Goal: Task Accomplishment & Management: Complete application form

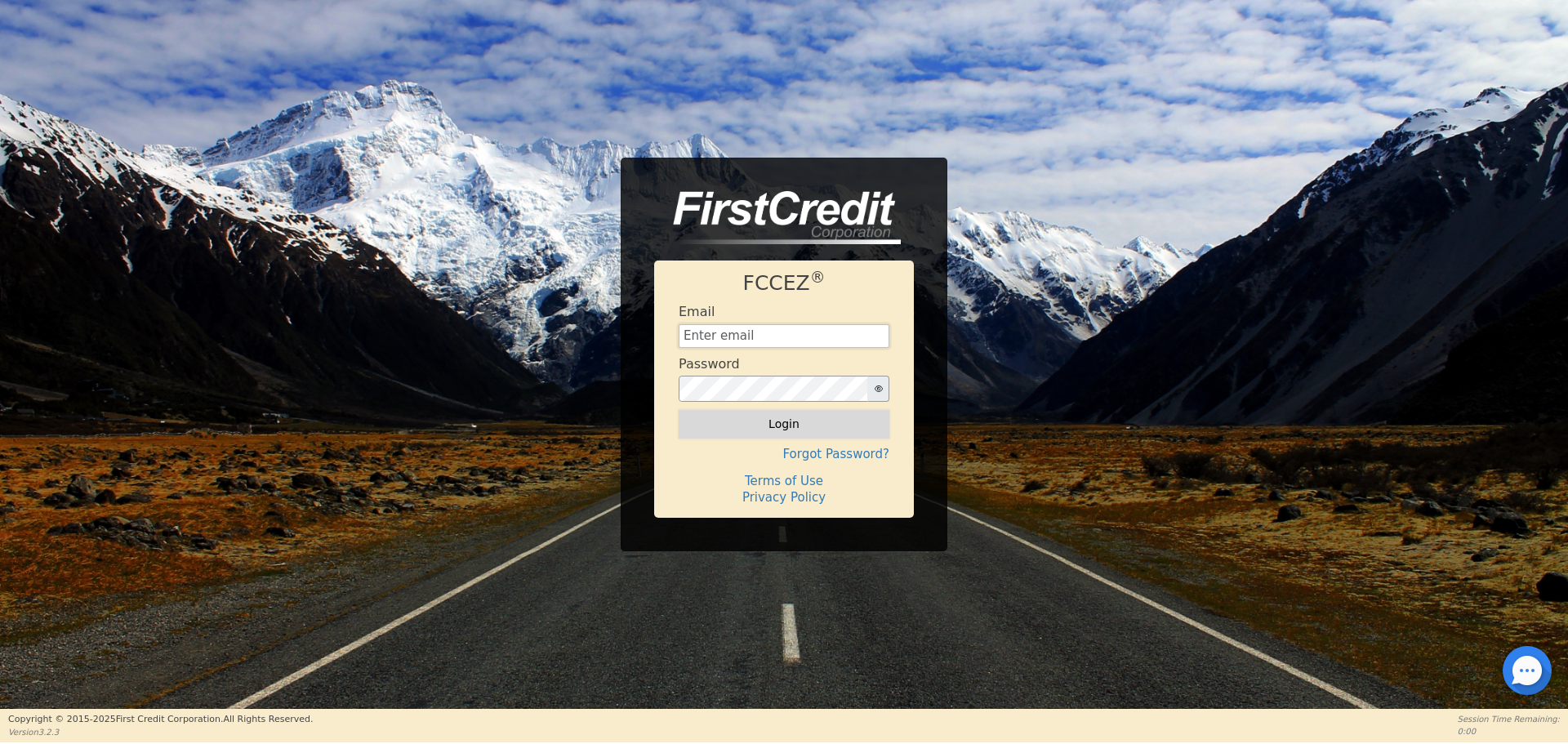
type input "[EMAIL_ADDRESS][DOMAIN_NAME]"
click at [792, 424] on button "Login" at bounding box center [784, 424] width 211 height 28
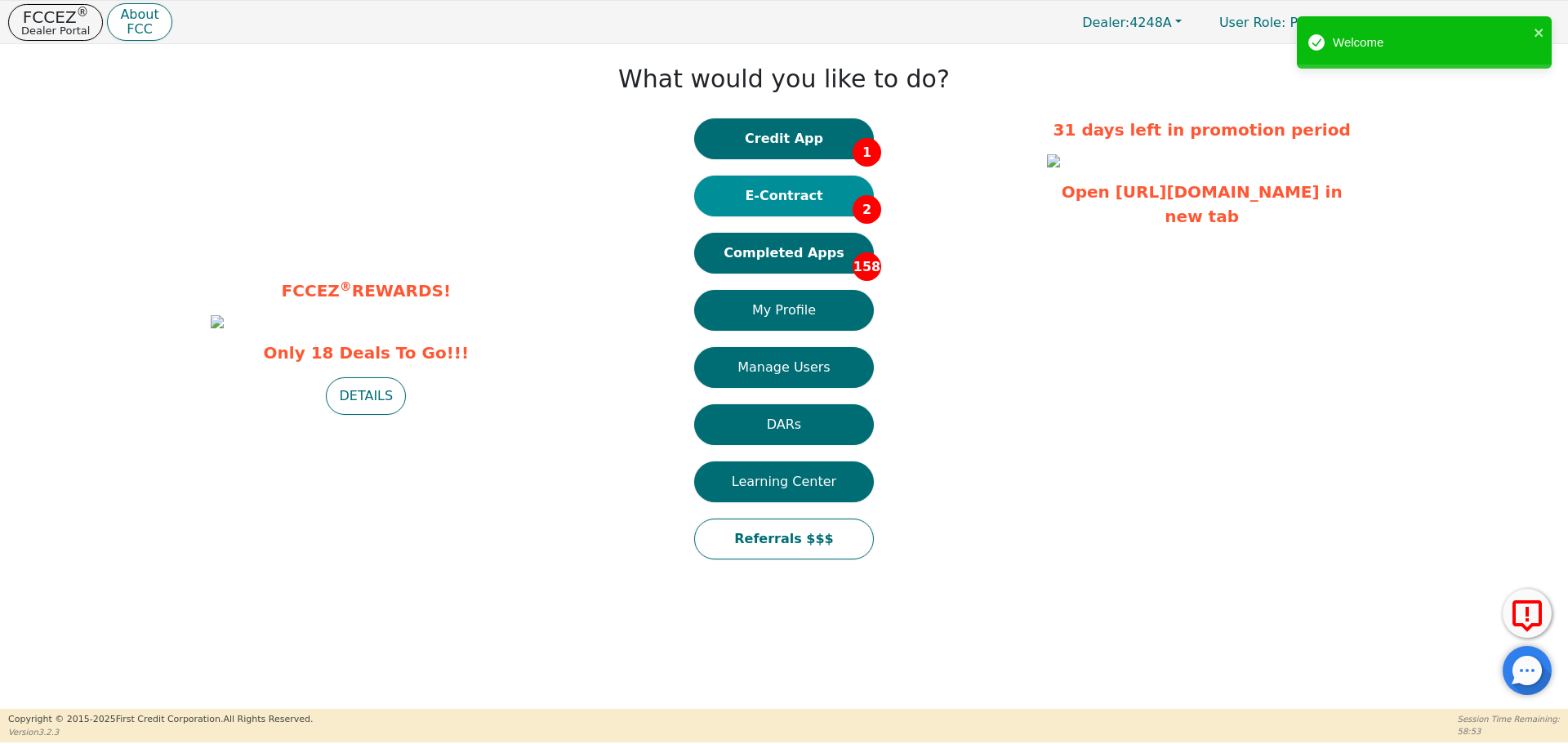
click at [796, 194] on button "E-Contract 2" at bounding box center [784, 196] width 180 height 41
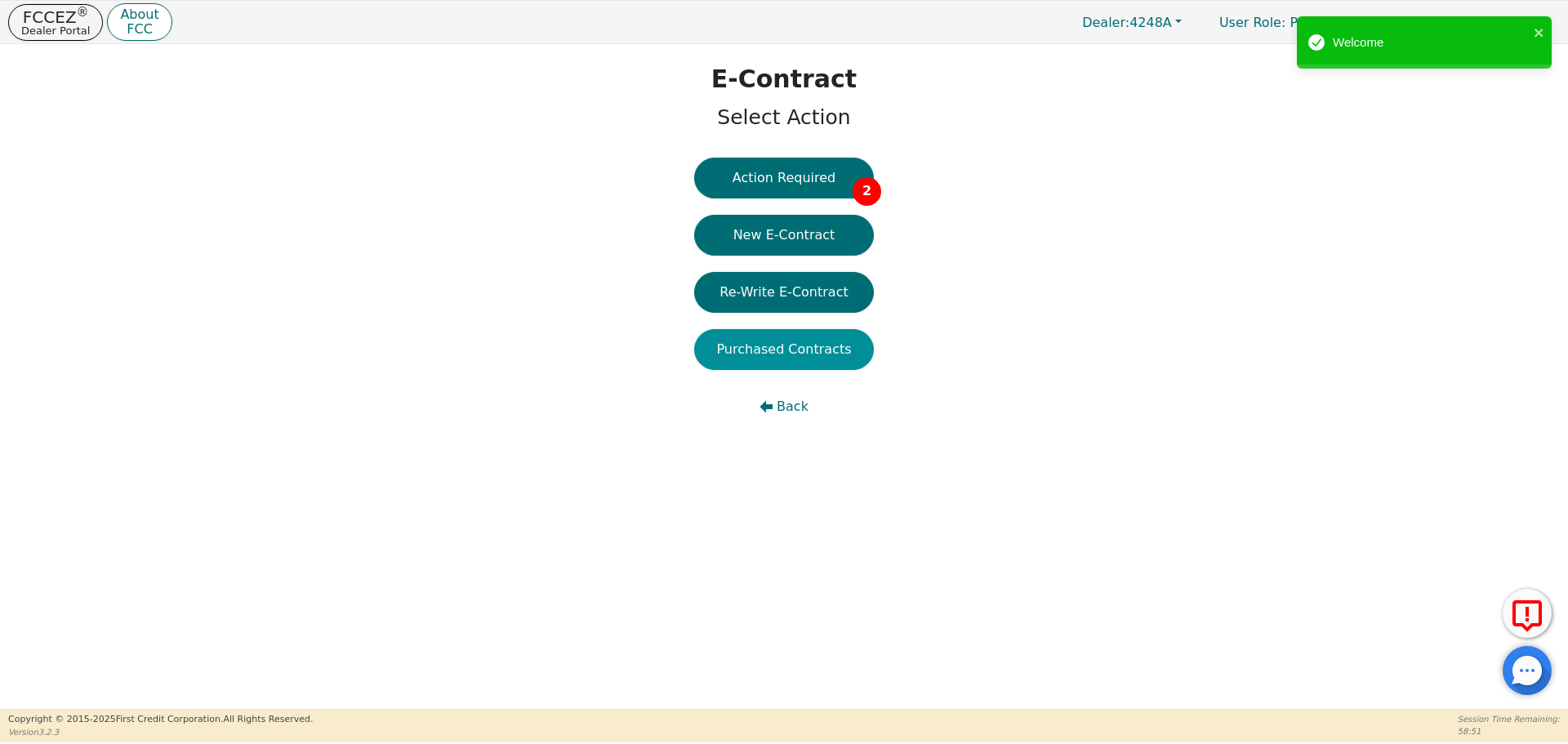
click at [802, 349] on button "Purchased Contracts" at bounding box center [784, 350] width 180 height 41
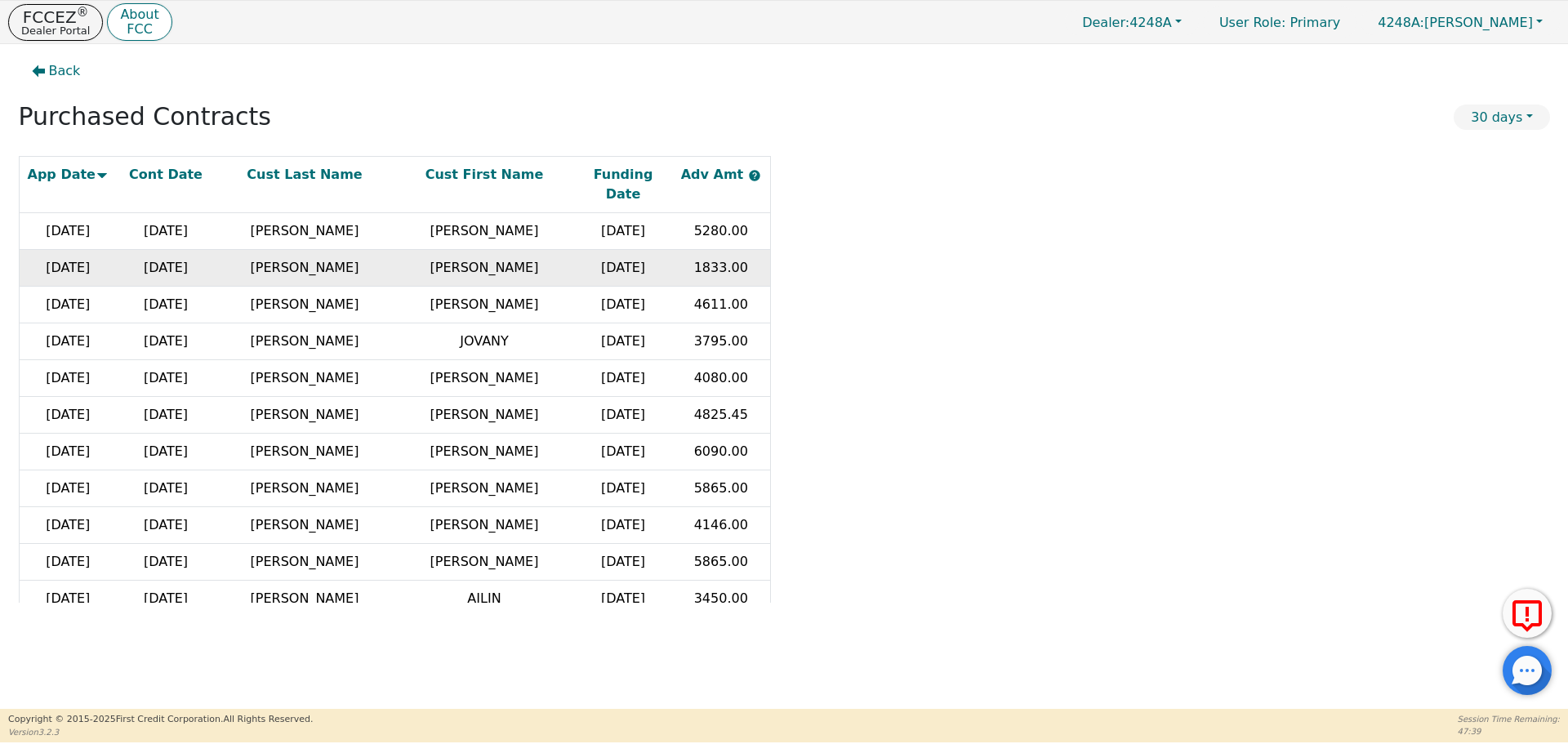
click at [145, 250] on td "[DATE]" at bounding box center [166, 268] width 98 height 37
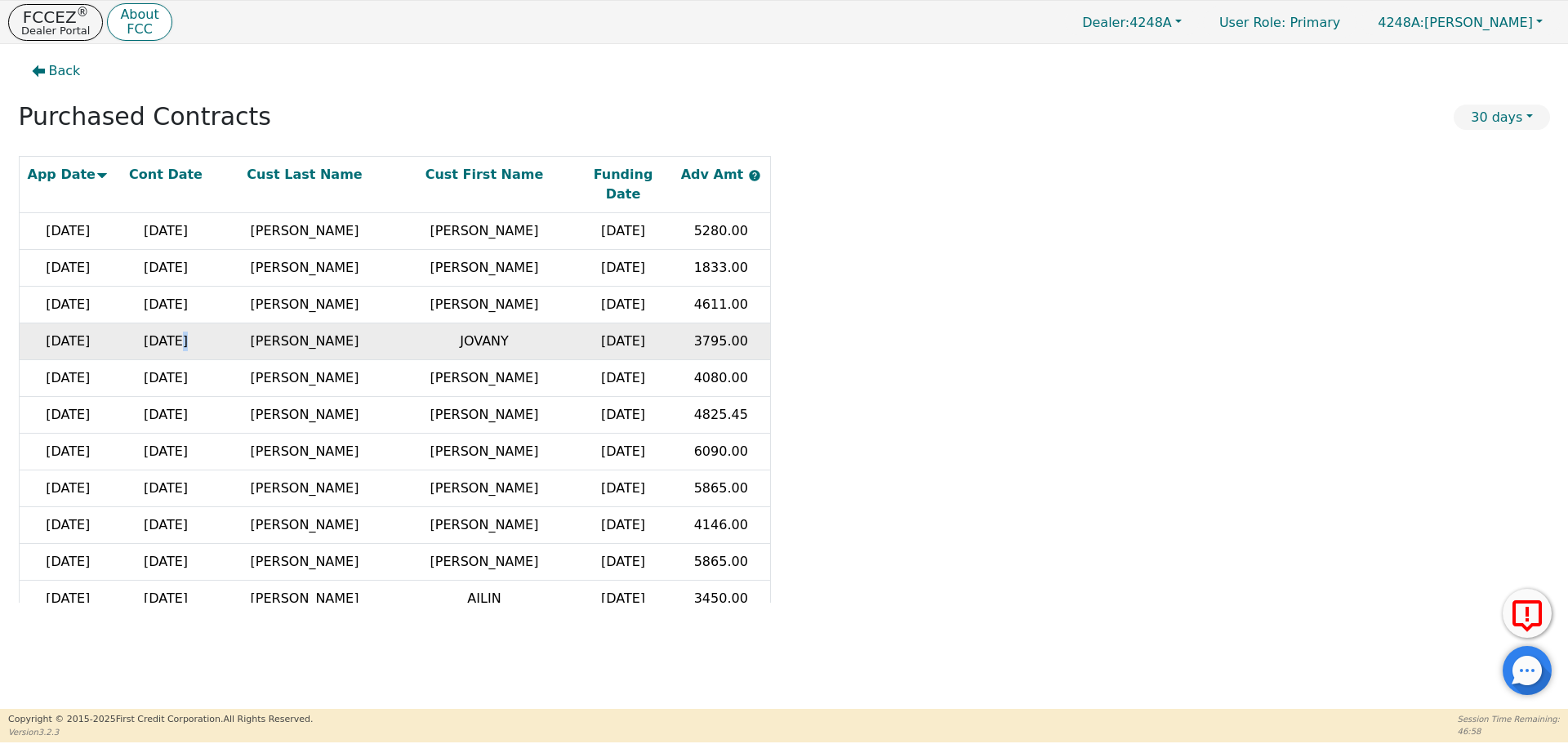
drag, startPoint x: 167, startPoint y: 307, endPoint x: 187, endPoint y: 335, distance: 34.4
click at [176, 324] on td "[DATE]" at bounding box center [166, 342] width 98 height 37
click at [199, 361] on td "[DATE]" at bounding box center [166, 378] width 98 height 37
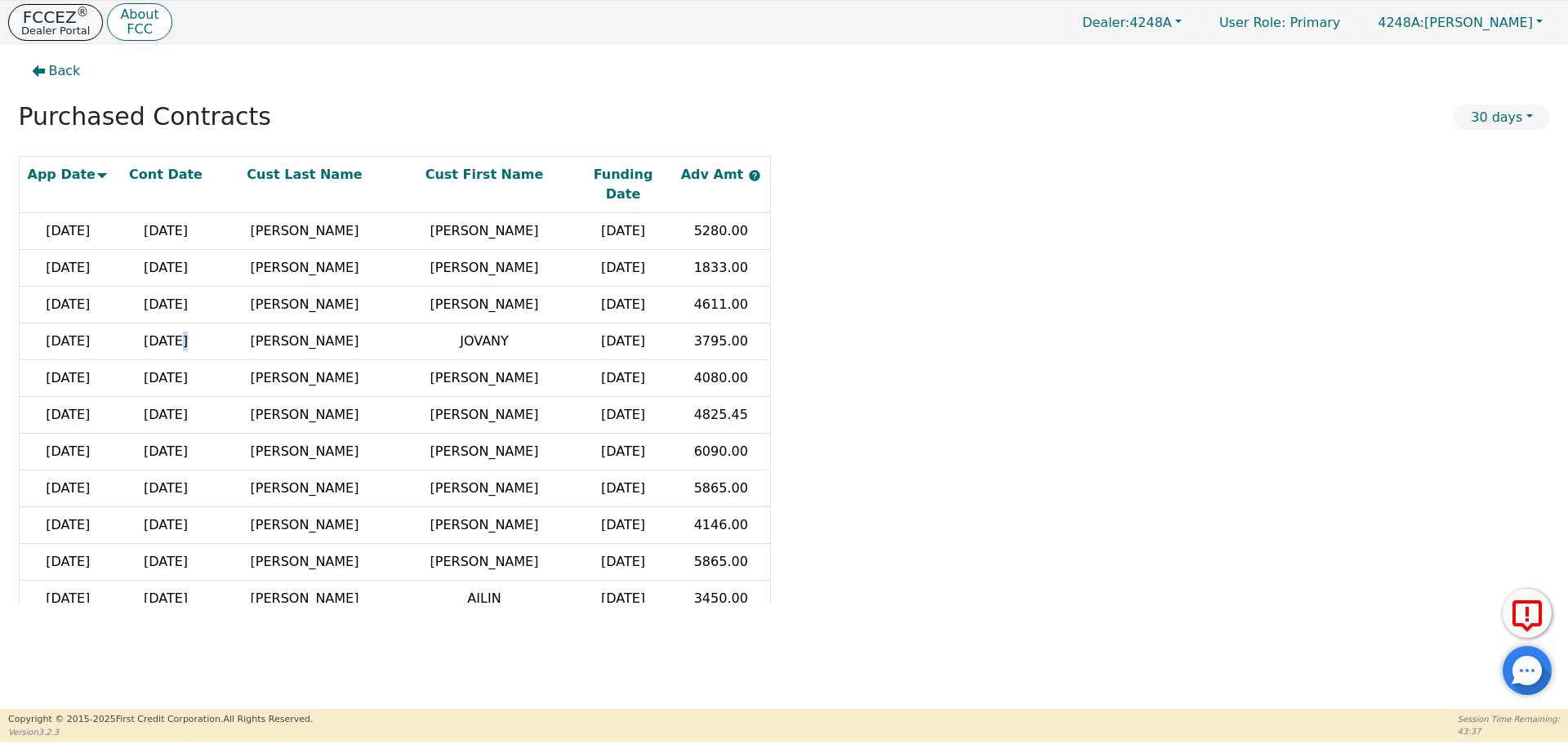
click at [52, 18] on p "FCCEZ ®" at bounding box center [55, 17] width 69 height 16
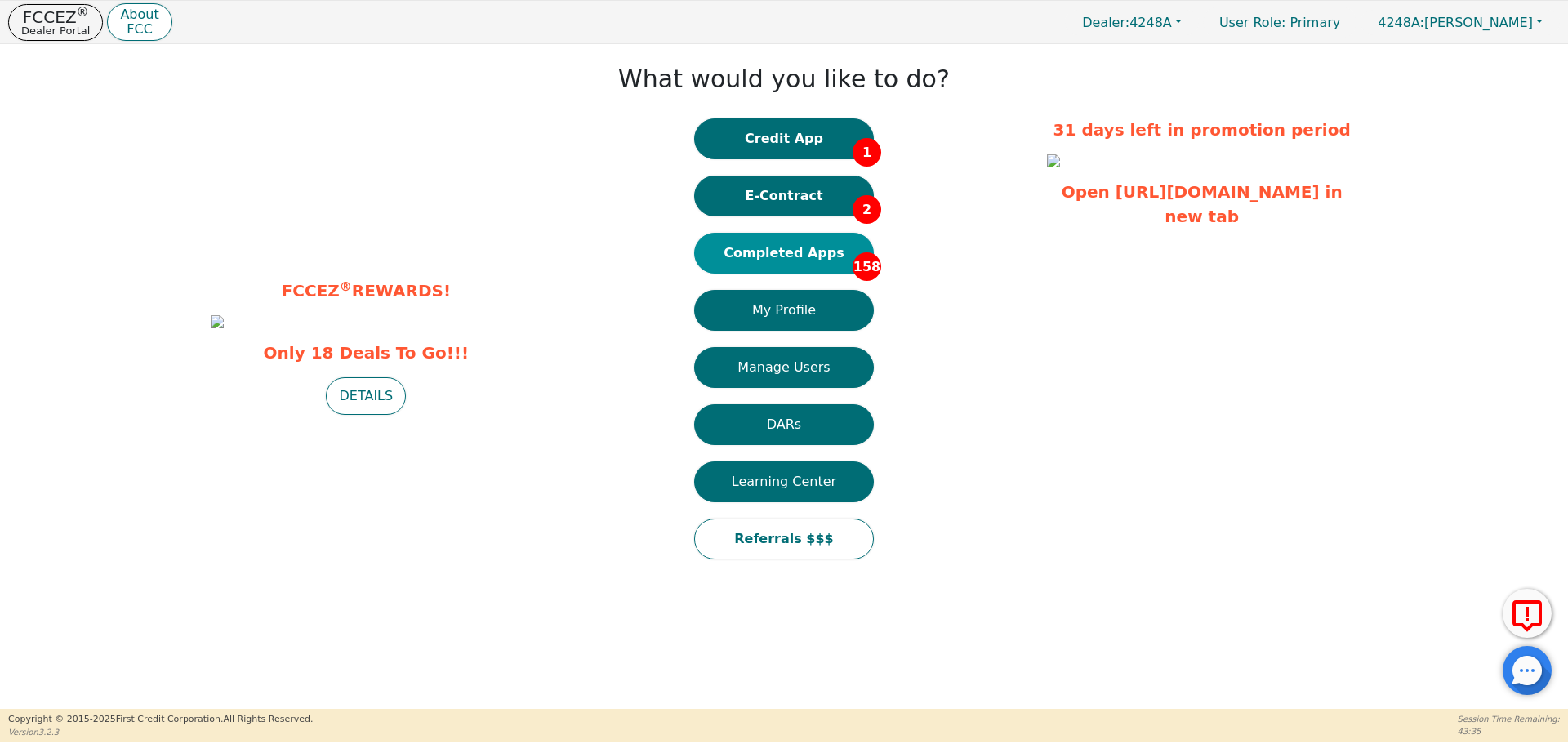
click at [793, 254] on button "Completed Apps 158" at bounding box center [784, 253] width 180 height 41
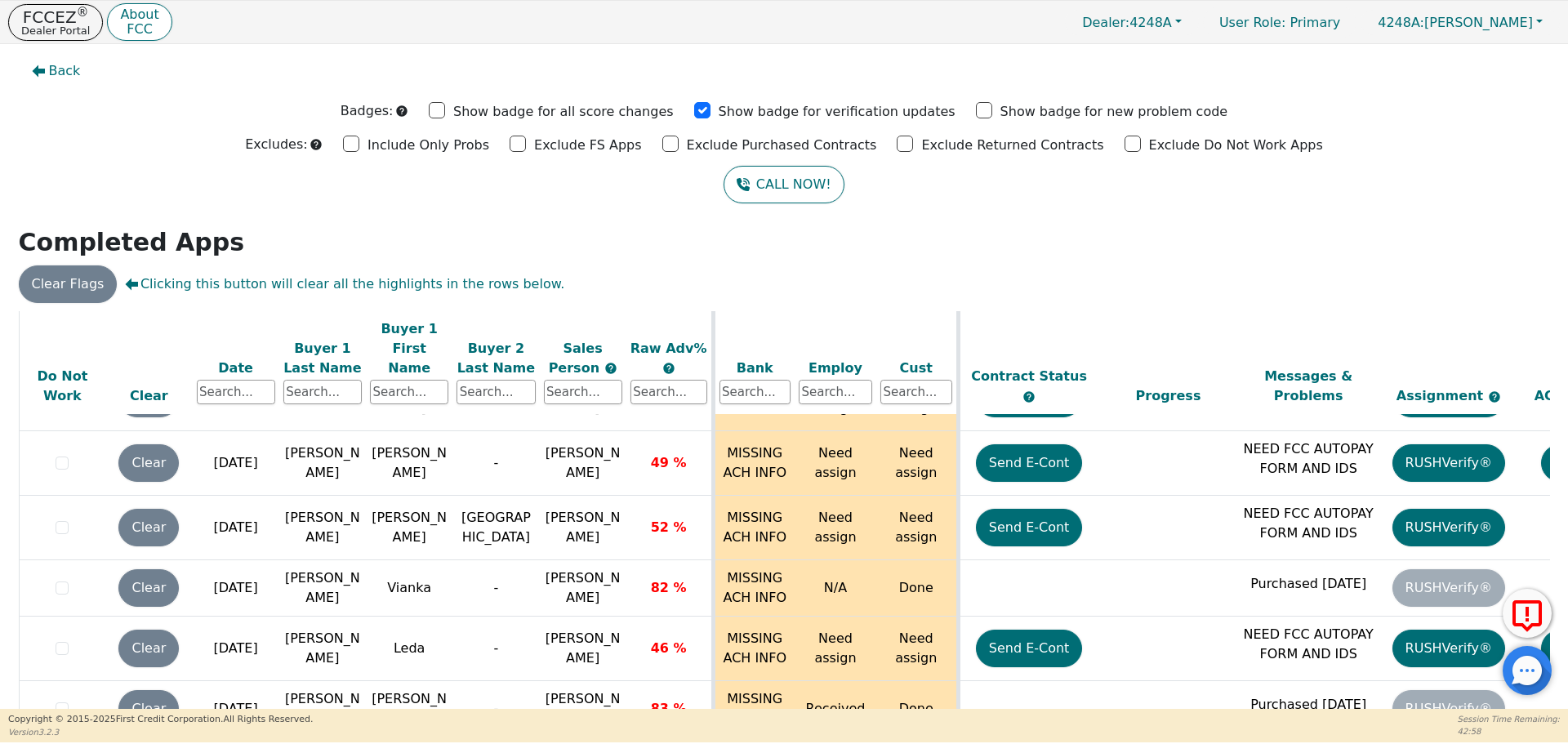
scroll to position [4682, 0]
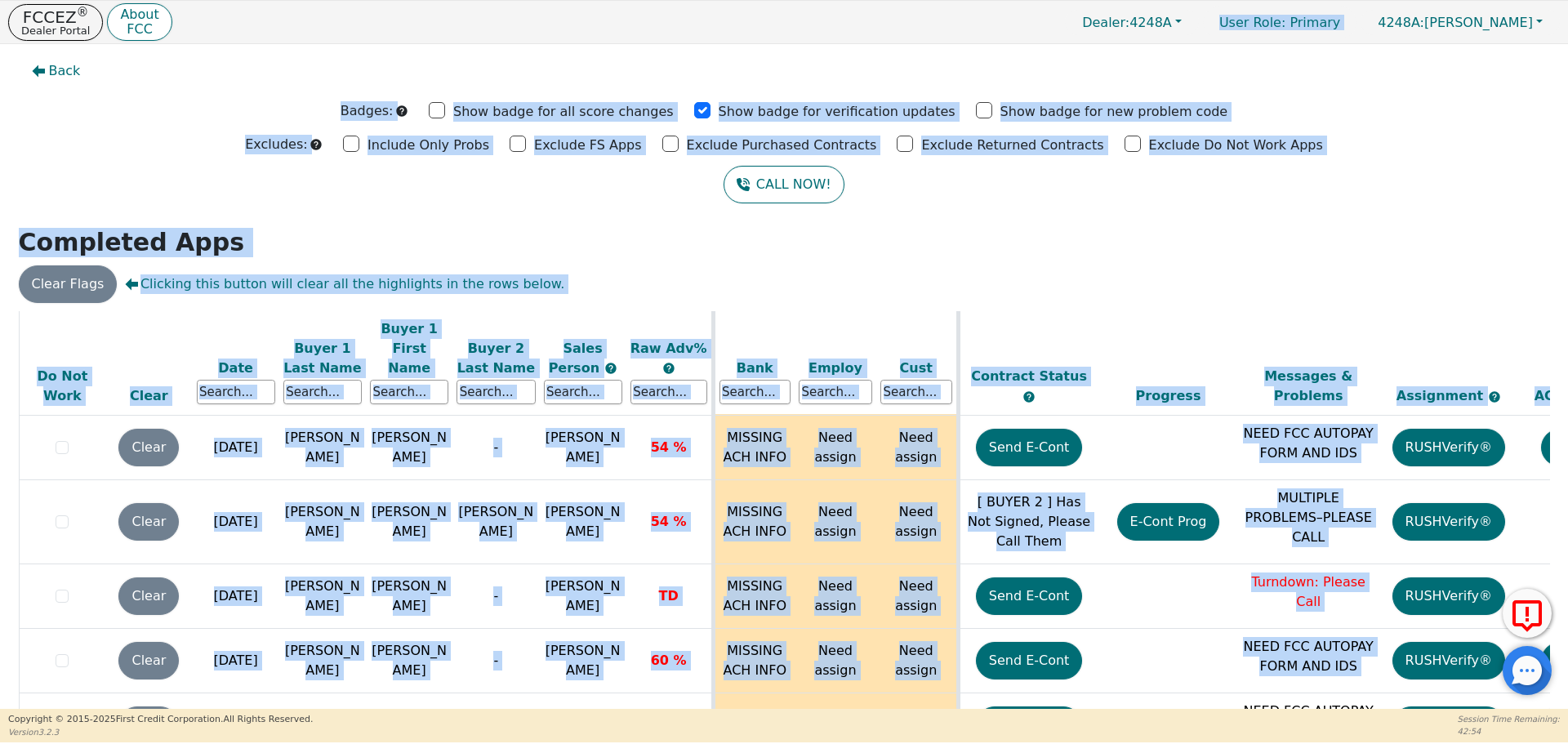
drag, startPoint x: 1545, startPoint y: 520, endPoint x: 1544, endPoint y: 602, distance: 82.0
click at [1544, 607] on div "FCCEZ ® Dealer Portal About FCC Dealer: 4248A User Role : Primary 4248A: [PERSO…" at bounding box center [784, 372] width 1568 height 743
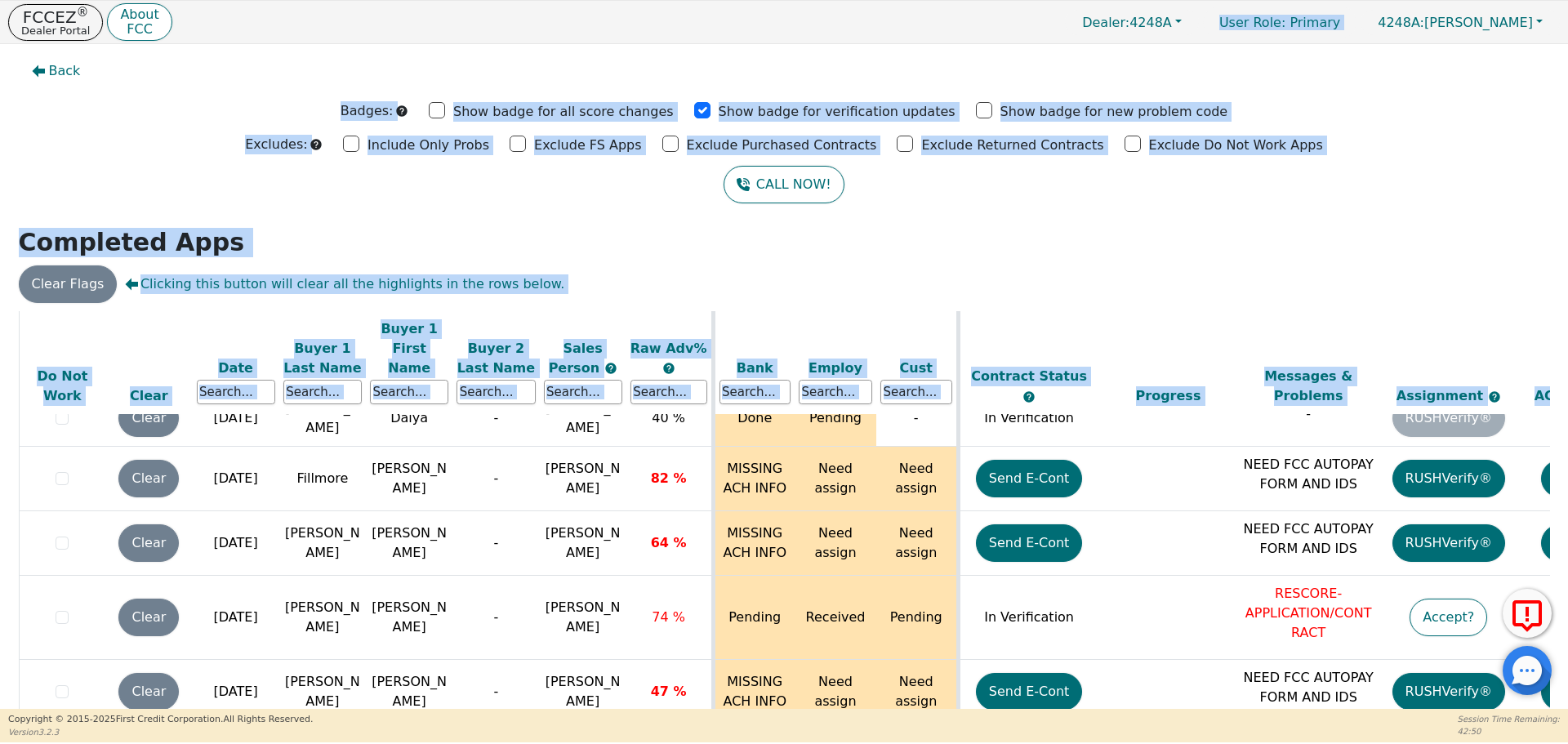
scroll to position [7790, 0]
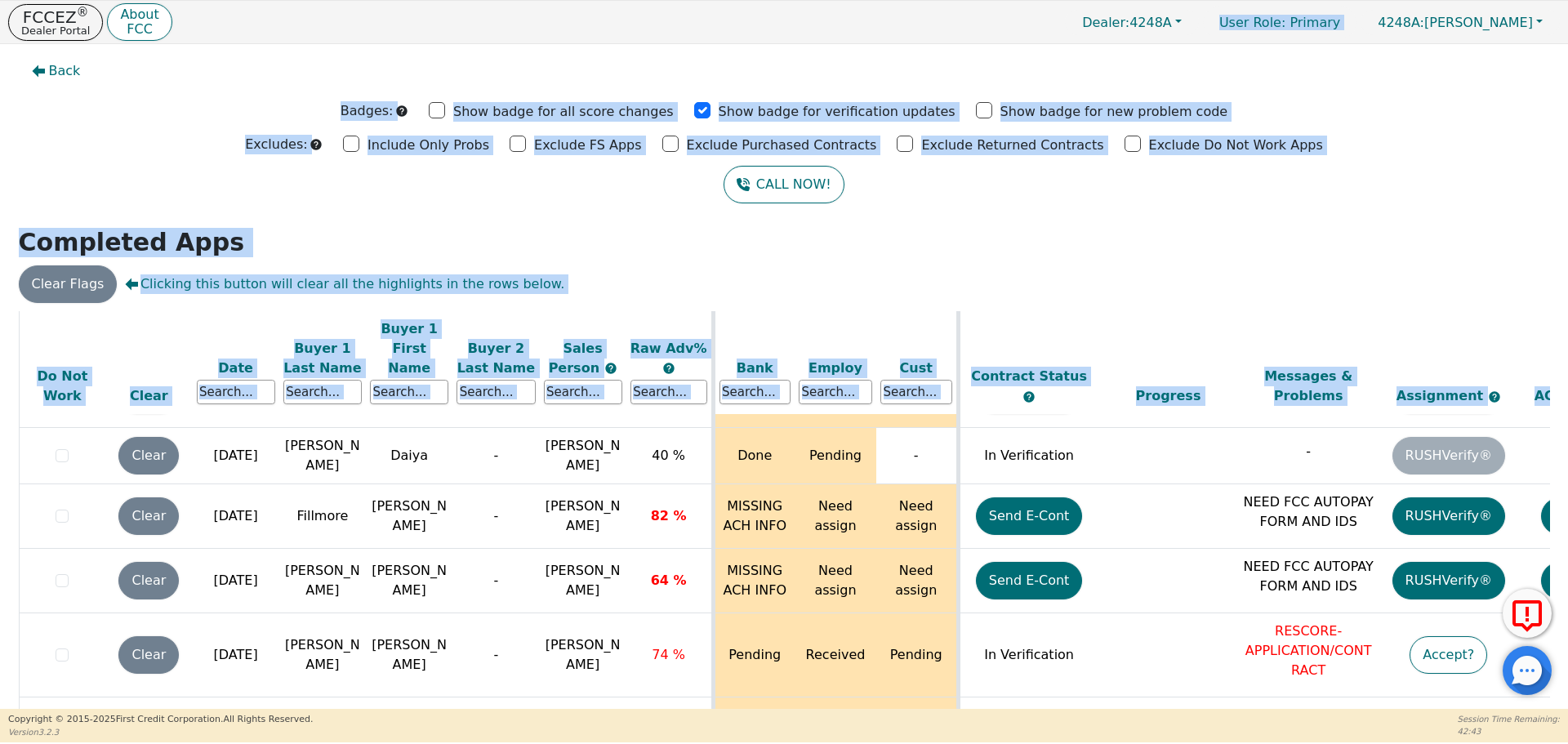
drag, startPoint x: 59, startPoint y: 601, endPoint x: 1136, endPoint y: 719, distance: 1083.4
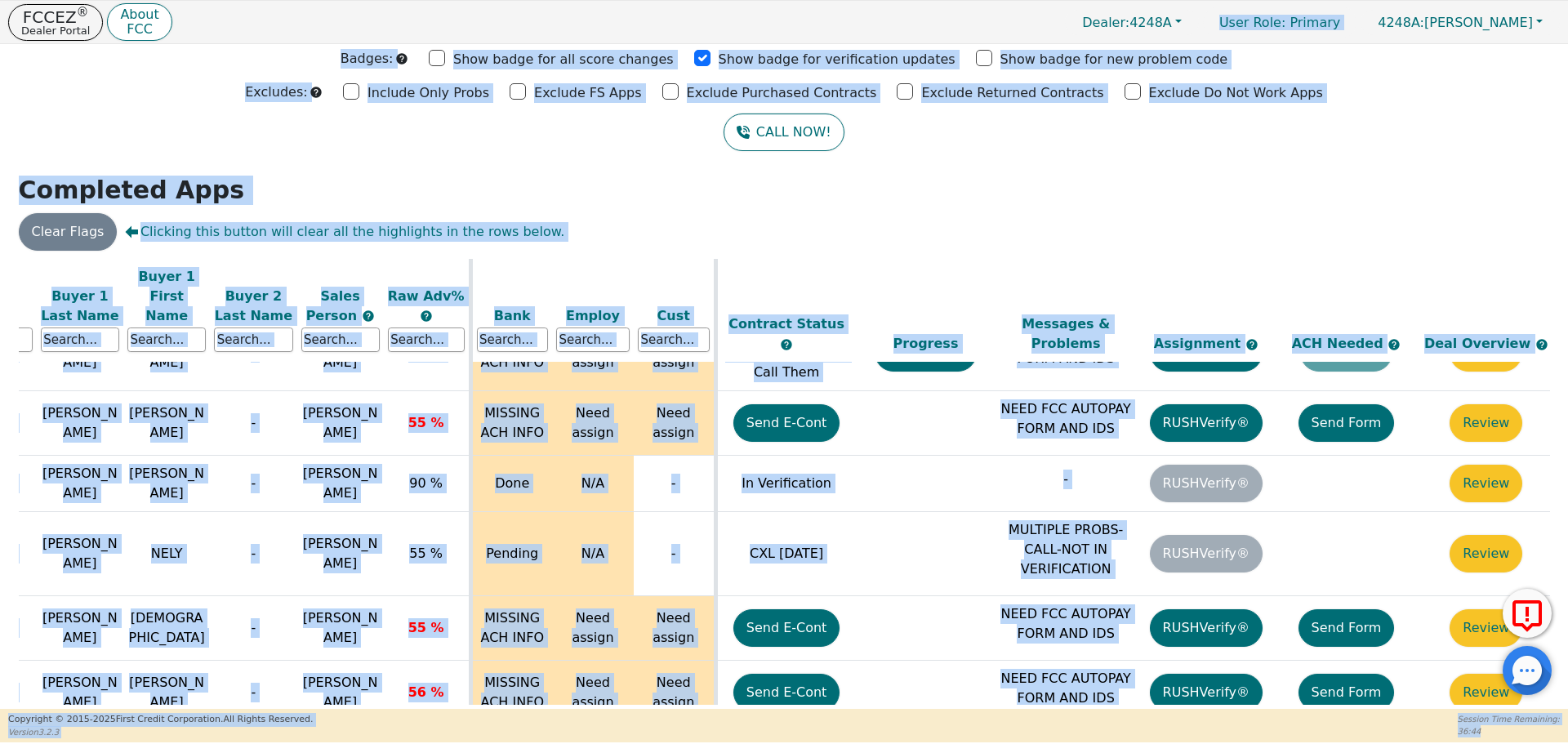
scroll to position [9919, 260]
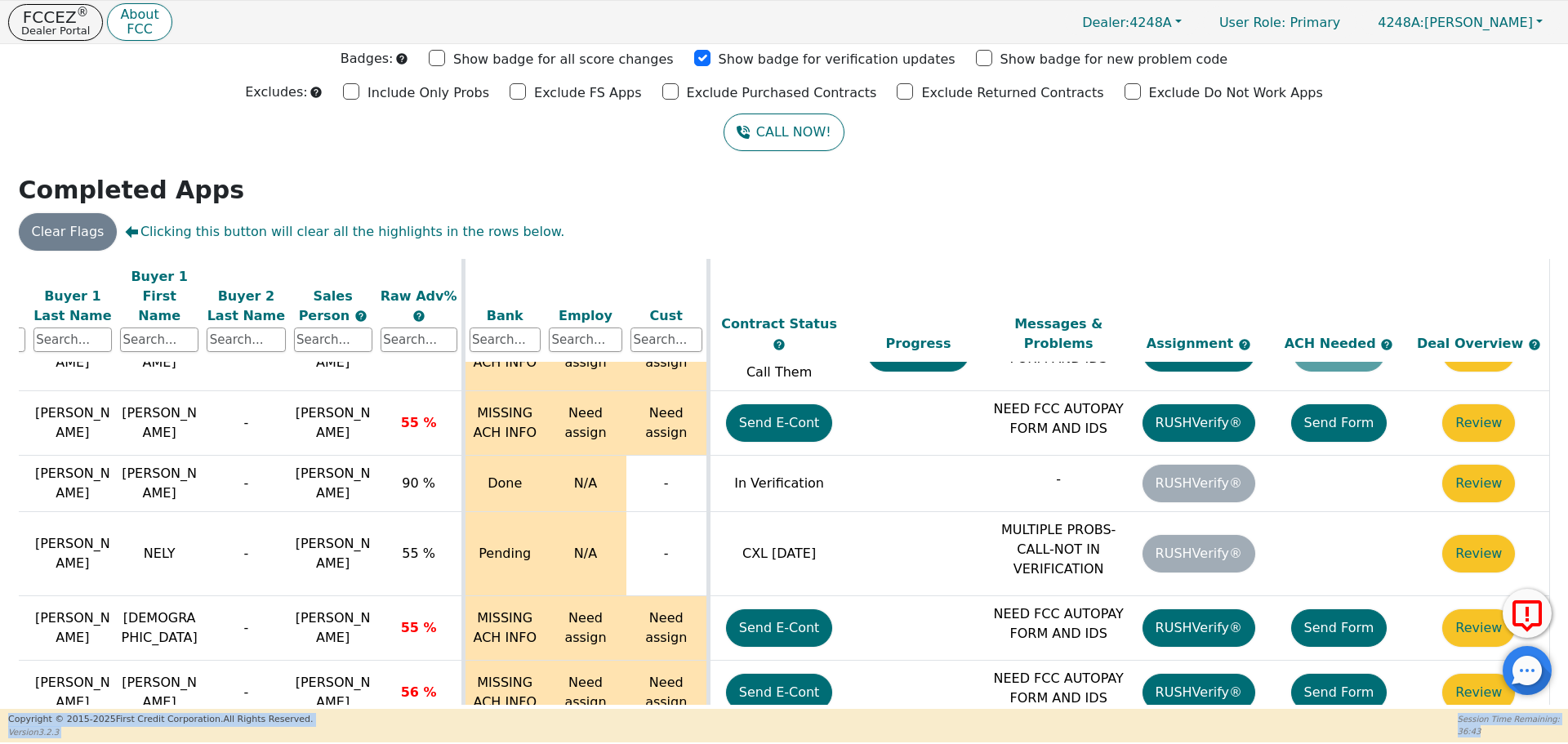
drag, startPoint x: 1543, startPoint y: 694, endPoint x: 1515, endPoint y: 510, distance: 186.1
click at [1527, 510] on body "FCCEZ ® Dealer Portal About FCC Dealer: 4248A User Role : Primary 4248A: [PERSO…" at bounding box center [784, 372] width 1568 height 743
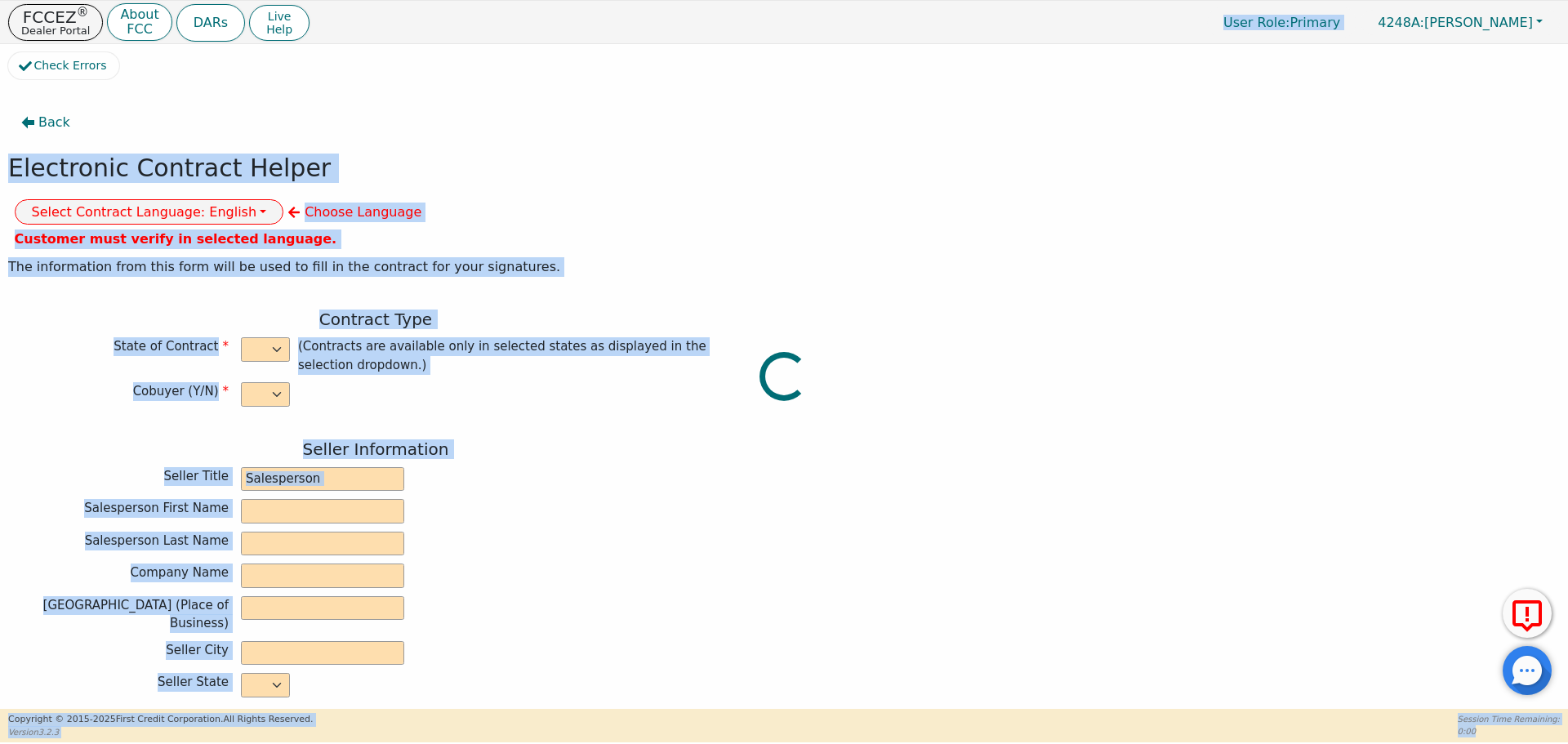
select select "n"
type input "owner"
type input "[PERSON_NAME]"
type input "[GEOGRAPHIC_DATA]"
type input "AQUA REMACH LLC"
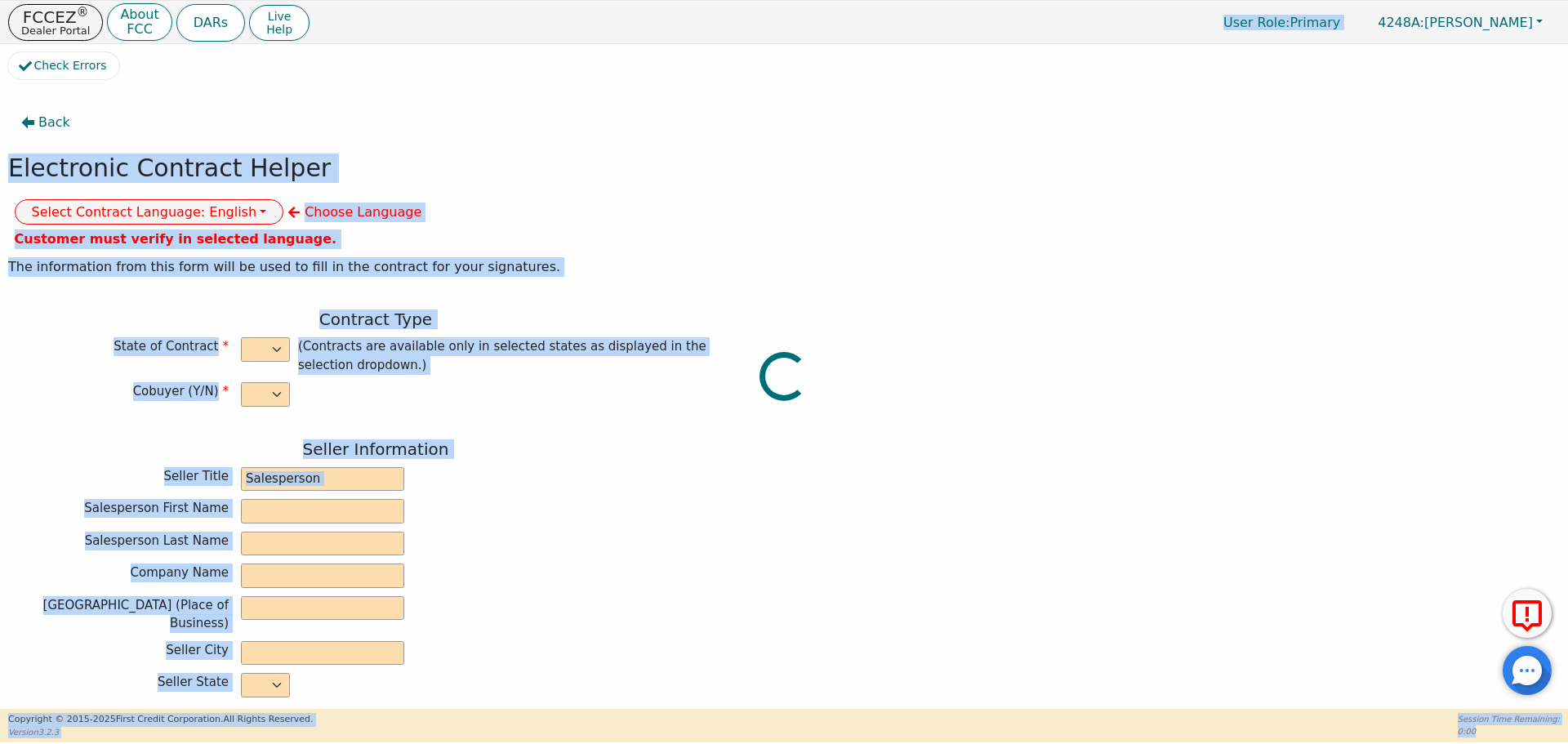
type input "[STREET_ADDRESS]"
type input "[GEOGRAPHIC_DATA]"
select select "[GEOGRAPHIC_DATA]"
type input "77070"
type input "EDELMER"
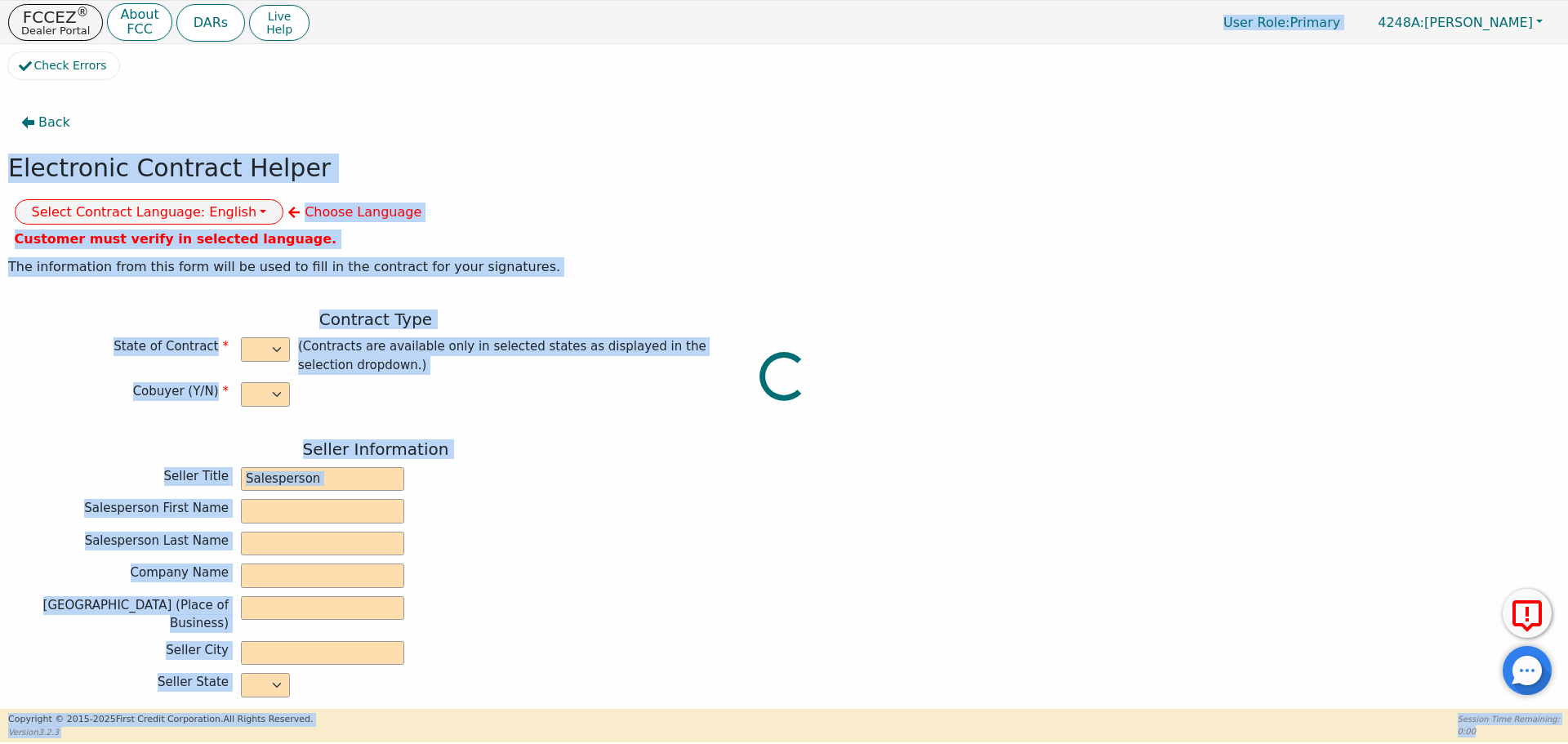
type input "[PERSON_NAME]"
type input "[EMAIL_ADDRESS][DOMAIN_NAME]"
type input "14923 BATHURST"
type input "[GEOGRAPHIC_DATA]"
select select "[GEOGRAPHIC_DATA]"
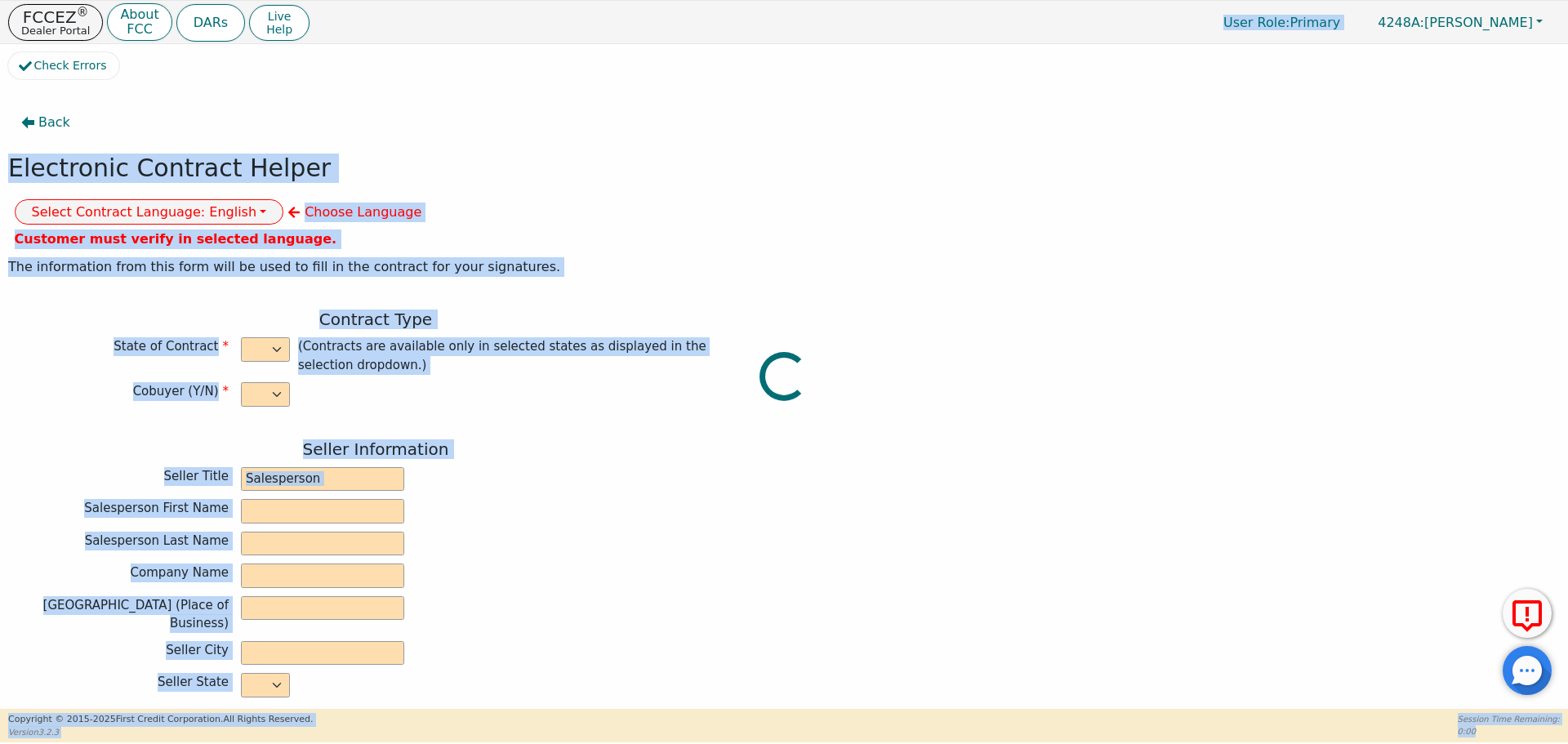
type input "77053"
type input "[DATE]"
type input "17.99"
type input "[DATE]"
type input "60"
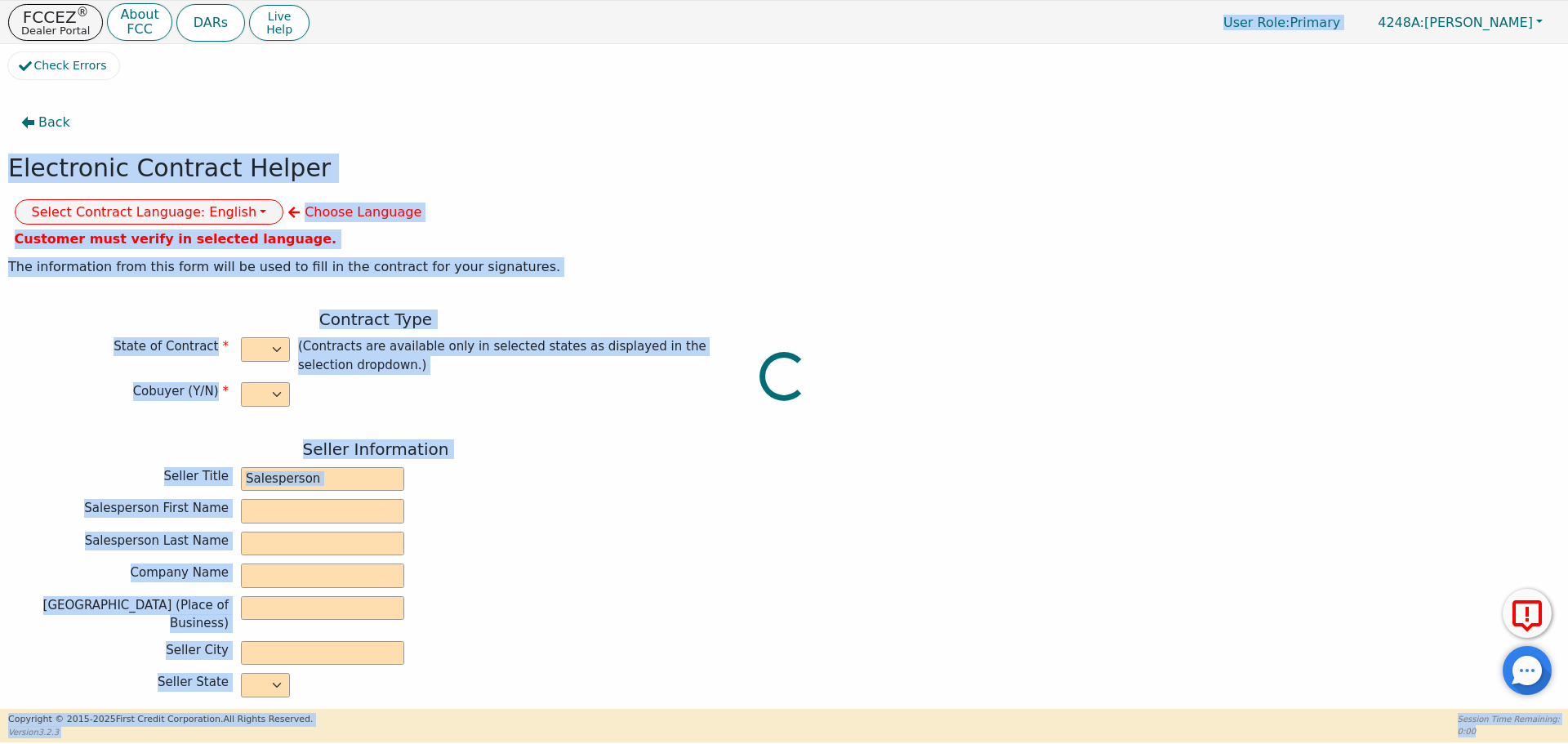
type input "0"
type input "6990.00"
type input "0.00"
type input "6990.00"
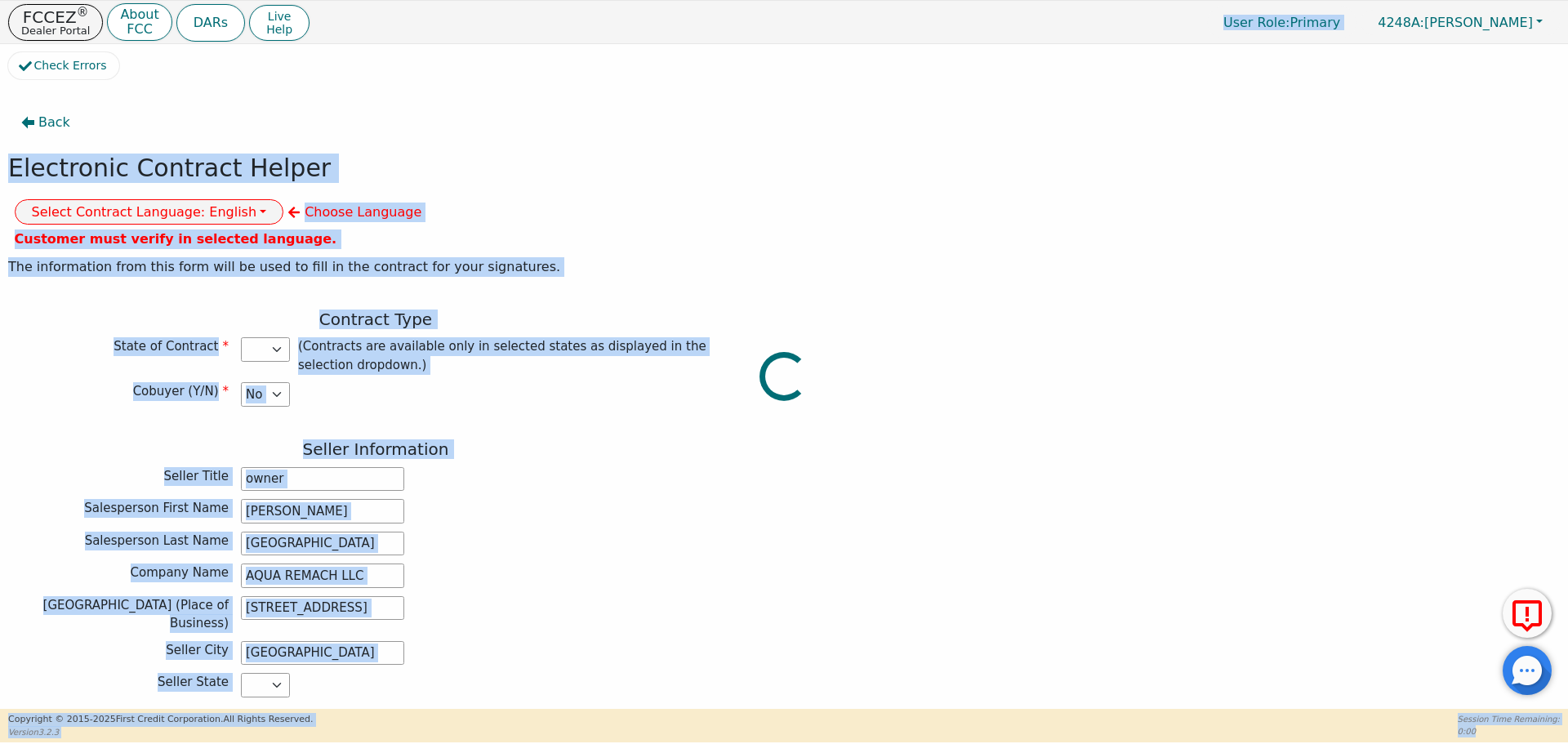
select select "[GEOGRAPHIC_DATA]"
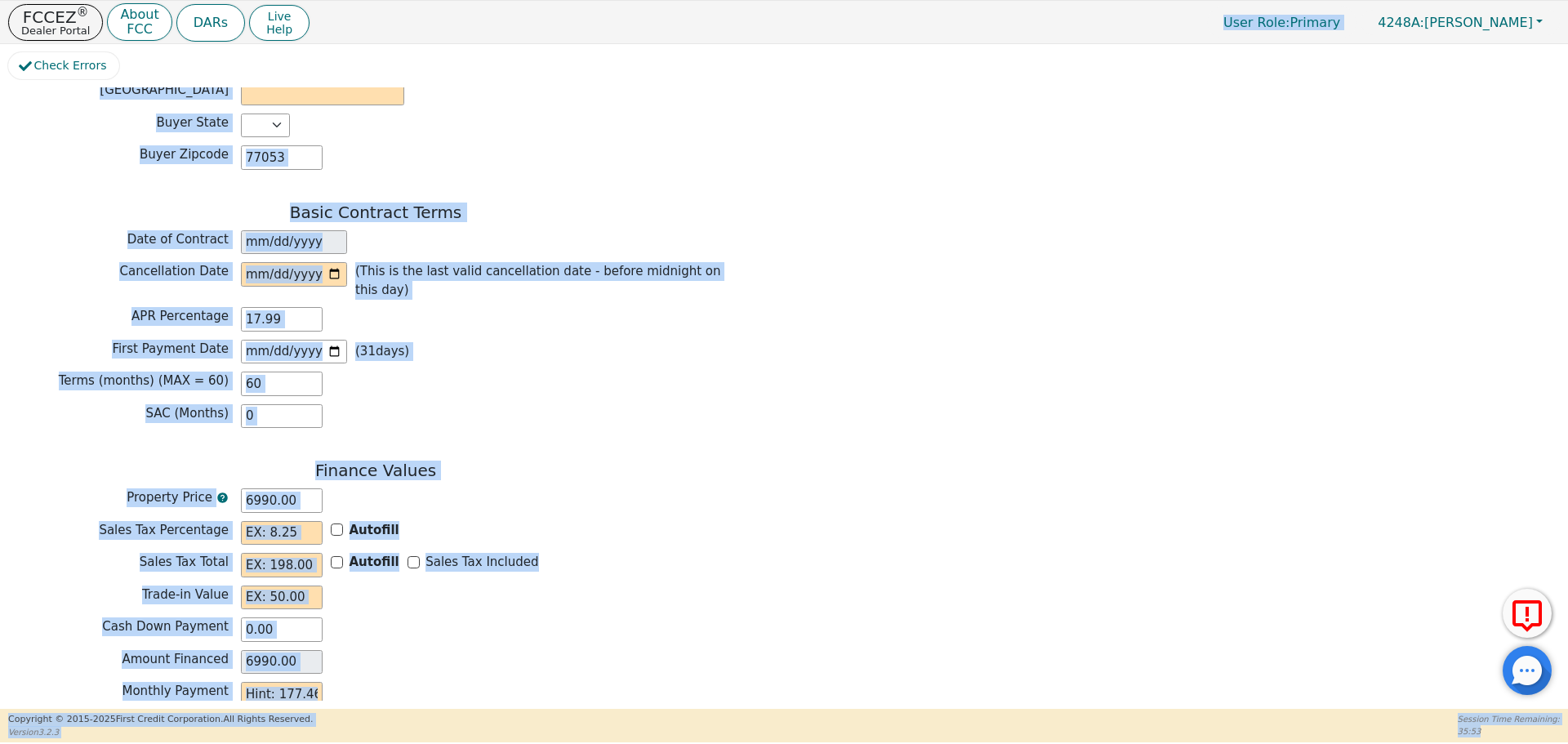
scroll to position [1093, 0]
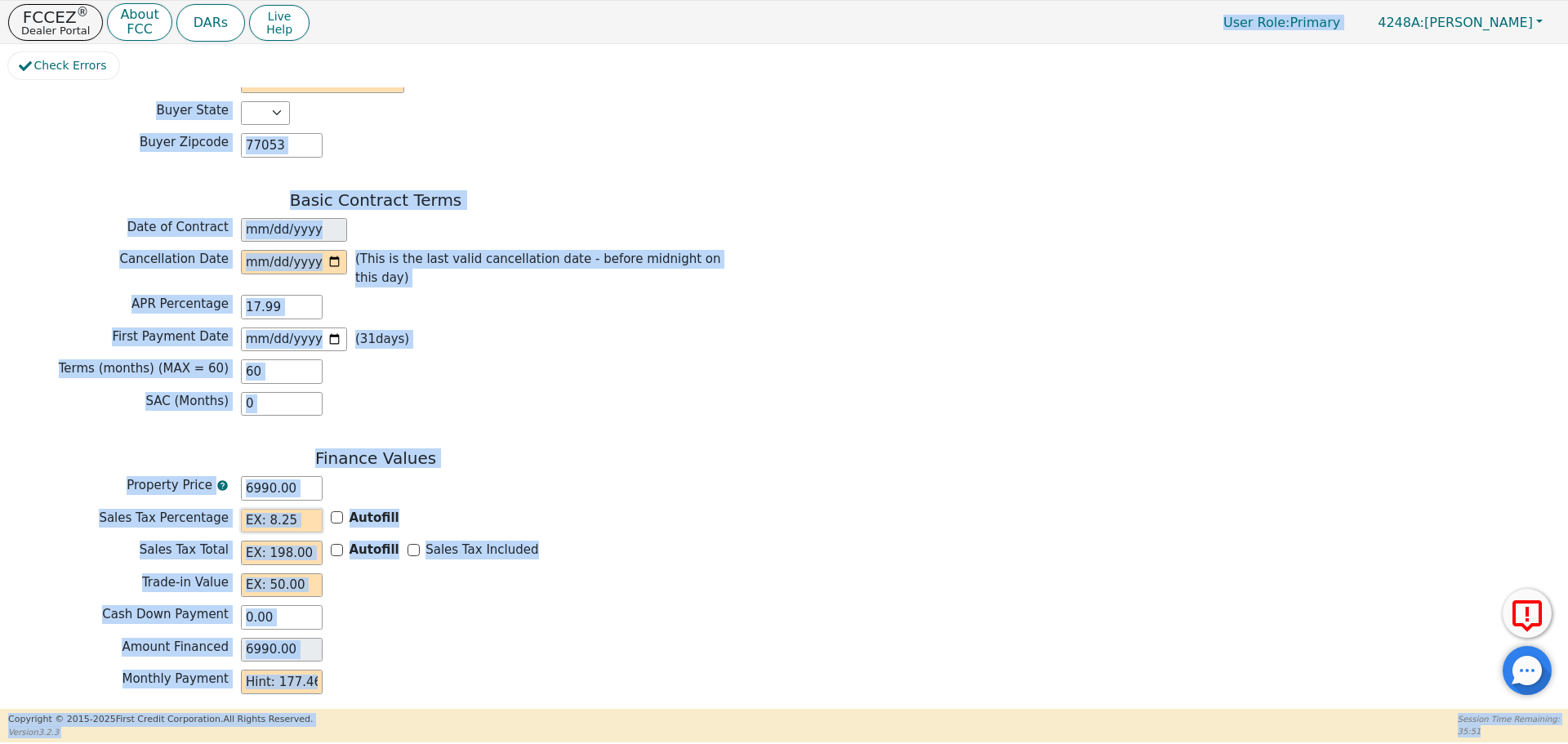
click at [256, 509] on input "text" at bounding box center [281, 521] width 82 height 25
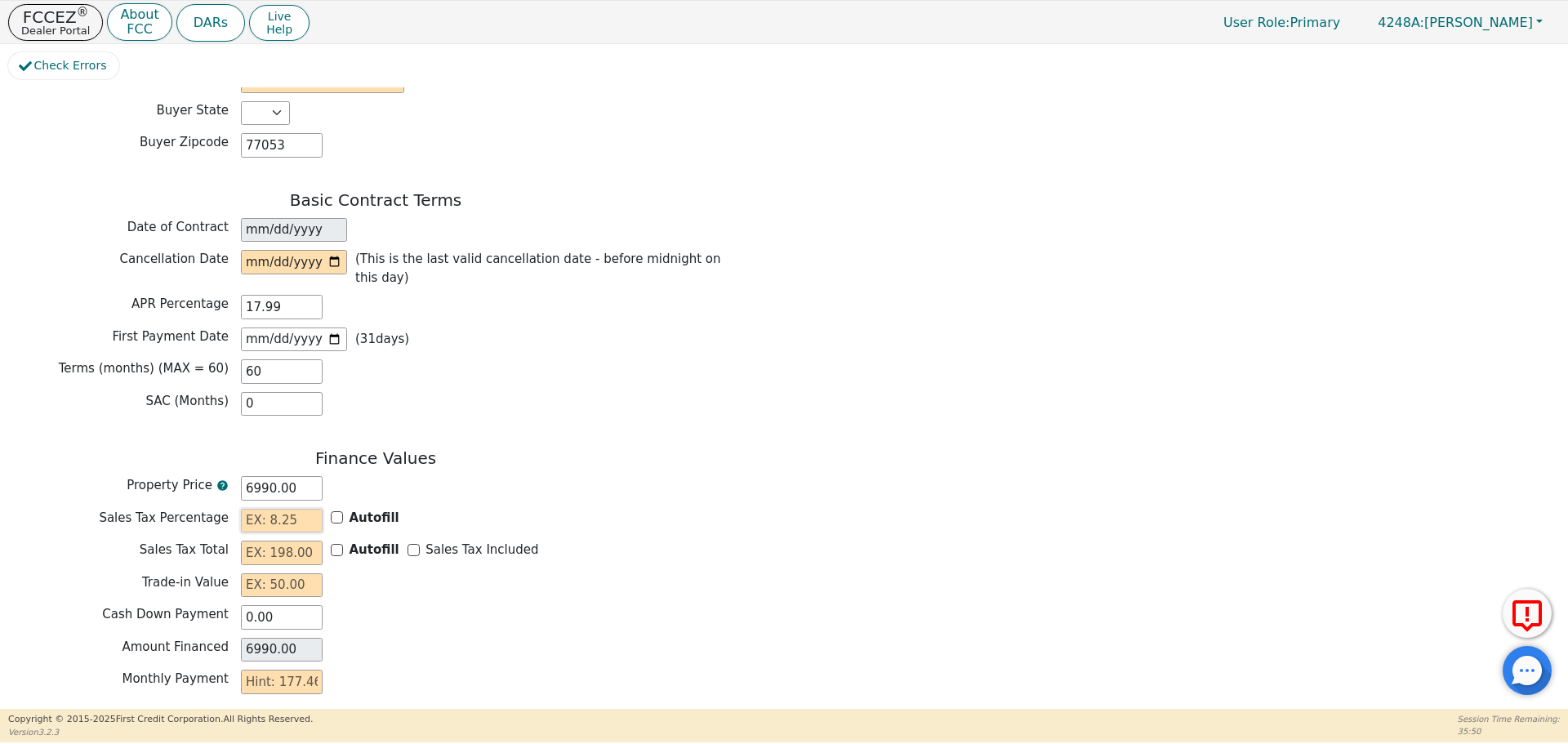
type input "0.00"
click at [263, 541] on input "text" at bounding box center [281, 553] width 82 height 25
type input "0.00"
drag, startPoint x: 259, startPoint y: 527, endPoint x: 269, endPoint y: 527, distance: 10.0
click at [261, 573] on input "text" at bounding box center [281, 585] width 82 height 25
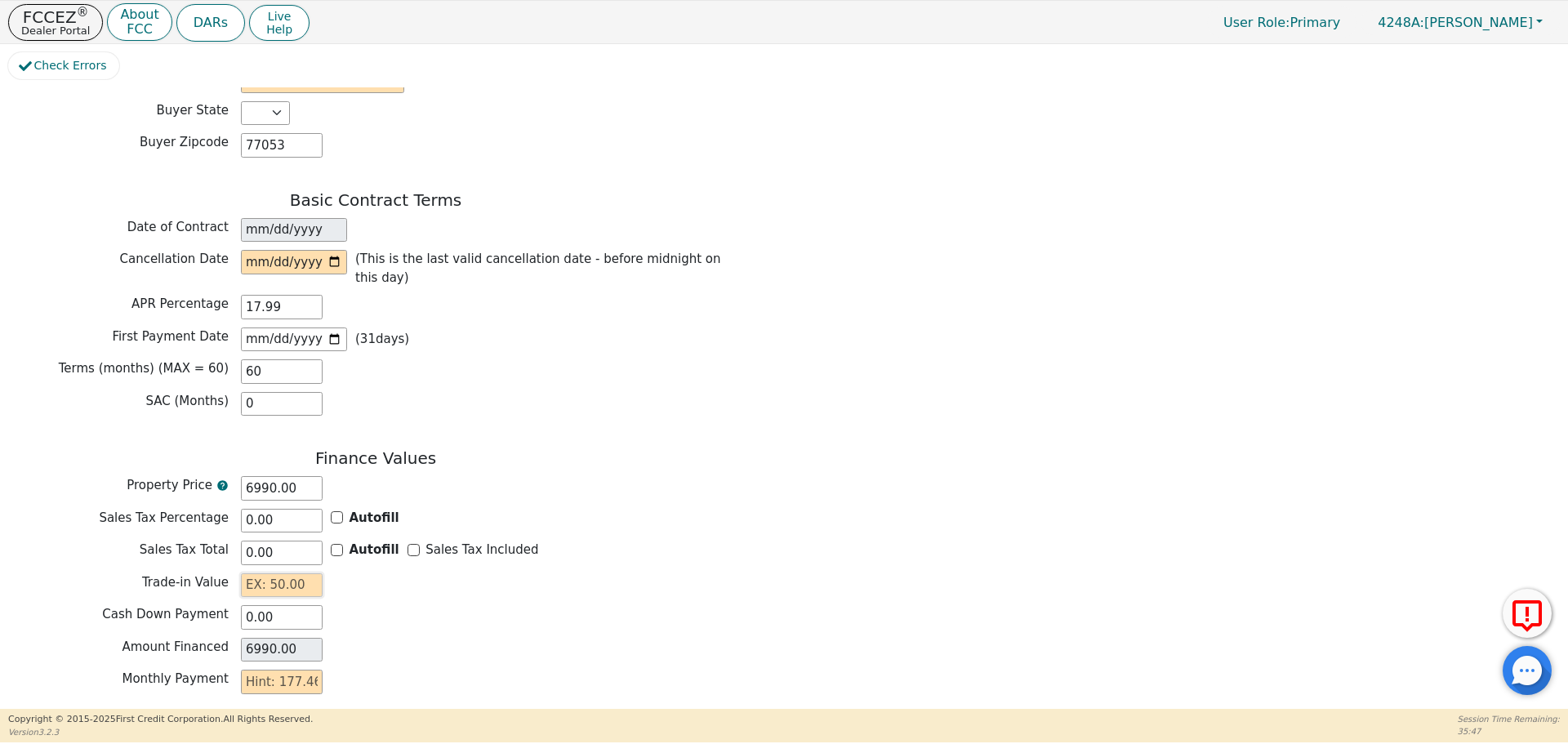
type input "0.00"
click at [65, 16] on p "FCCEZ ®" at bounding box center [55, 17] width 69 height 16
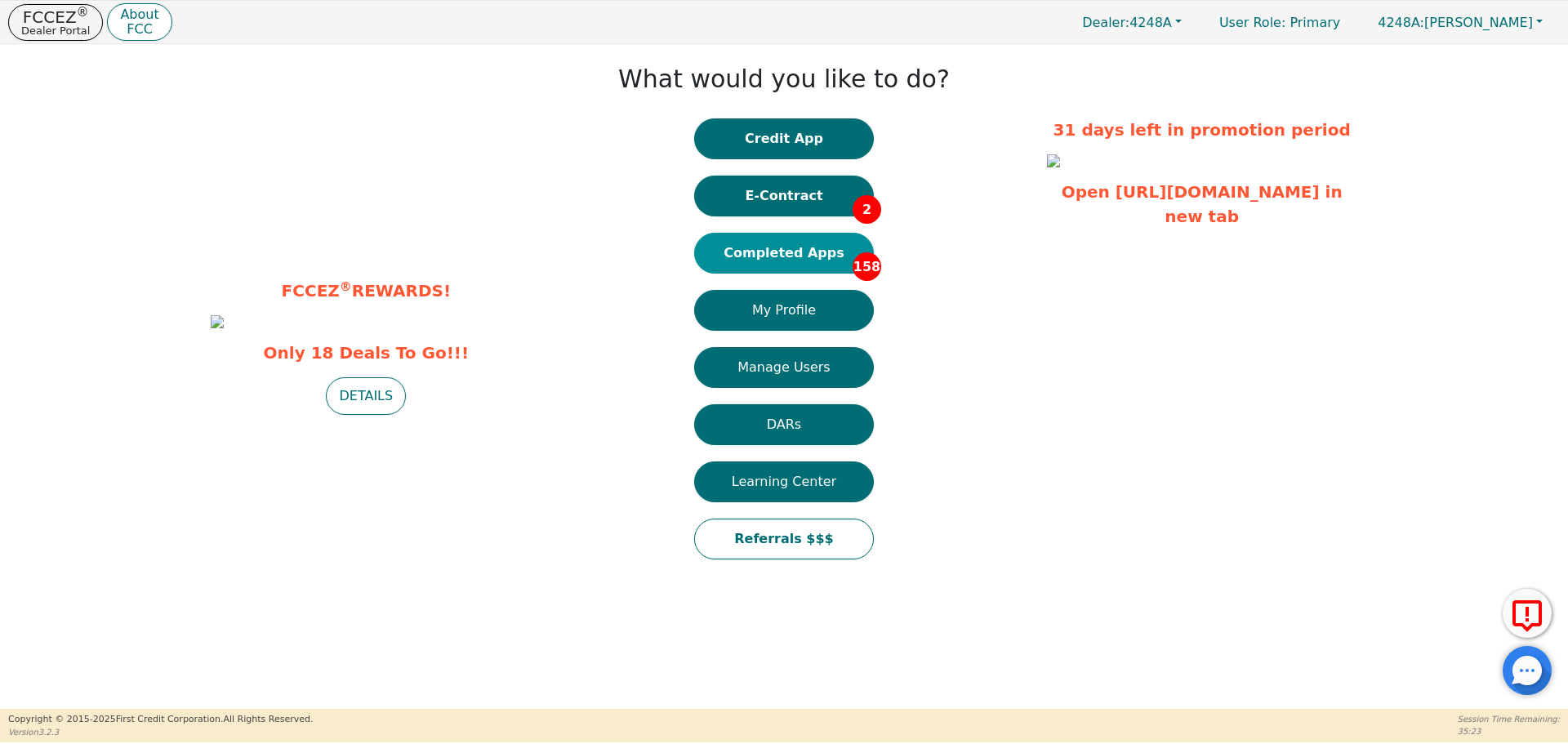
click at [807, 245] on button "Completed Apps 158" at bounding box center [784, 253] width 180 height 41
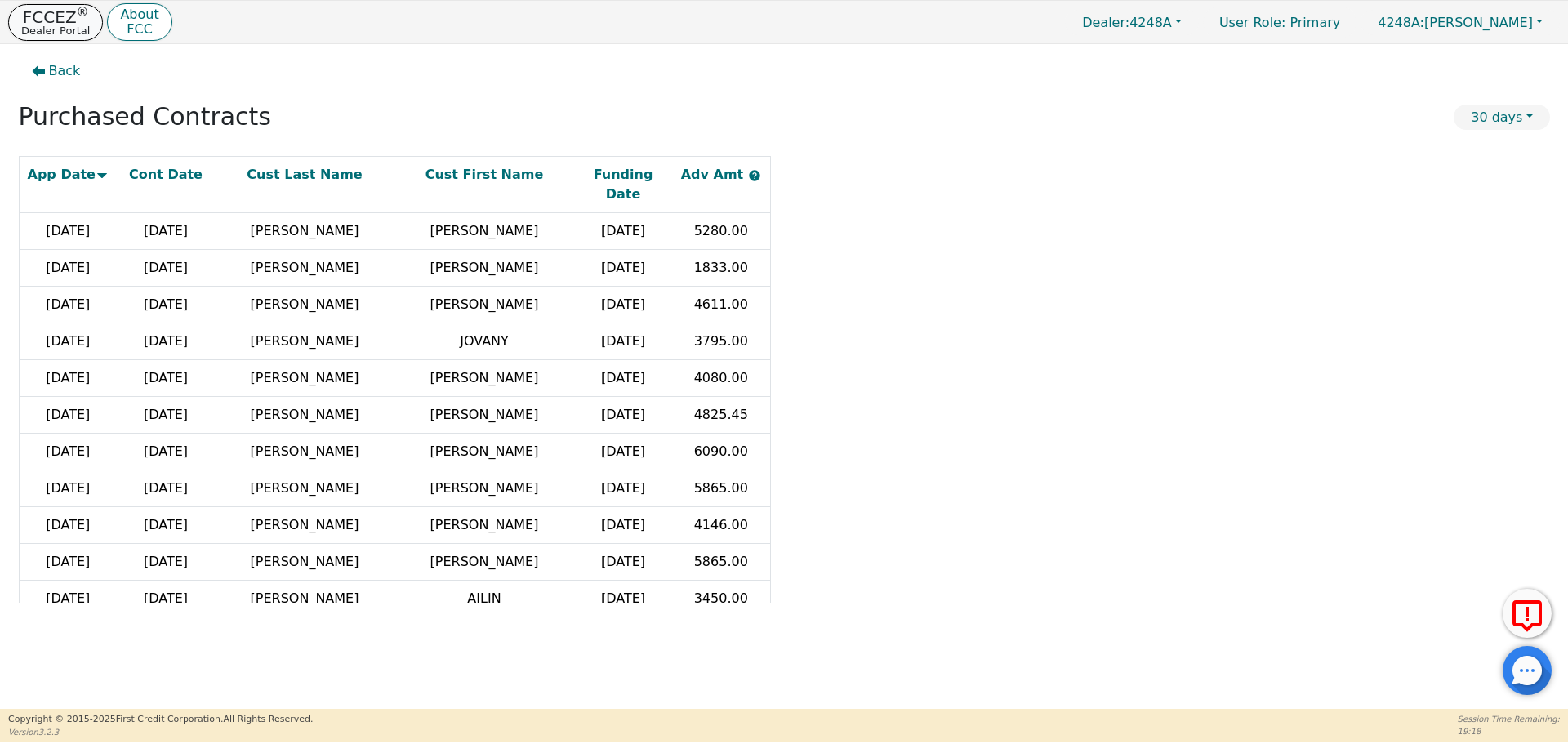
click at [58, 17] on p "FCCEZ ®" at bounding box center [55, 17] width 69 height 16
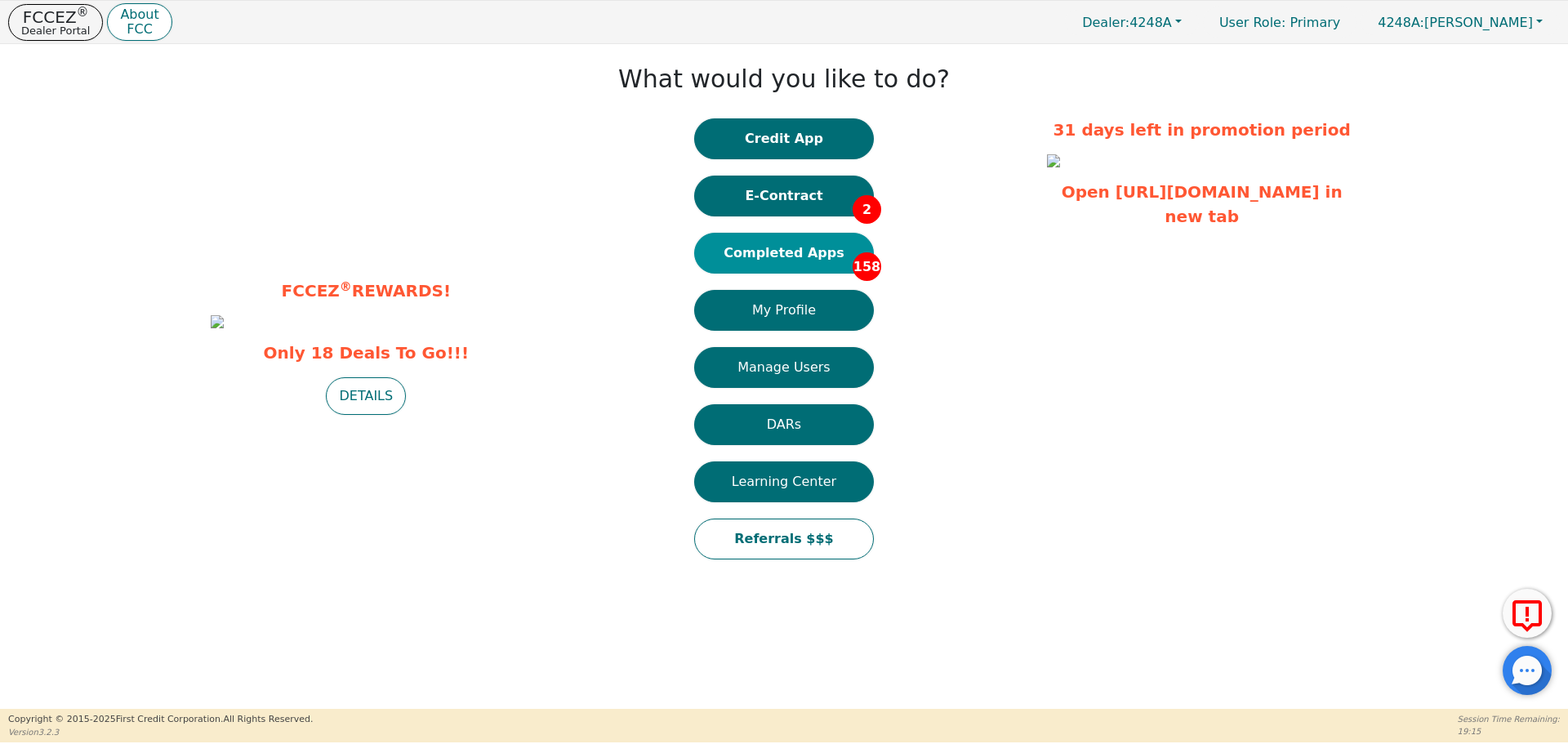
click at [804, 256] on button "Completed Apps 158" at bounding box center [784, 253] width 180 height 41
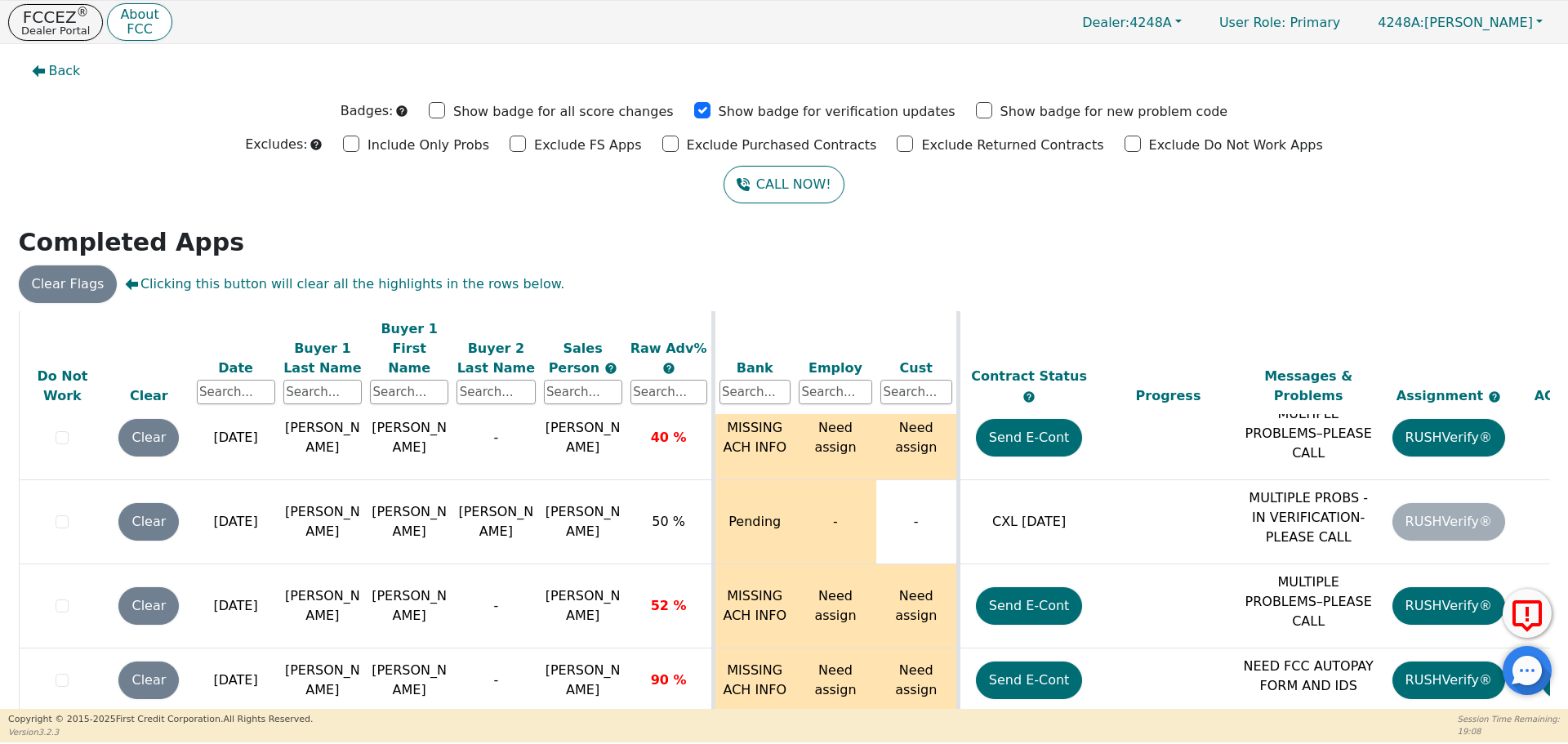
scroll to position [9919, 0]
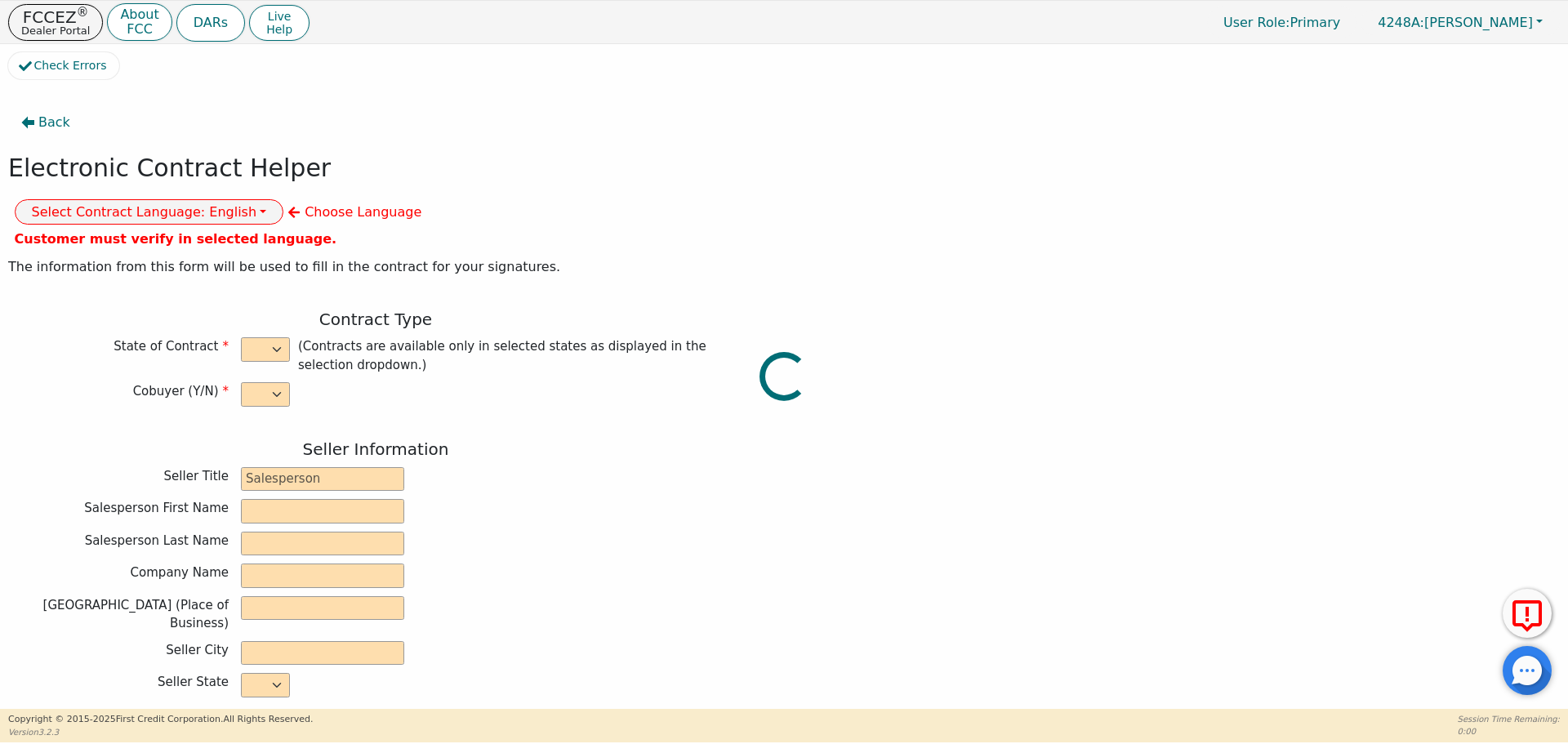
select select "n"
type input "owner"
type input "[PERSON_NAME]"
type input "[GEOGRAPHIC_DATA]"
type input "AQUA REMACH LLC"
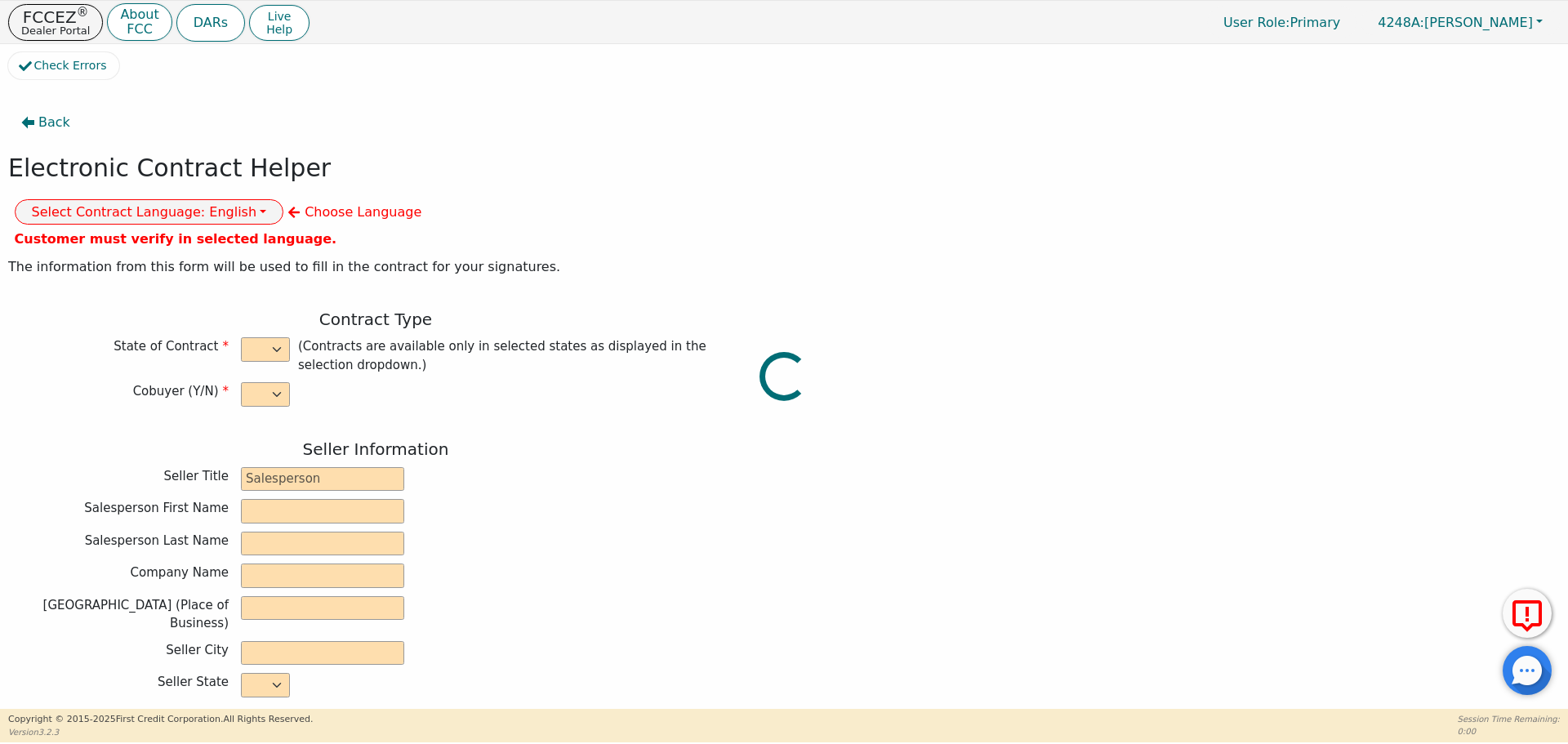
type input "[STREET_ADDRESS]"
type input "[GEOGRAPHIC_DATA]"
select select "[GEOGRAPHIC_DATA]"
type input "77070"
type input "EDELMER"
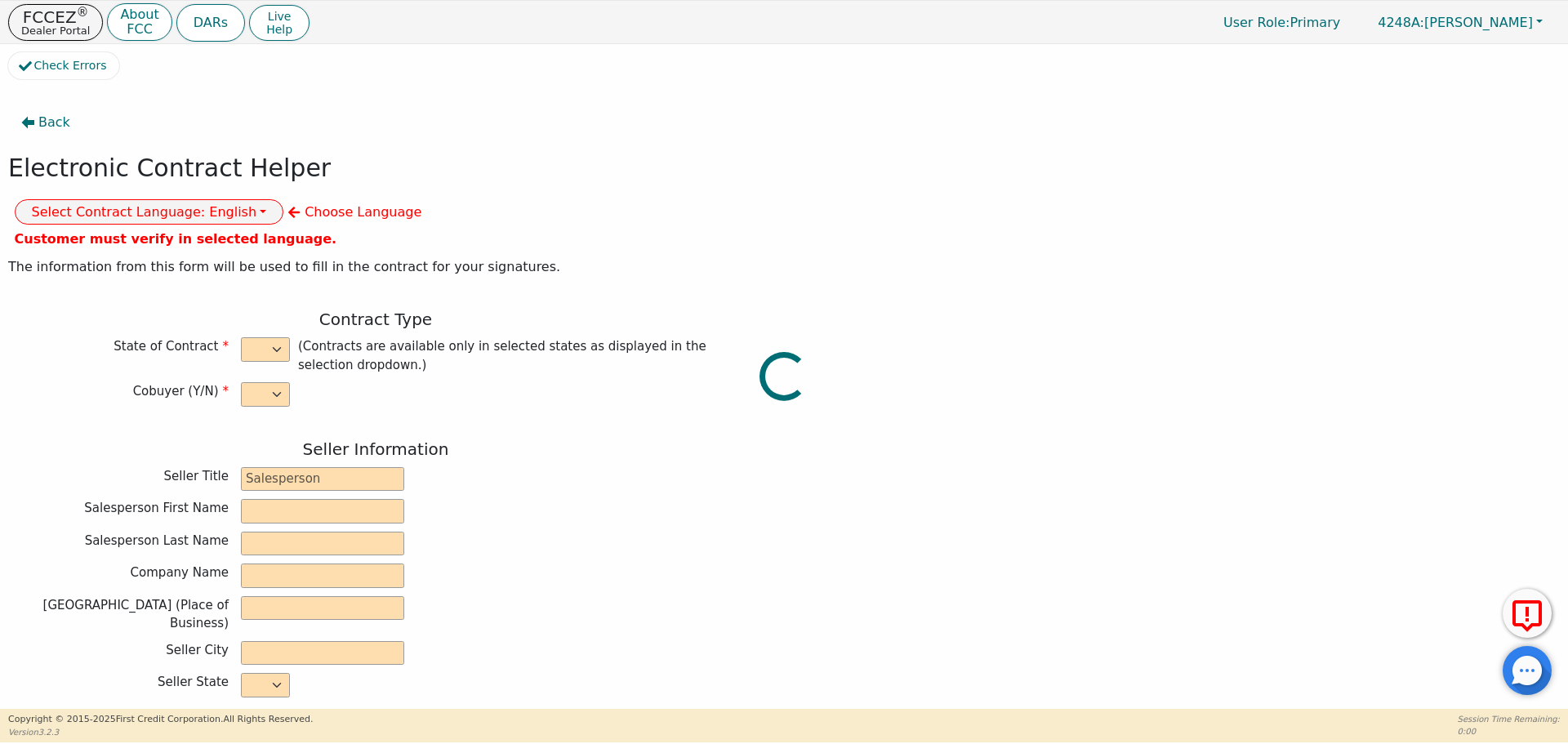
type input "[PERSON_NAME]"
type input "[EMAIL_ADDRESS][DOMAIN_NAME]"
type input "14923 BATHURST"
type input "[GEOGRAPHIC_DATA]"
select select "[GEOGRAPHIC_DATA]"
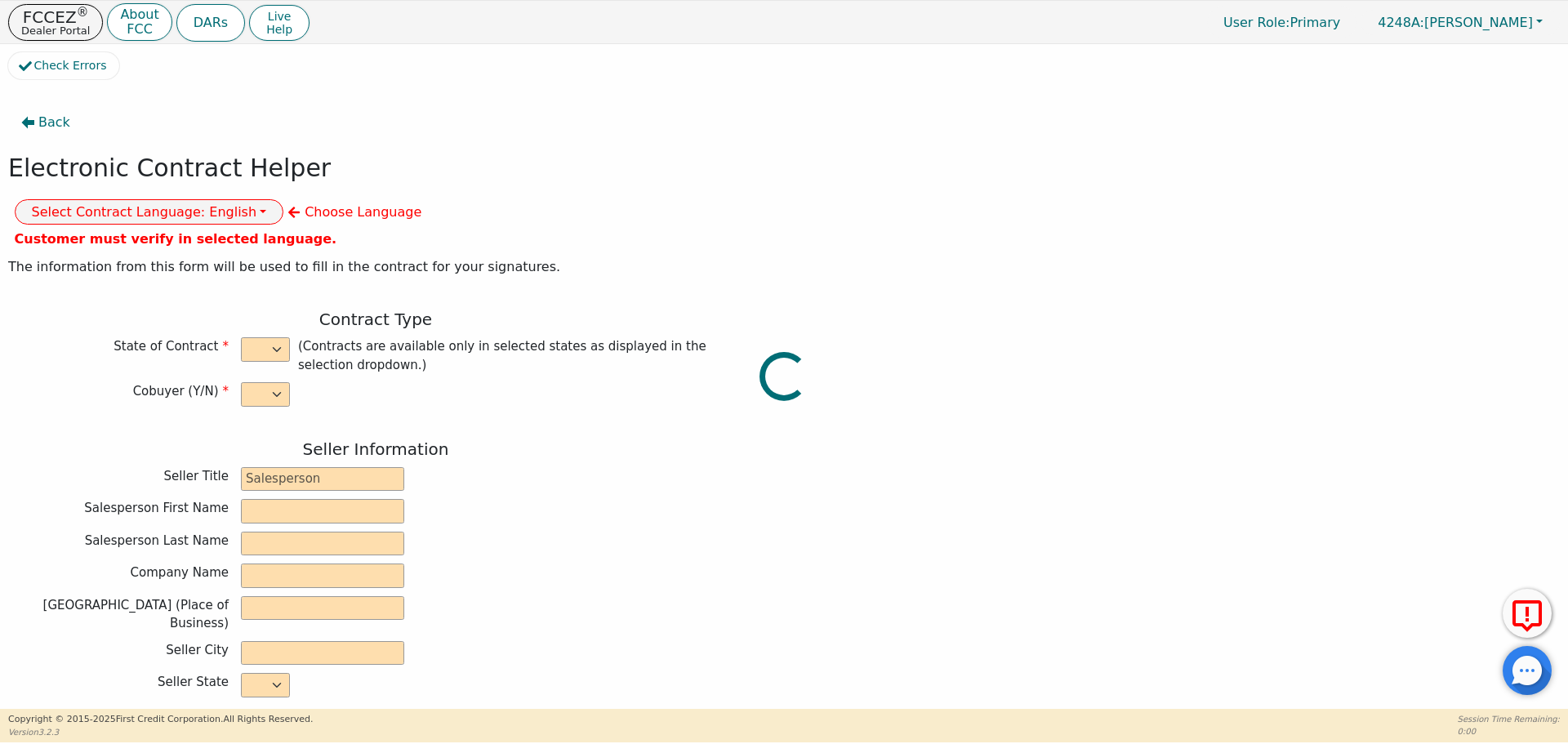
type input "77053"
type input "[DATE]"
type input "17.99"
type input "[DATE]"
type input "60"
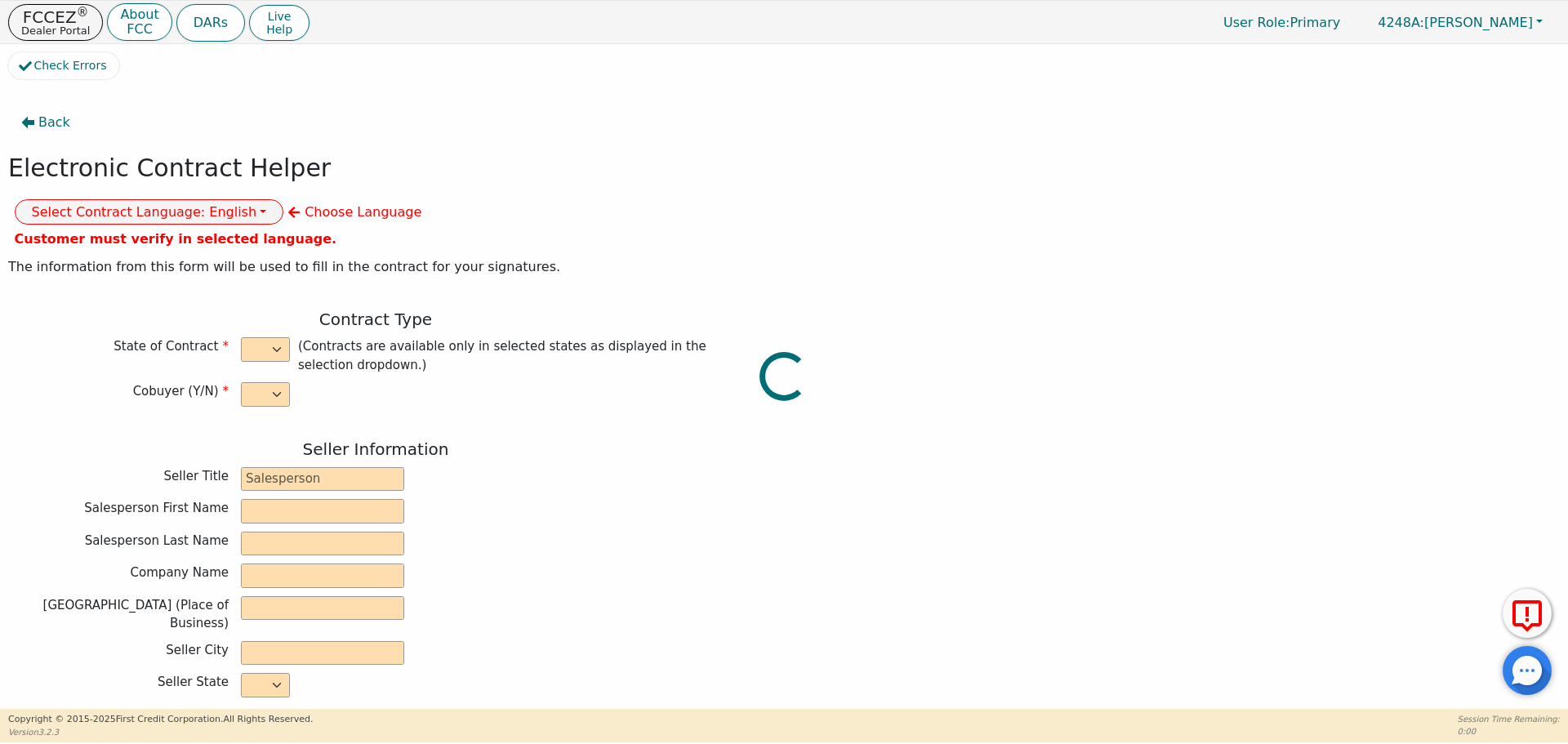
type input "0"
type input "6990.00"
type input "0.00"
type input "6990.00"
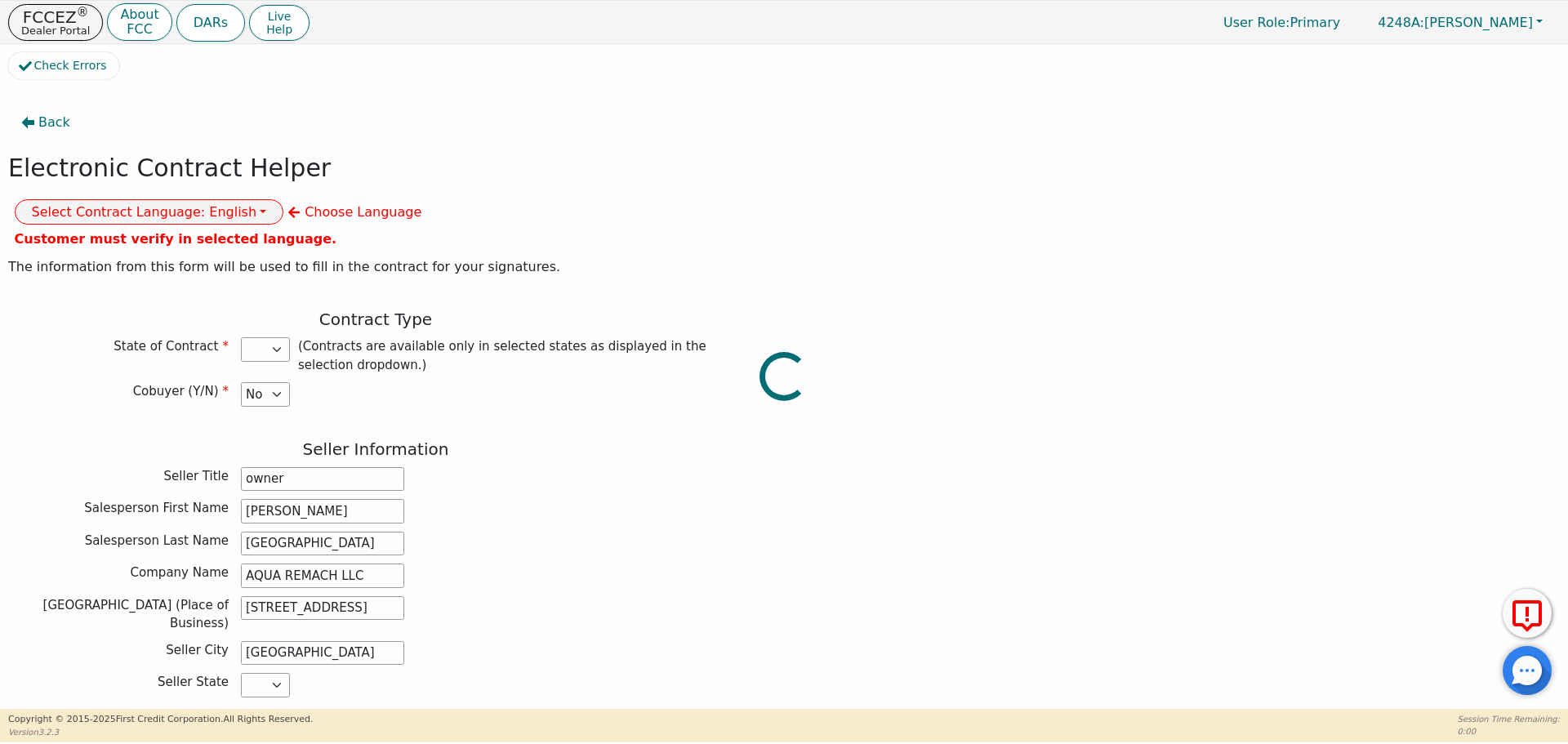
select select "[GEOGRAPHIC_DATA]"
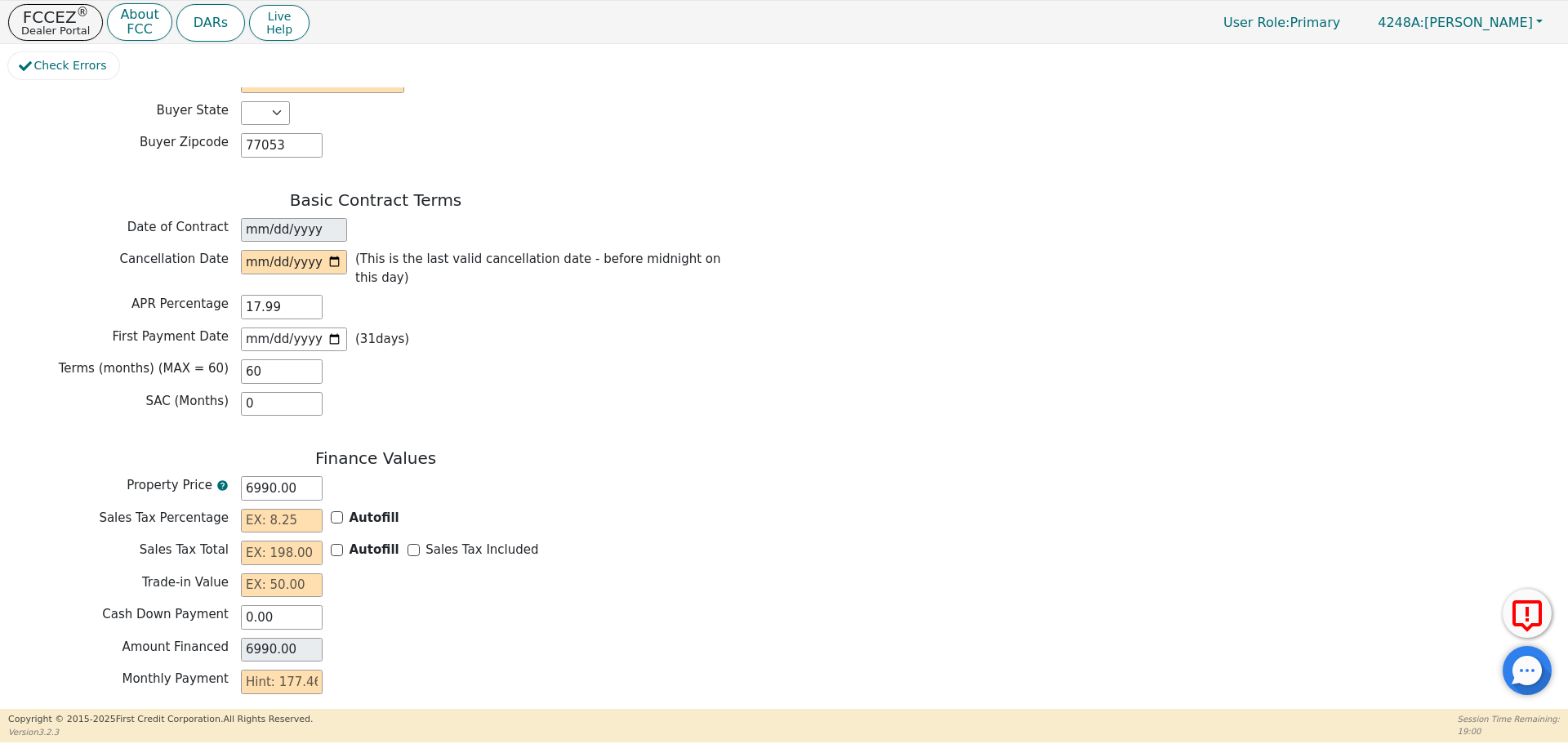
scroll to position [1141, 0]
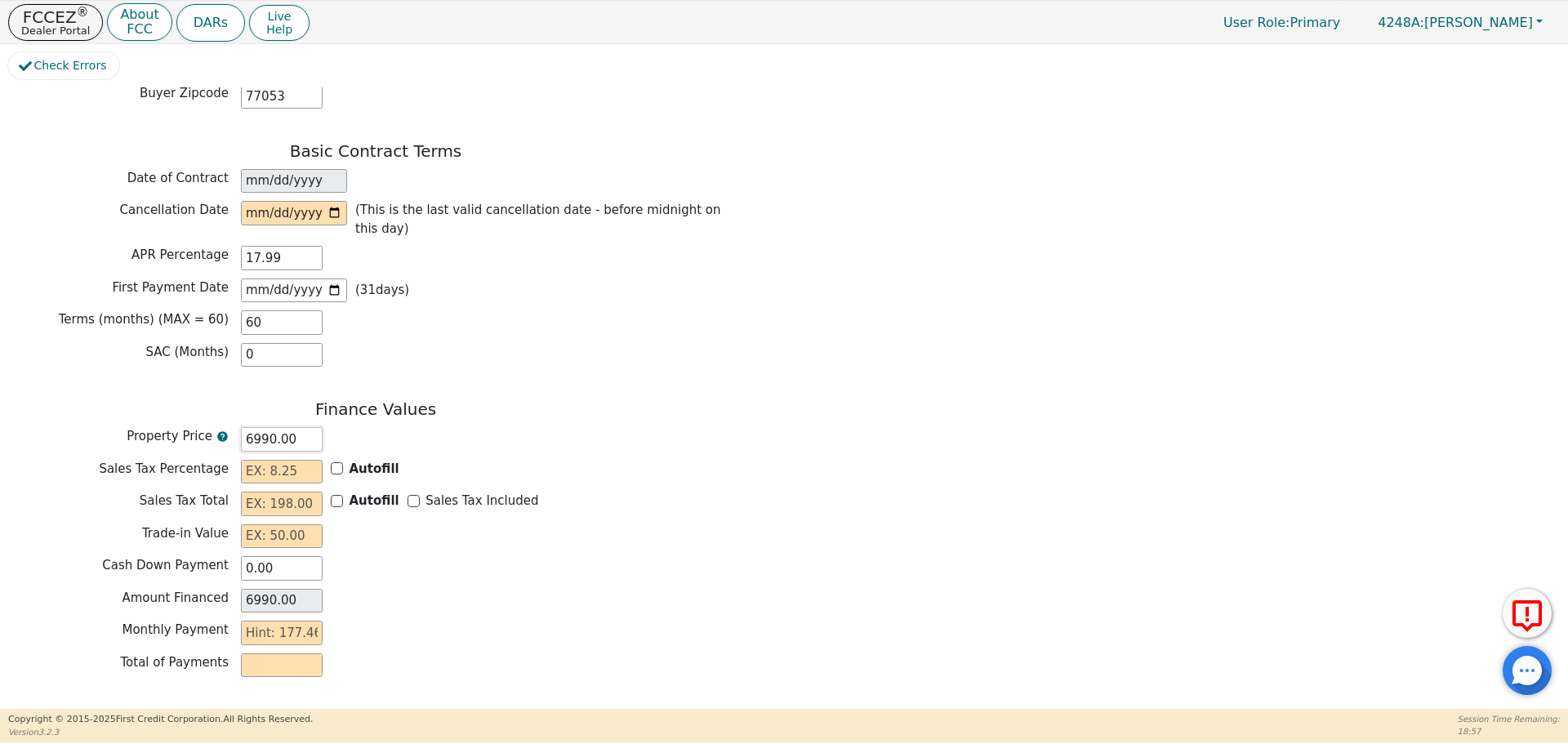
click at [251, 427] on input "6990.00" at bounding box center [281, 439] width 82 height 25
type input "990.00"
type input "4990.00"
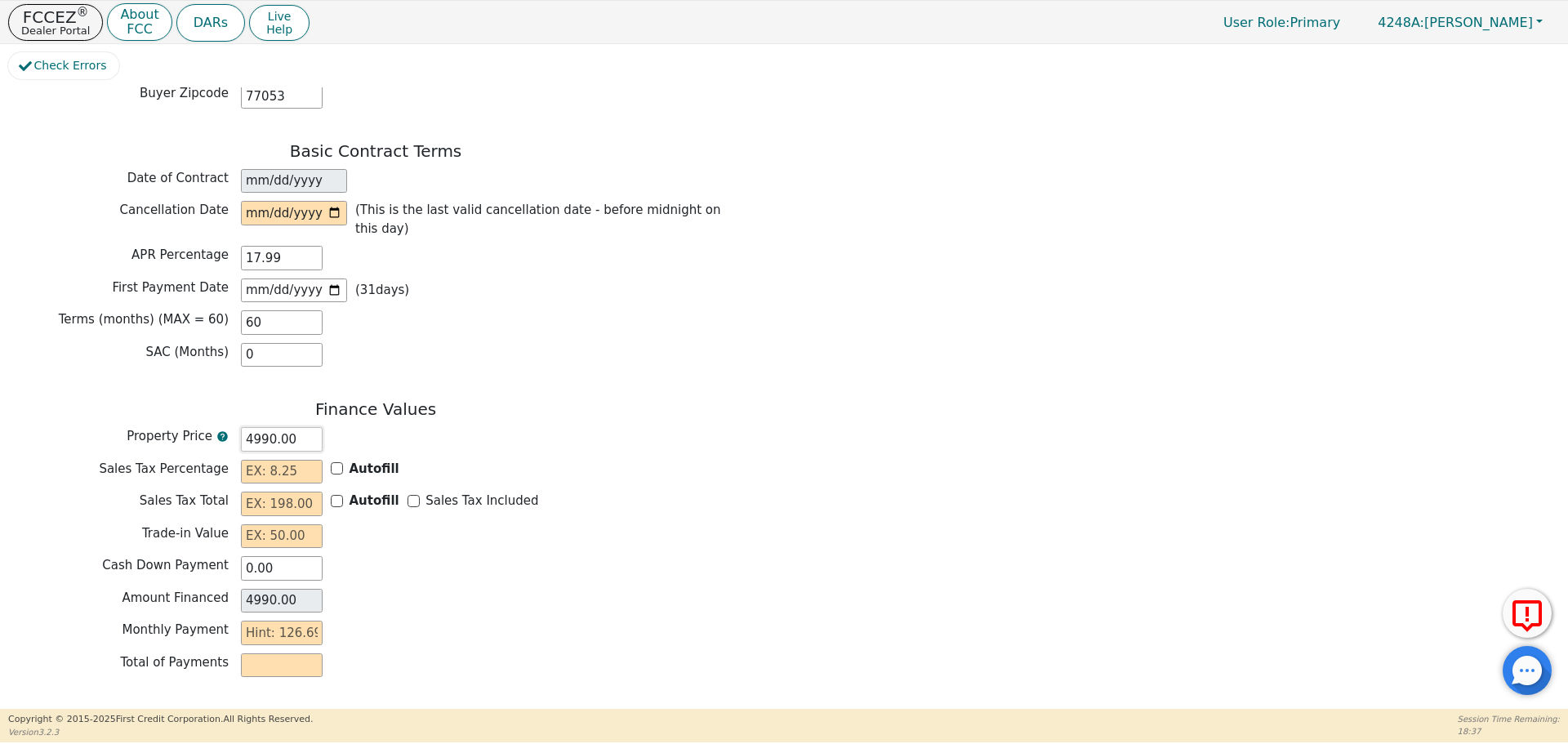
type input "990.00"
type input "6990.00"
click at [828, 511] on div "Back Electronic Contract Helper Select Contract Language: English Customer must…" at bounding box center [784, 394] width 1551 height 613
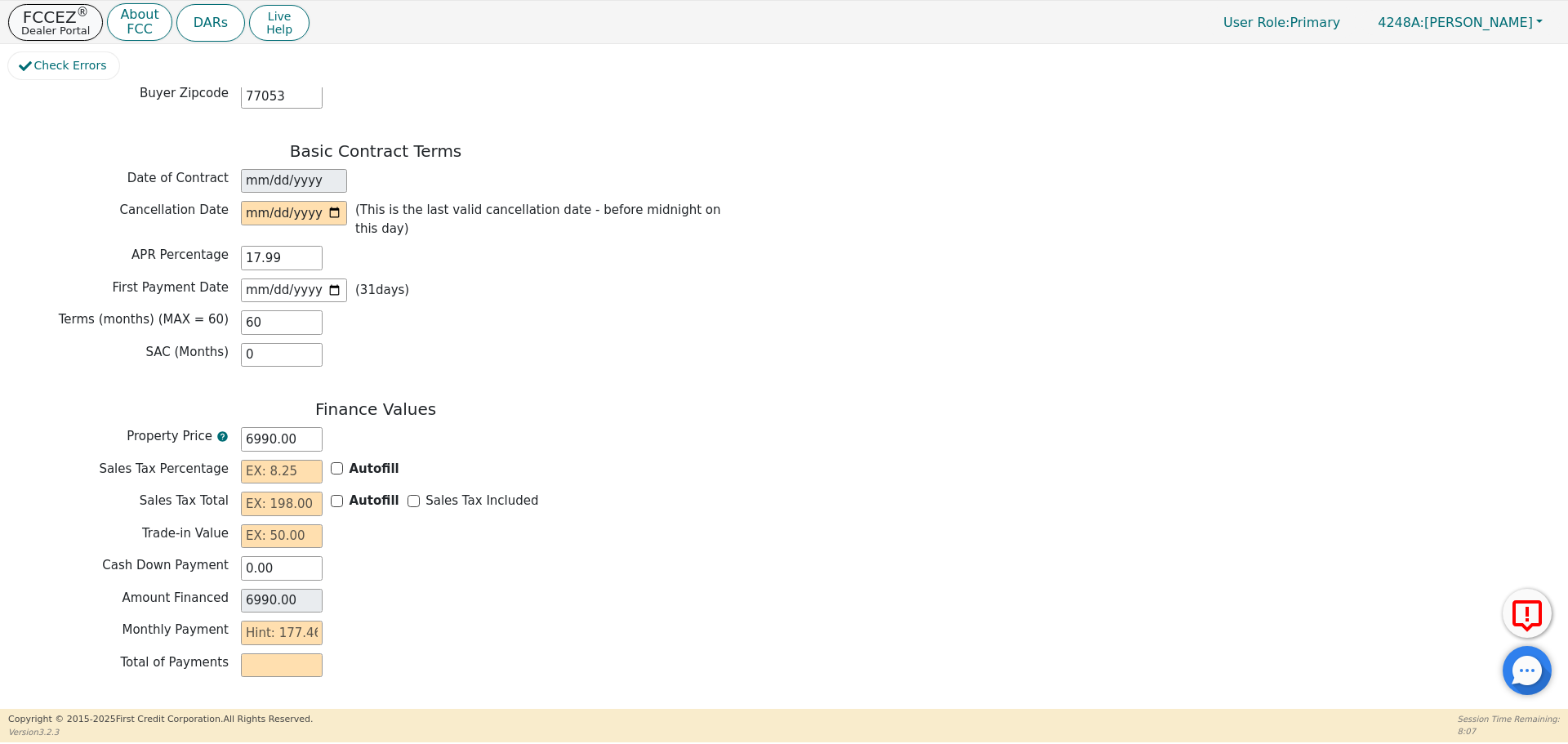
click at [46, 25] on p "Dealer Portal" at bounding box center [55, 30] width 69 height 11
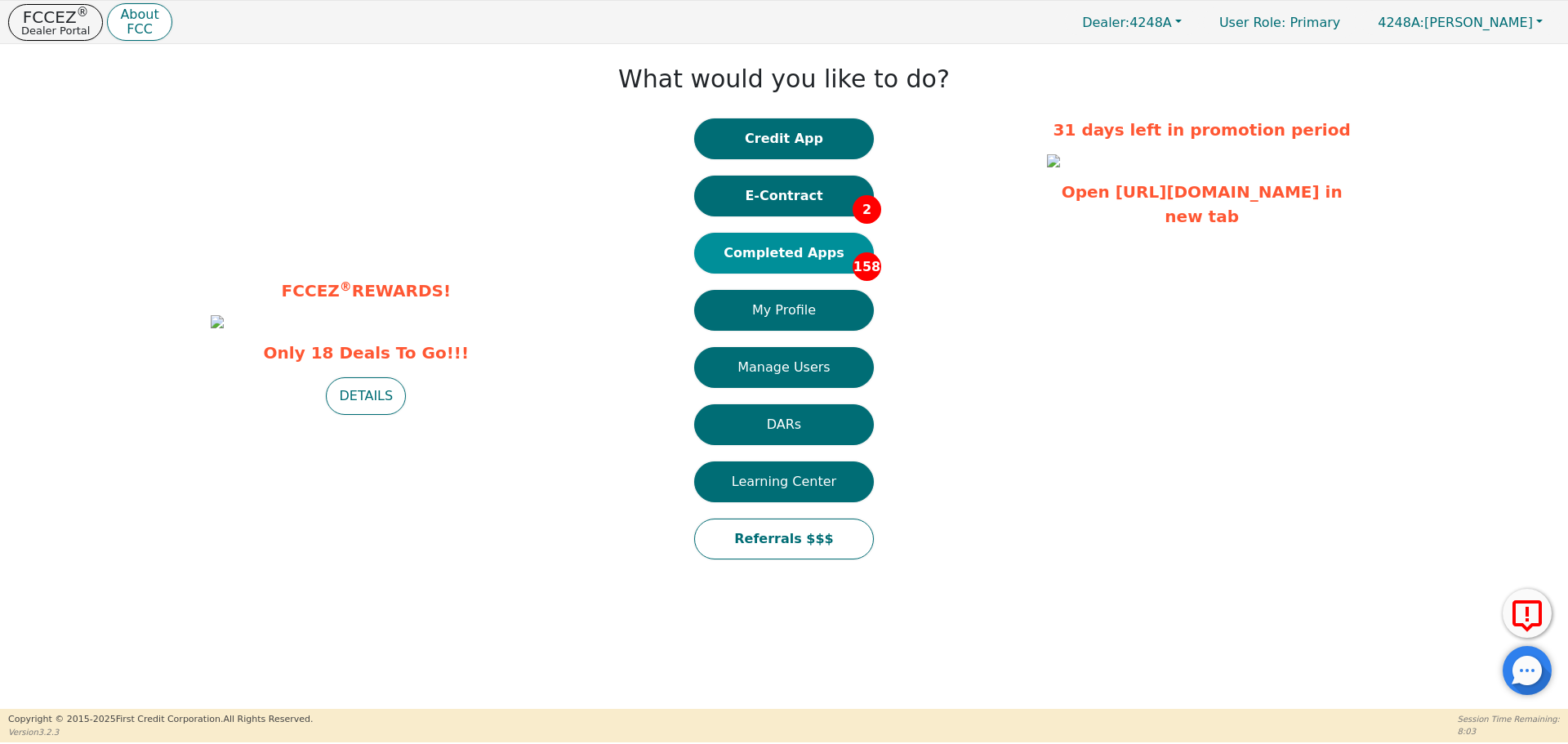
click at [787, 257] on button "Completed Apps 158" at bounding box center [784, 253] width 180 height 41
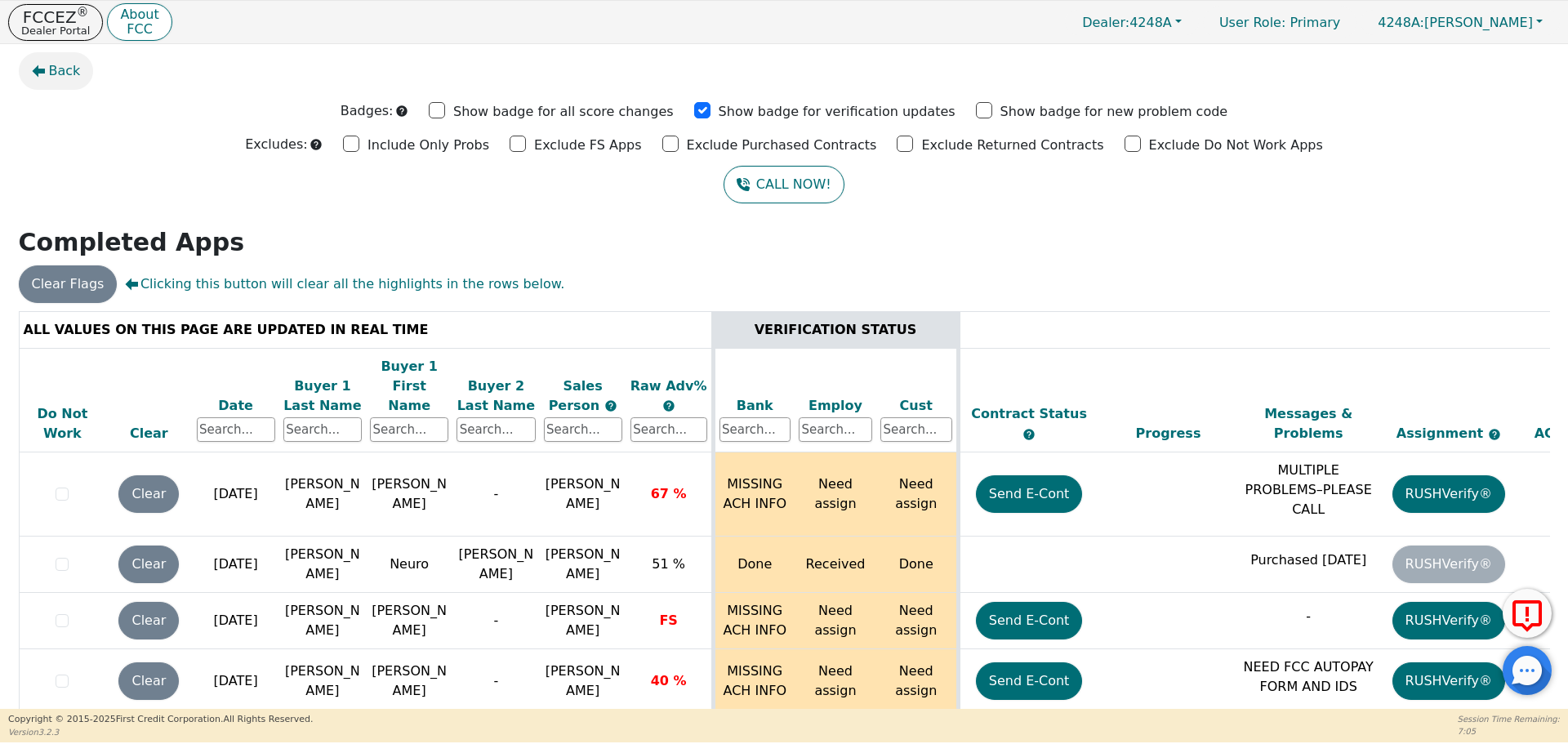
click at [65, 70] on span "Back" at bounding box center [65, 71] width 32 height 20
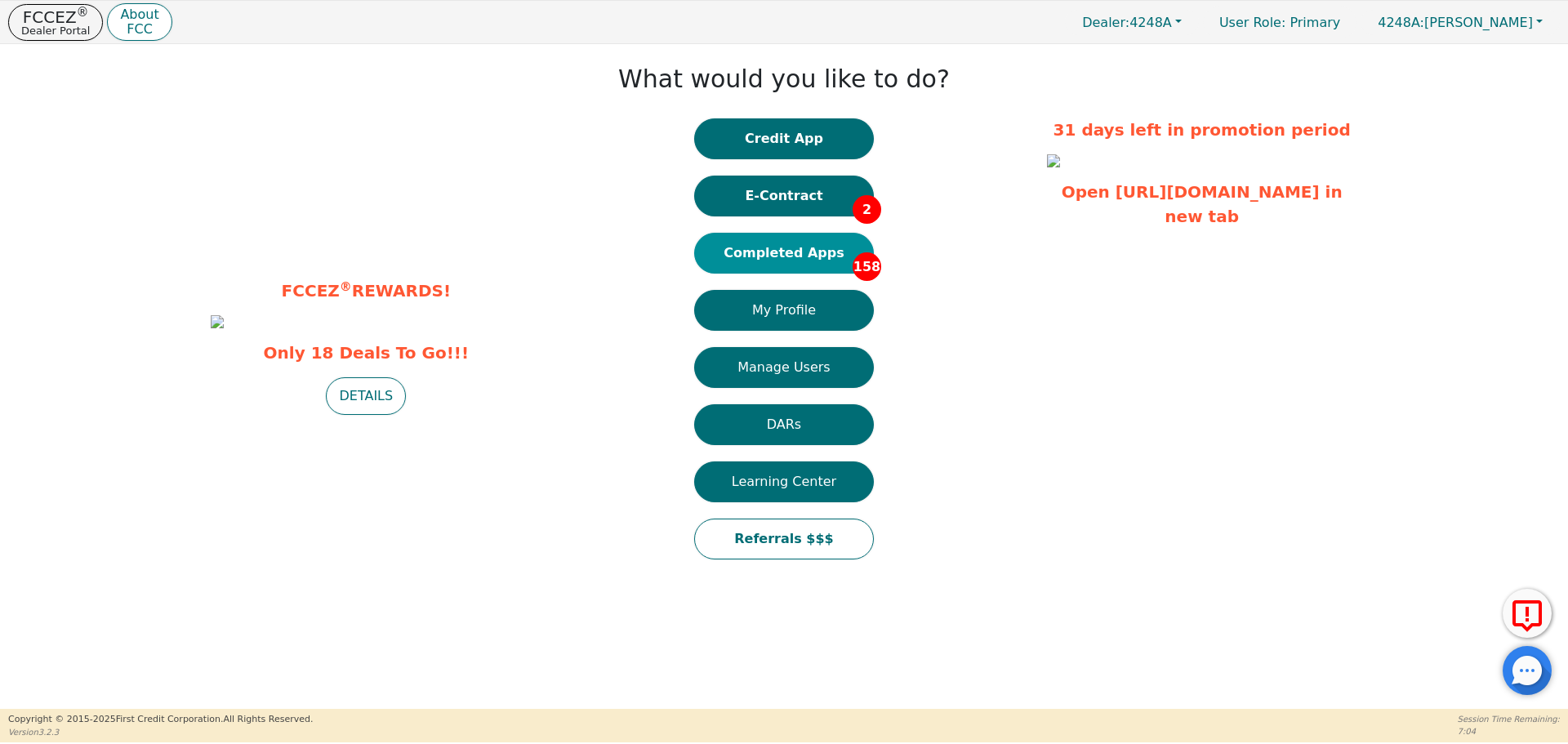
click at [805, 247] on button "Completed Apps 158" at bounding box center [784, 253] width 180 height 41
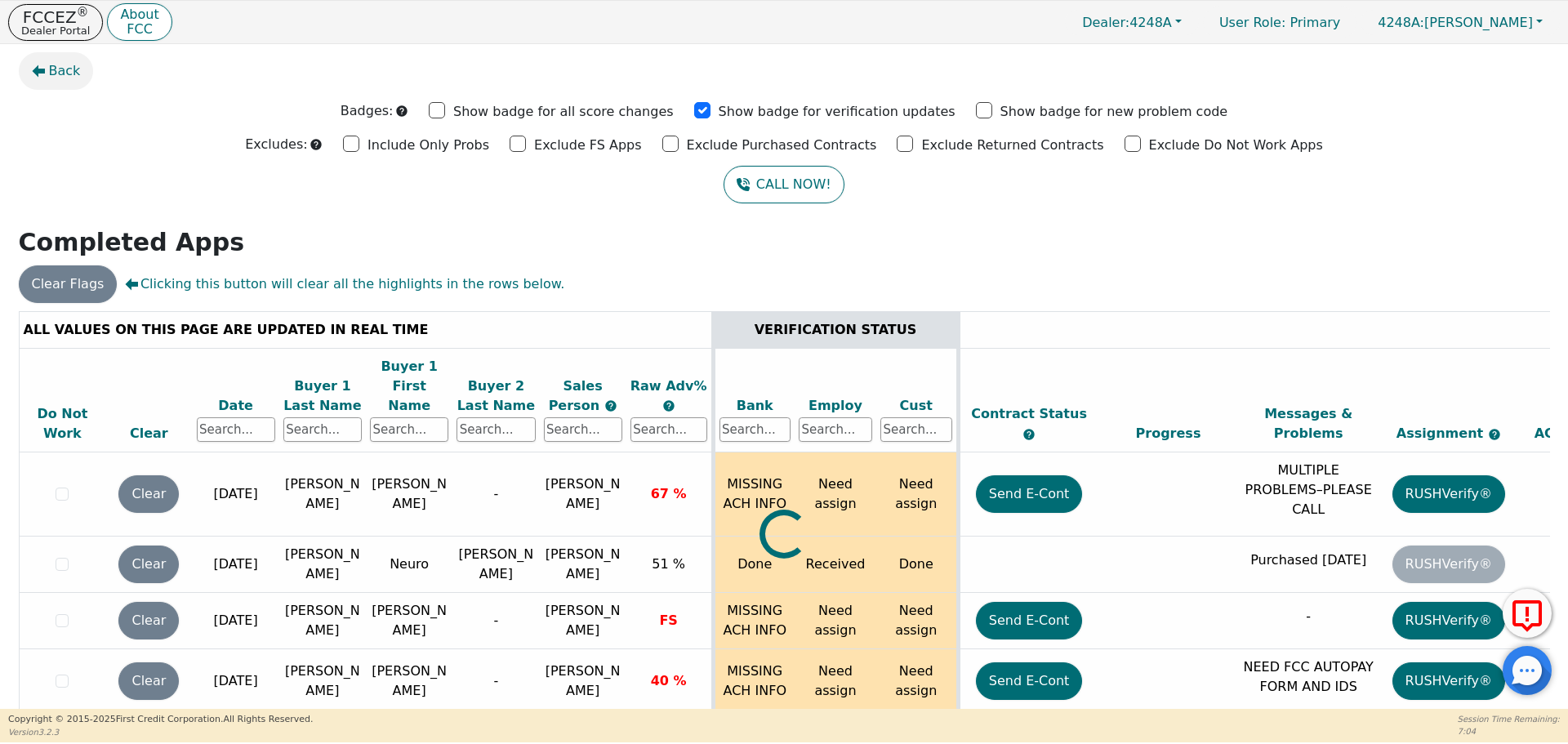
click at [49, 70] on span "Back" at bounding box center [65, 71] width 32 height 20
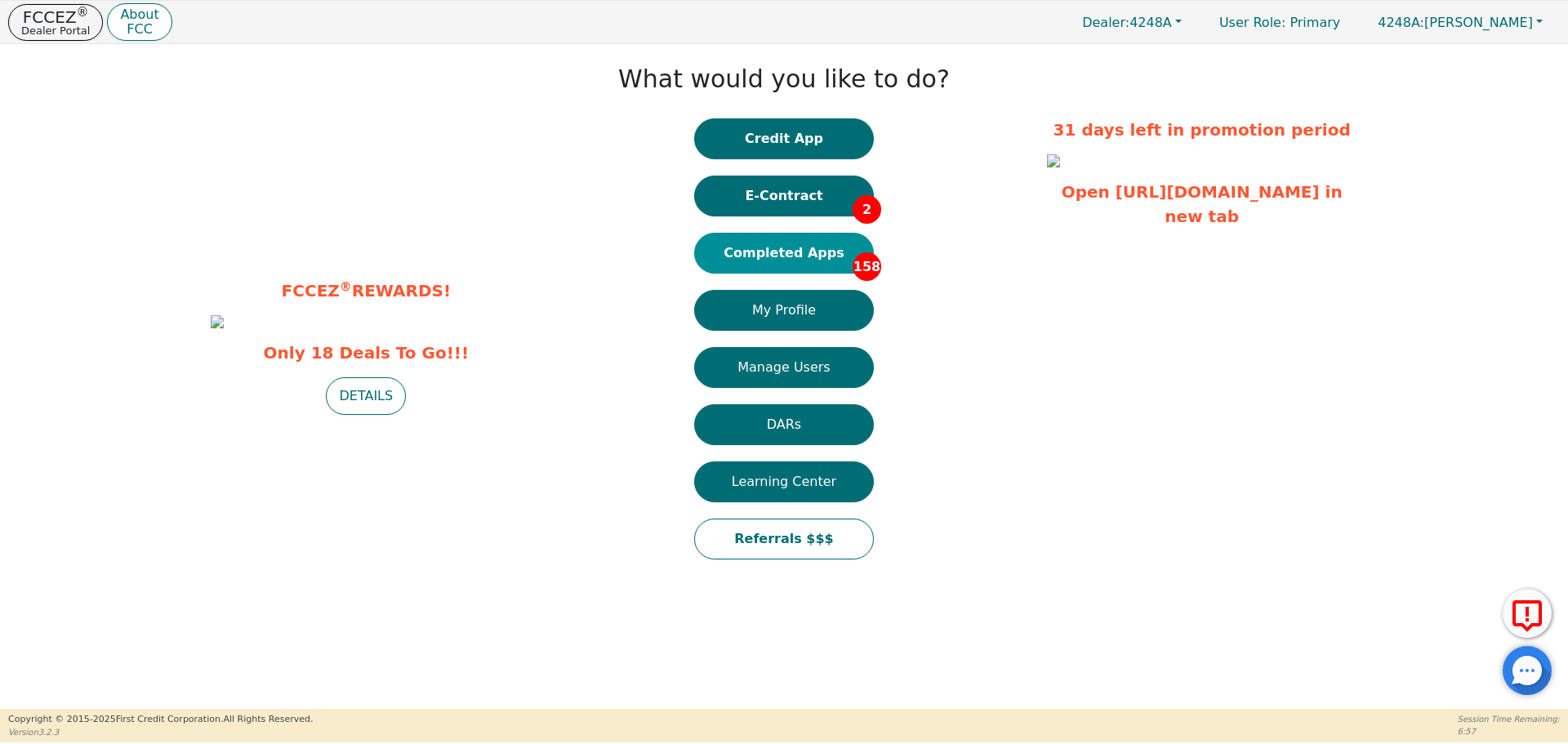
click at [820, 253] on button "Completed Apps 158" at bounding box center [784, 253] width 180 height 41
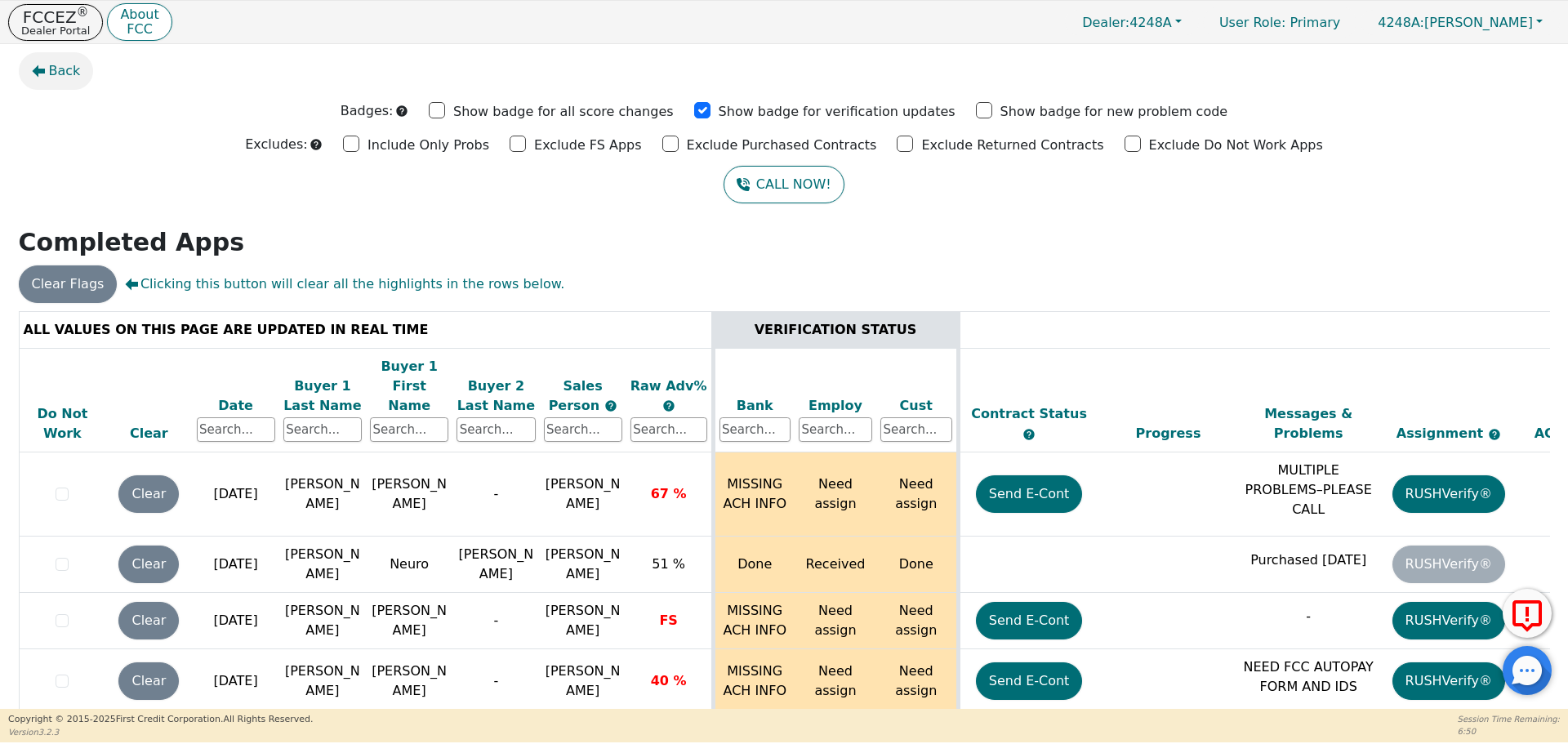
click at [63, 71] on span "Back" at bounding box center [65, 71] width 32 height 20
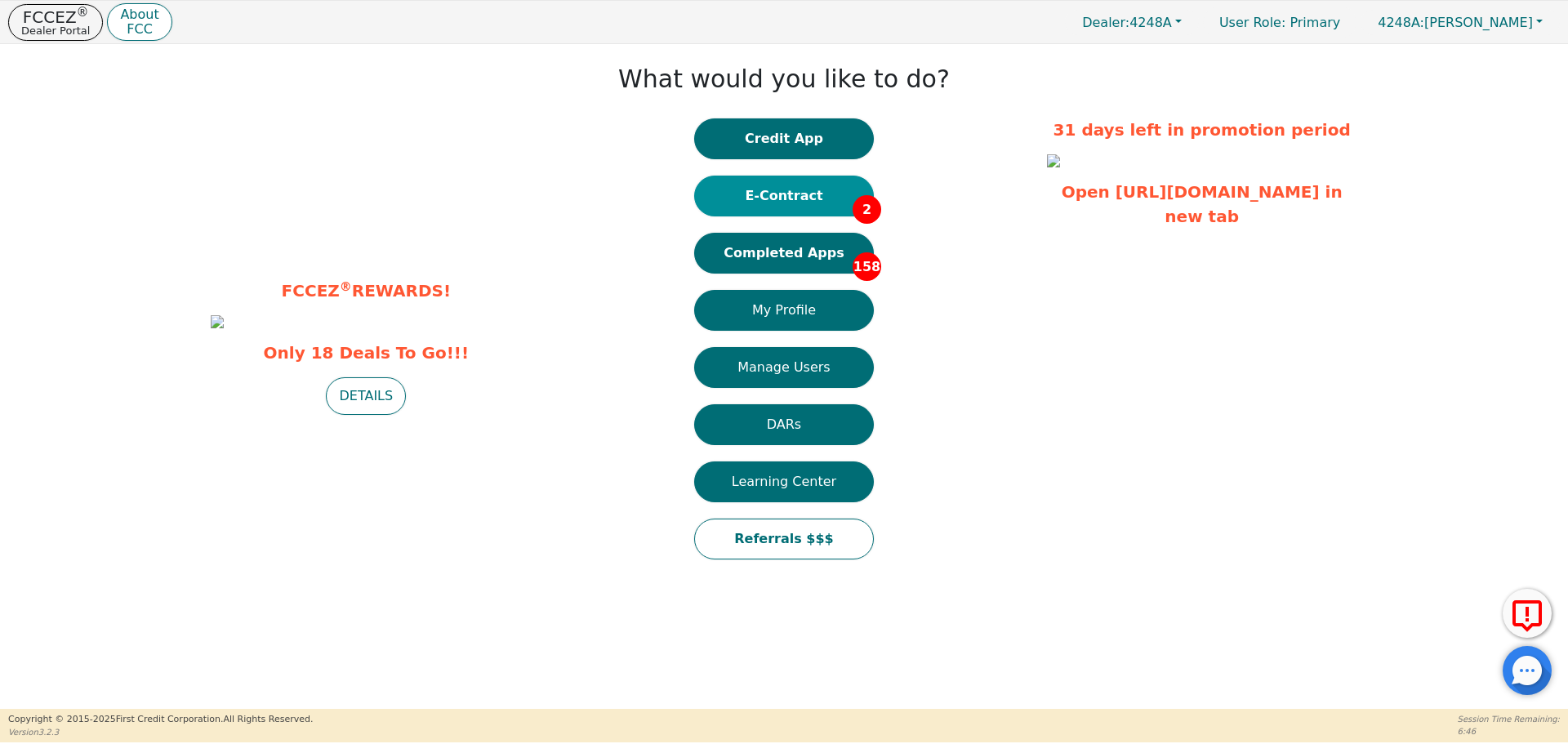
click at [801, 196] on button "E-Contract 2" at bounding box center [784, 196] width 180 height 41
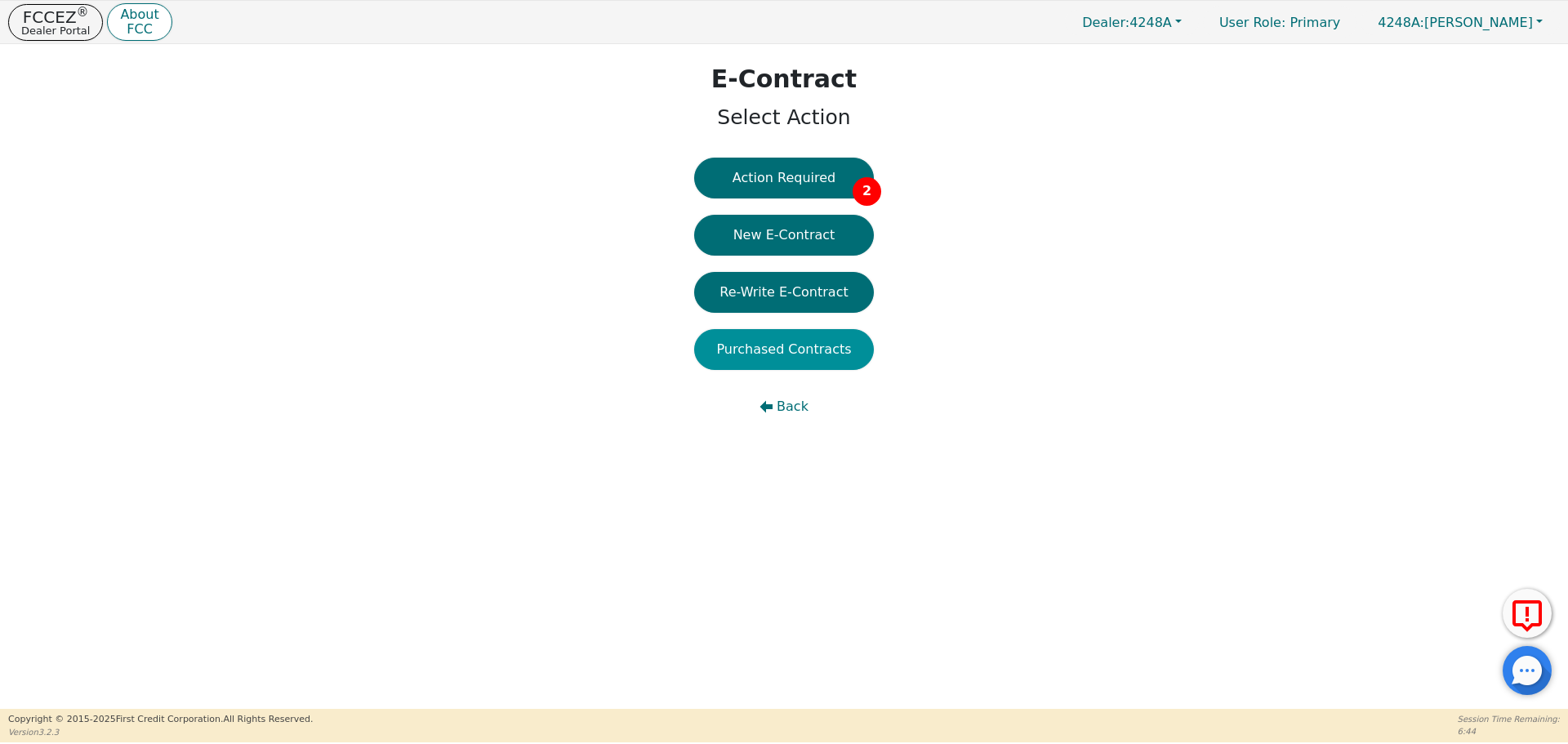
click at [805, 353] on button "Purchased Contracts" at bounding box center [784, 350] width 180 height 41
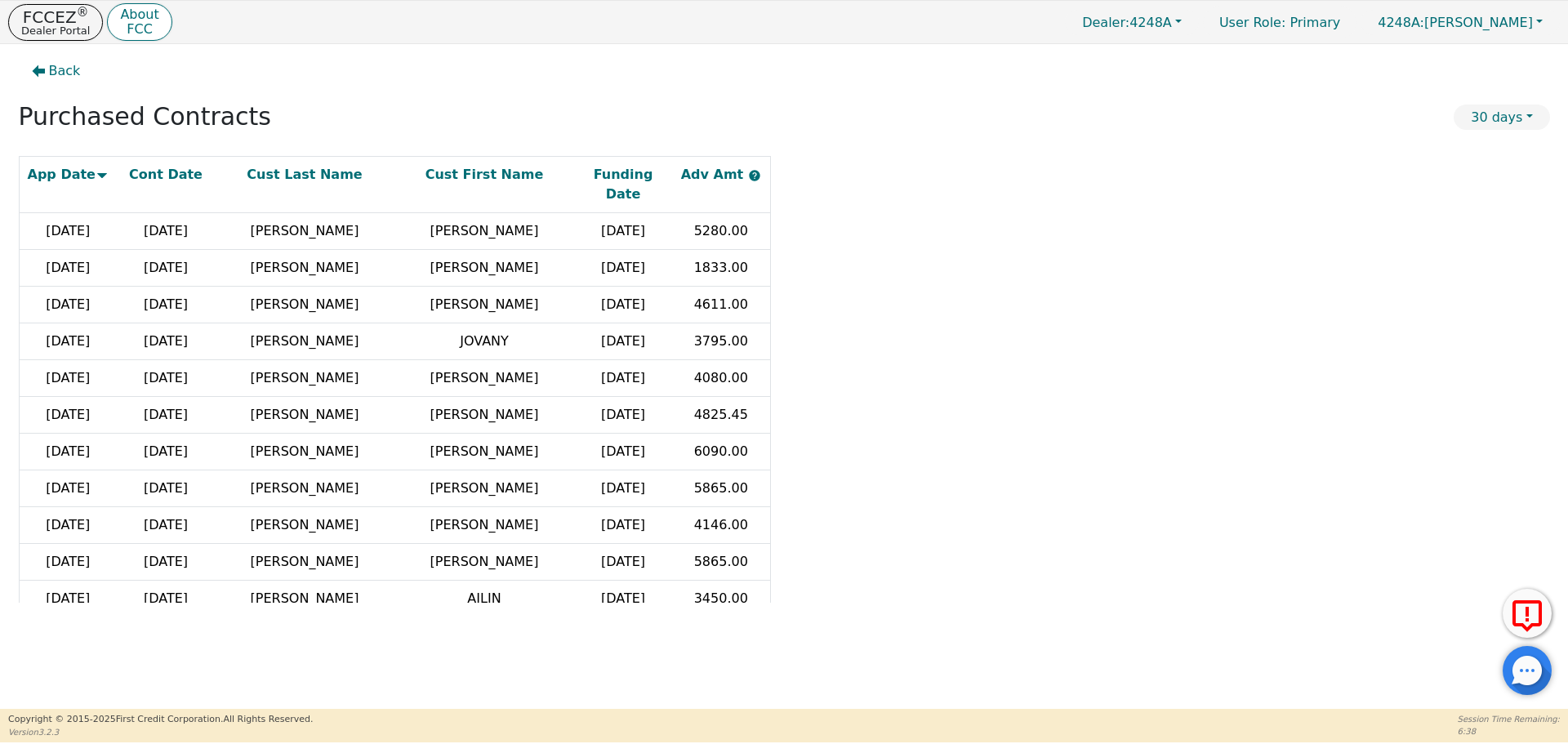
drag, startPoint x: 775, startPoint y: 336, endPoint x: 521, endPoint y: 284, distance: 259.3
click at [771, 328] on div "App Date Cont Date Cust Last Name Cust First Name Funding Date Adv Amt 09-17-20…" at bounding box center [394, 378] width 752 height 446
drag, startPoint x: 776, startPoint y: 288, endPoint x: 778, endPoint y: 255, distance: 33.1
click at [778, 255] on div "App Date Cont Date Cust Last Name Cust First Name Funding Date Adv Amt 09-17-20…" at bounding box center [784, 378] width 1531 height 446
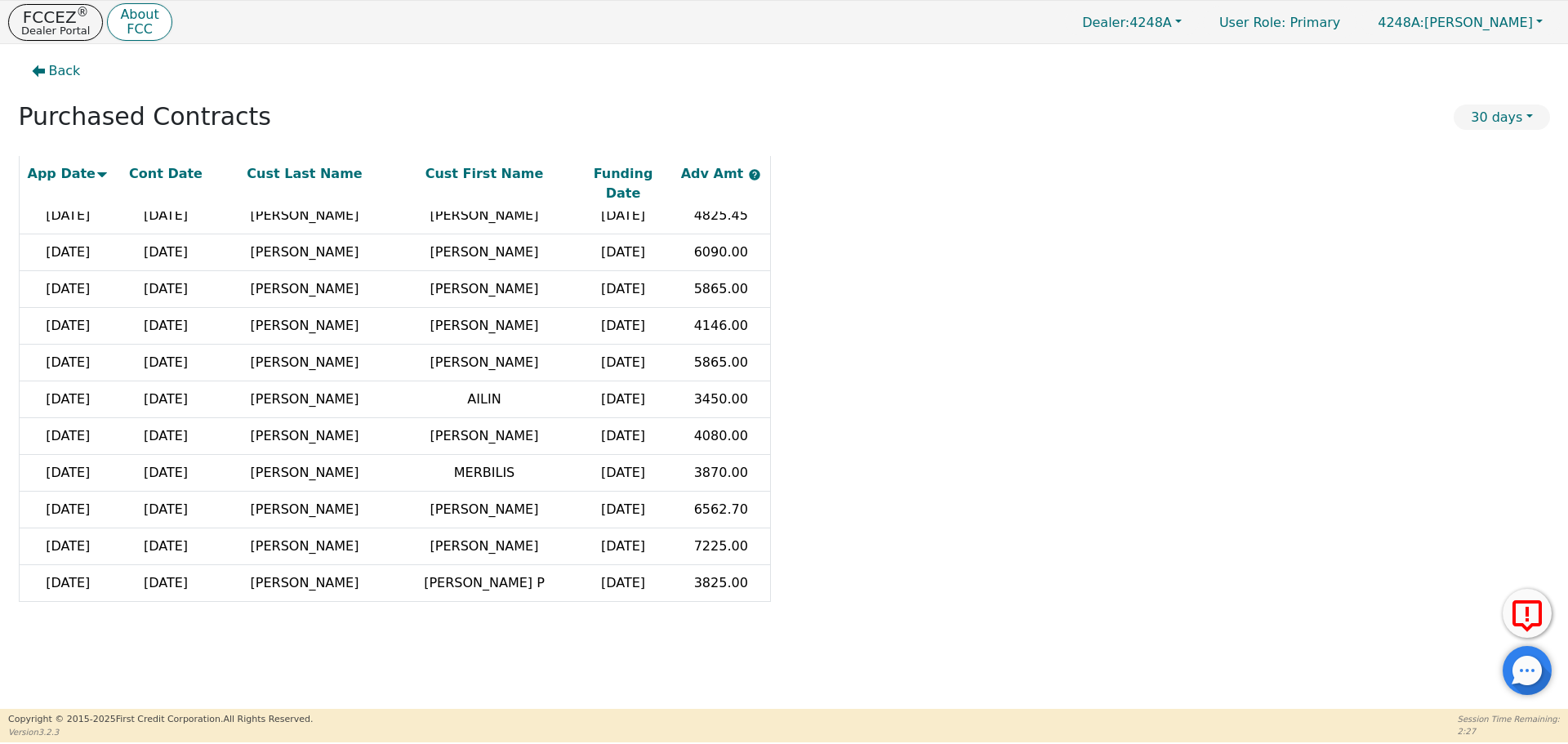
scroll to position [205, 0]
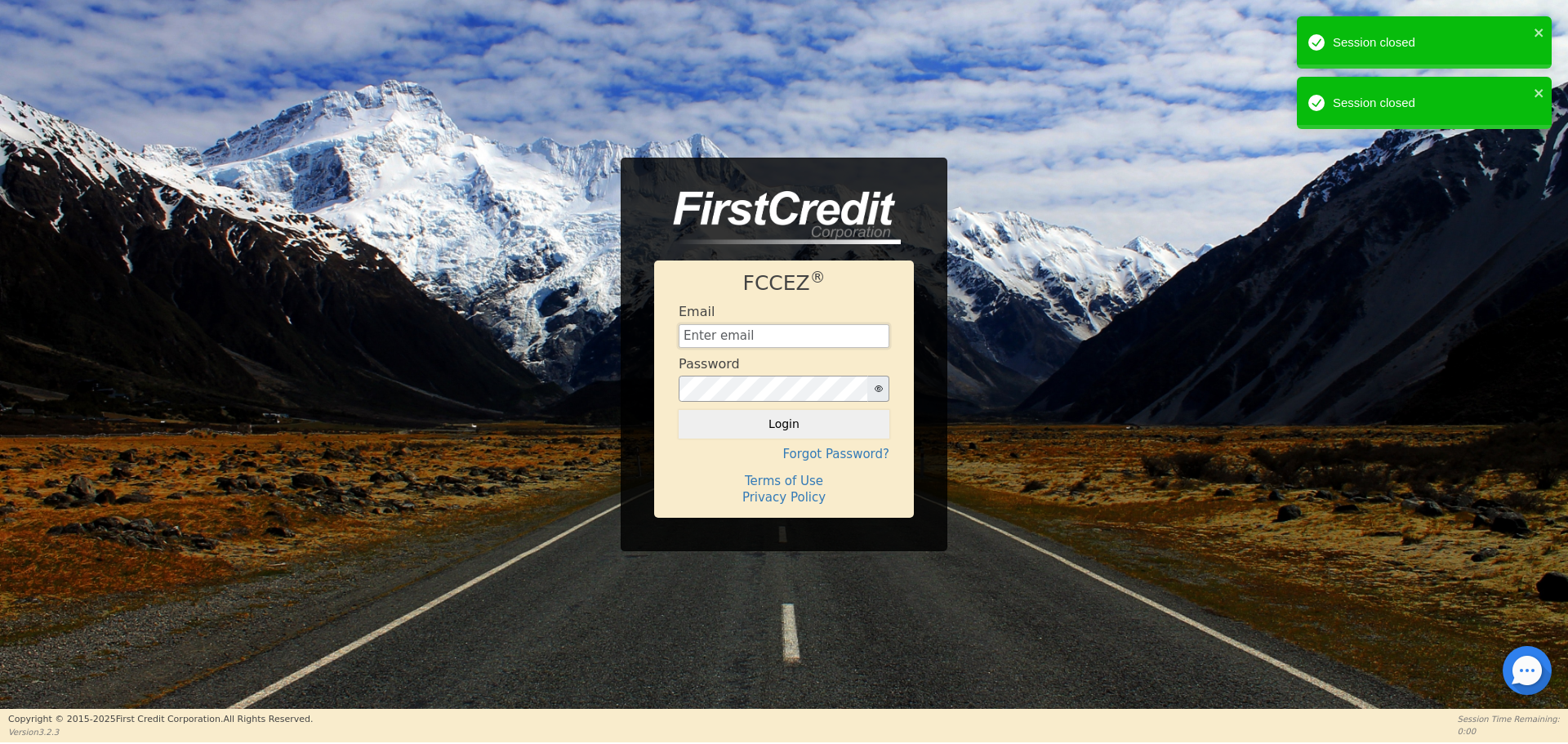
type input "[EMAIL_ADDRESS][DOMAIN_NAME]"
click at [788, 419] on button "Login" at bounding box center [784, 424] width 211 height 28
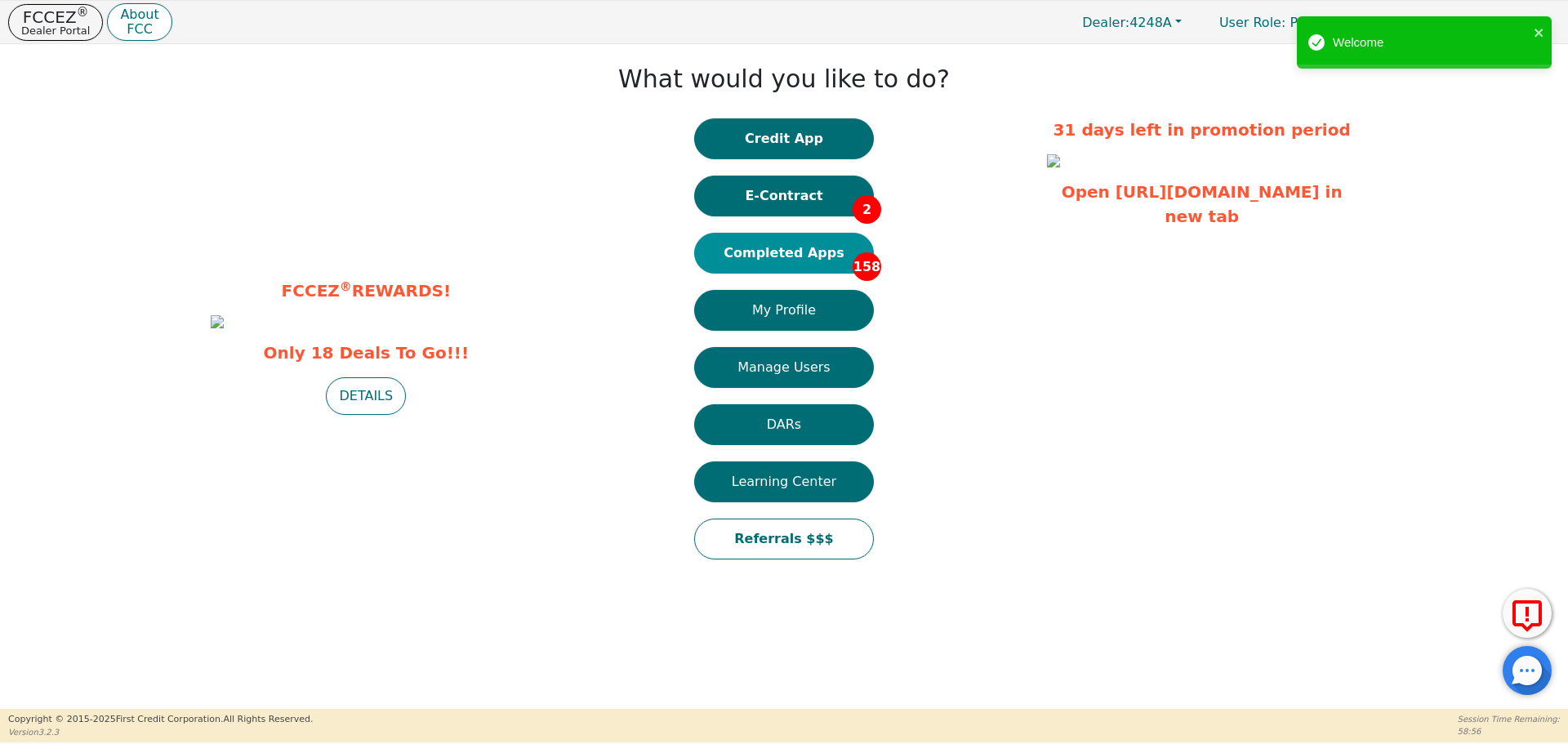
click at [785, 258] on button "Completed Apps 158" at bounding box center [784, 253] width 180 height 41
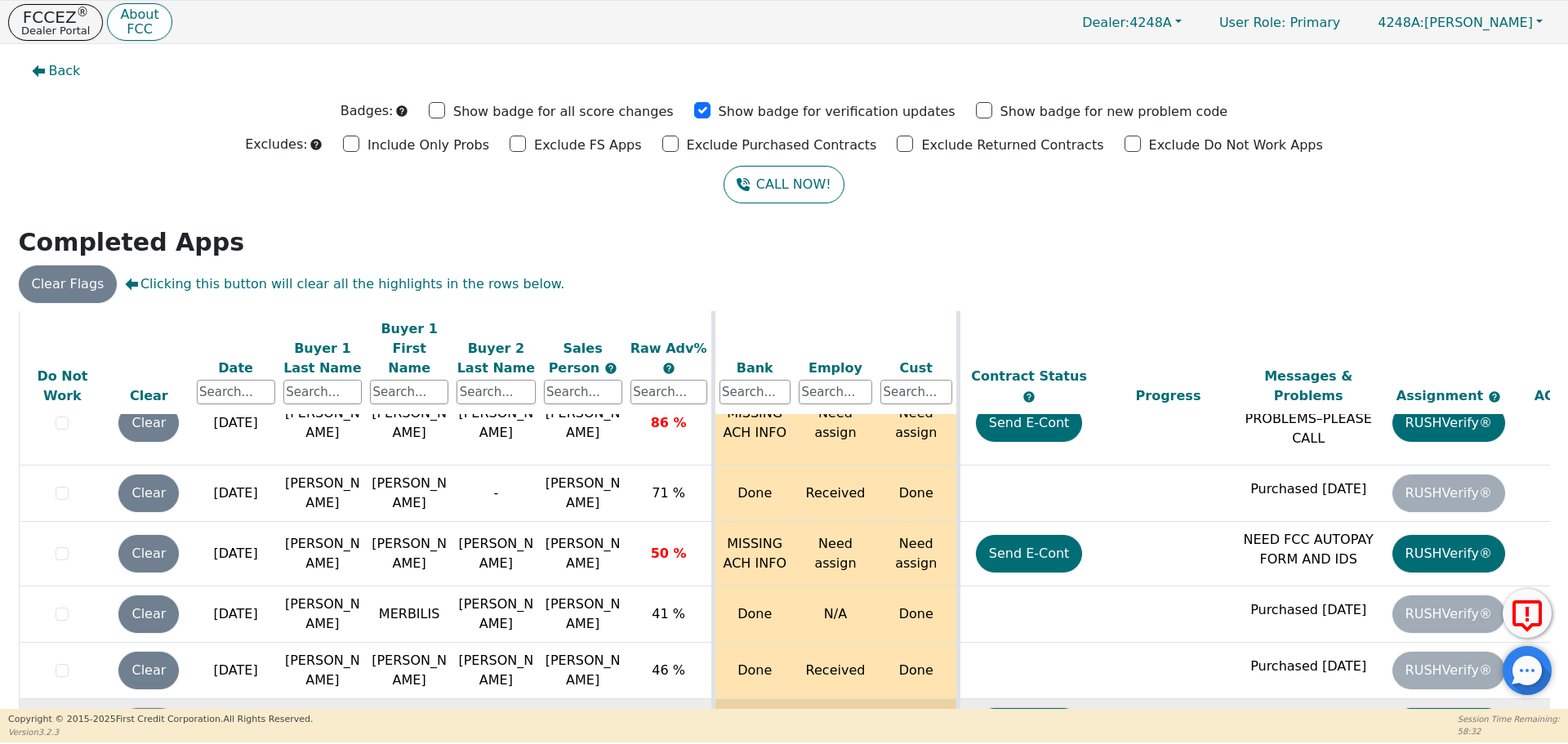
scroll to position [5084, 0]
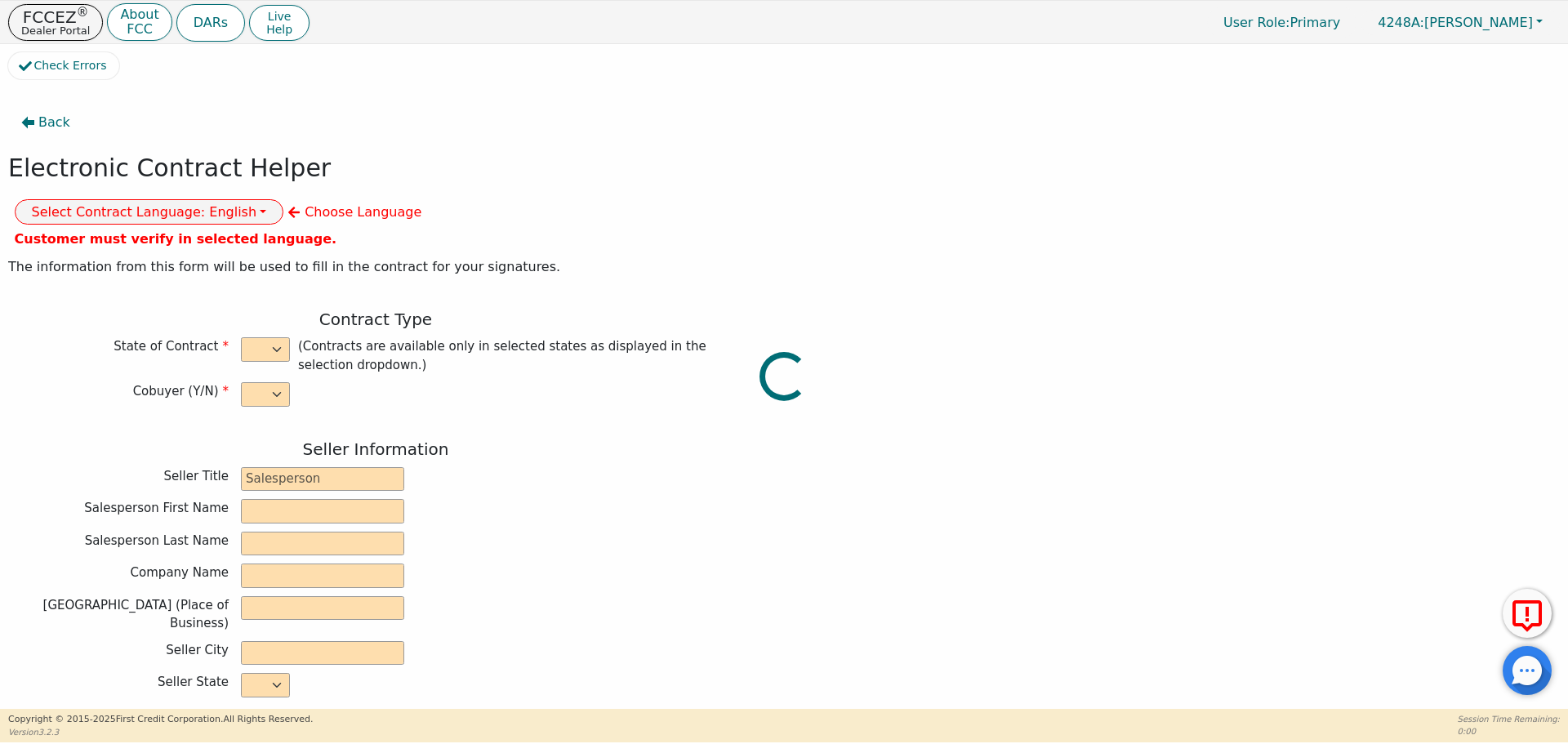
select select "y"
type input "owner"
type input "[PERSON_NAME]"
type input "[GEOGRAPHIC_DATA]"
type input "AQUA REMACH LLC"
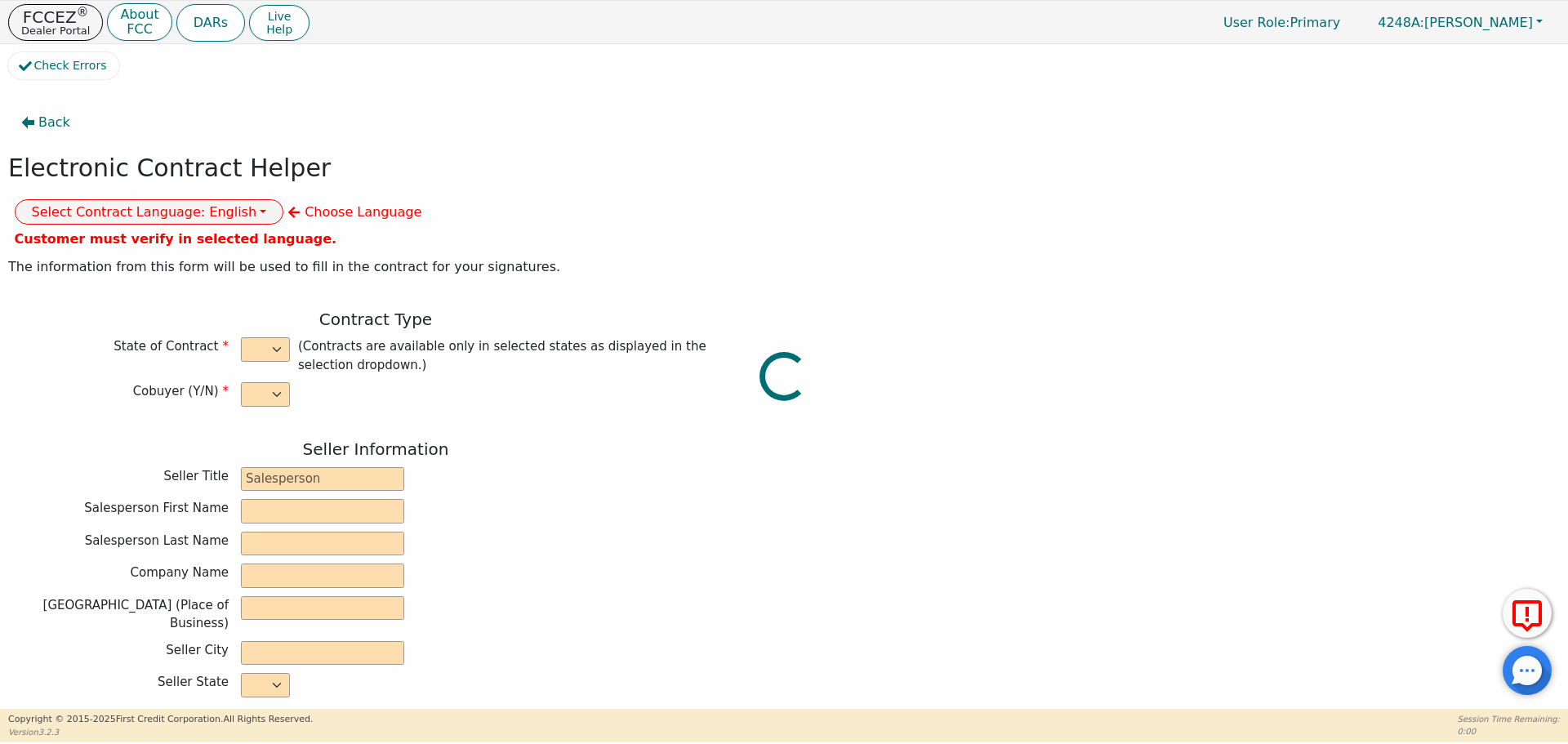
type input "[STREET_ADDRESS]"
type input "[GEOGRAPHIC_DATA]"
select select "[GEOGRAPHIC_DATA]"
type input "77070"
type input "[PERSON_NAME]"
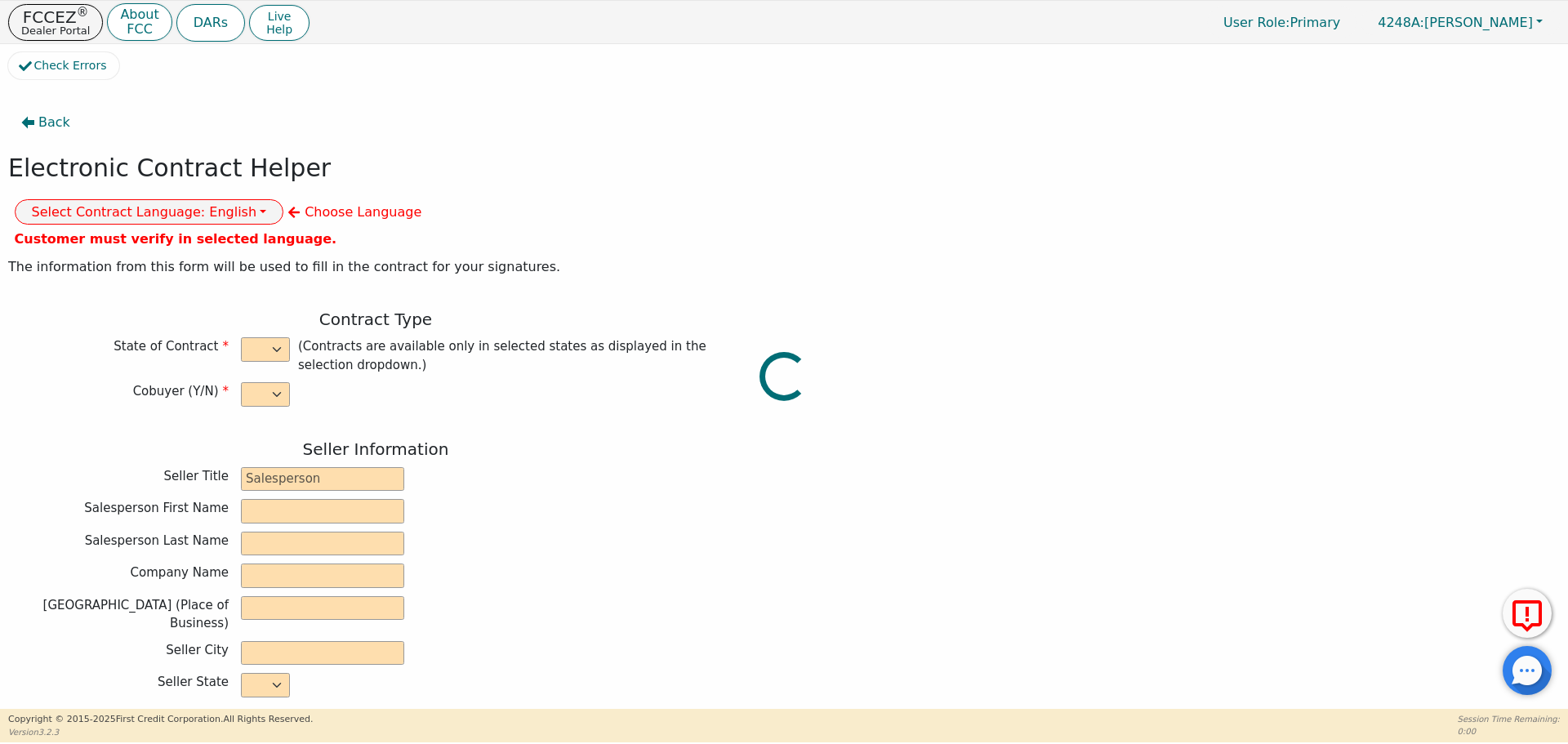
type input "[PERSON_NAME]"
type input "peterlouissand@gmail.com"
type input "Faith"
type input "[PERSON_NAME]"
type input "faithdjohnson@icloud.com"
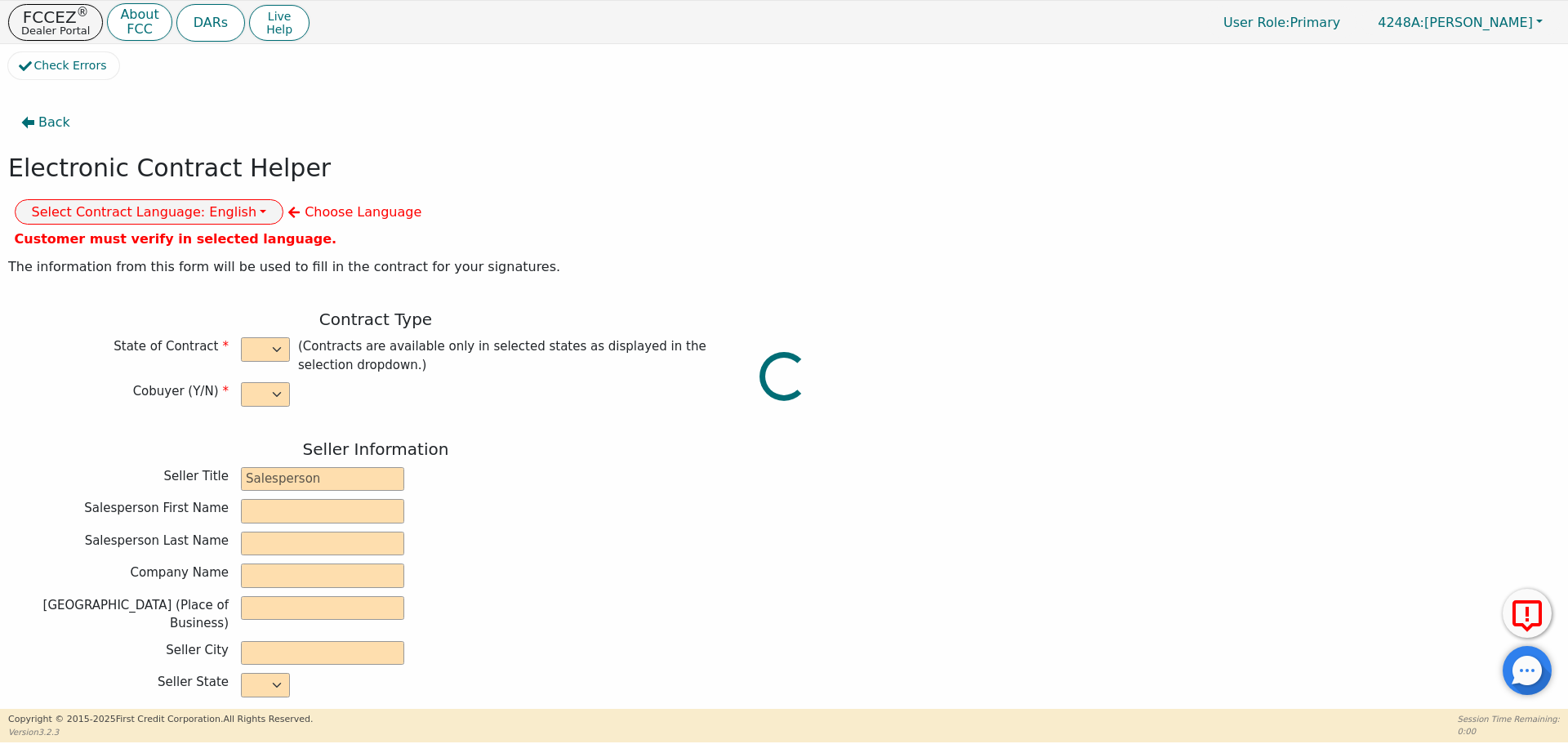
type input "24538 fort settlement dr"
type input "Spring"
select select "[GEOGRAPHIC_DATA]"
type input "77373"
type input "[DATE]"
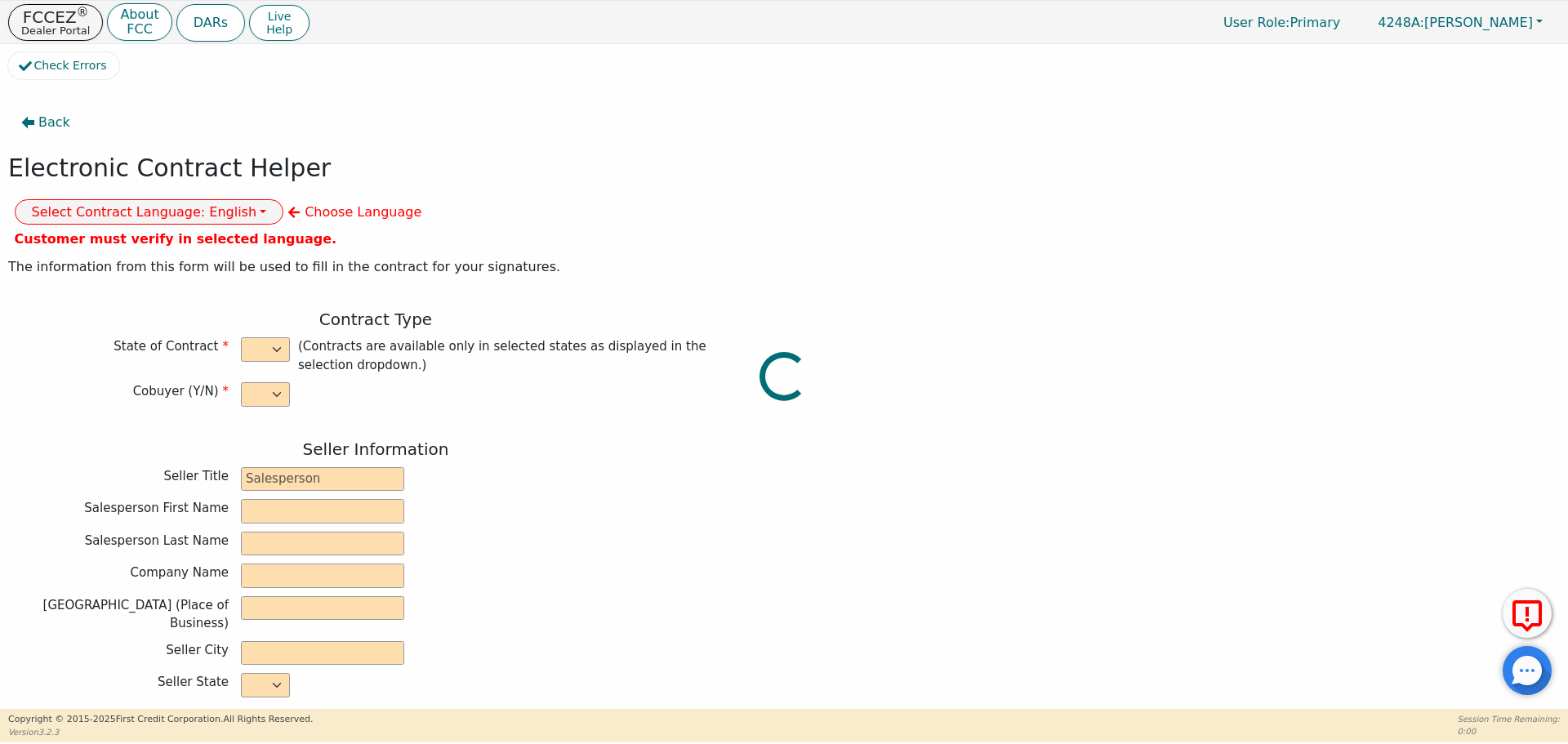
type input "17.99"
type input "[DATE]"
type input "60"
type input "0"
type input "4900.00"
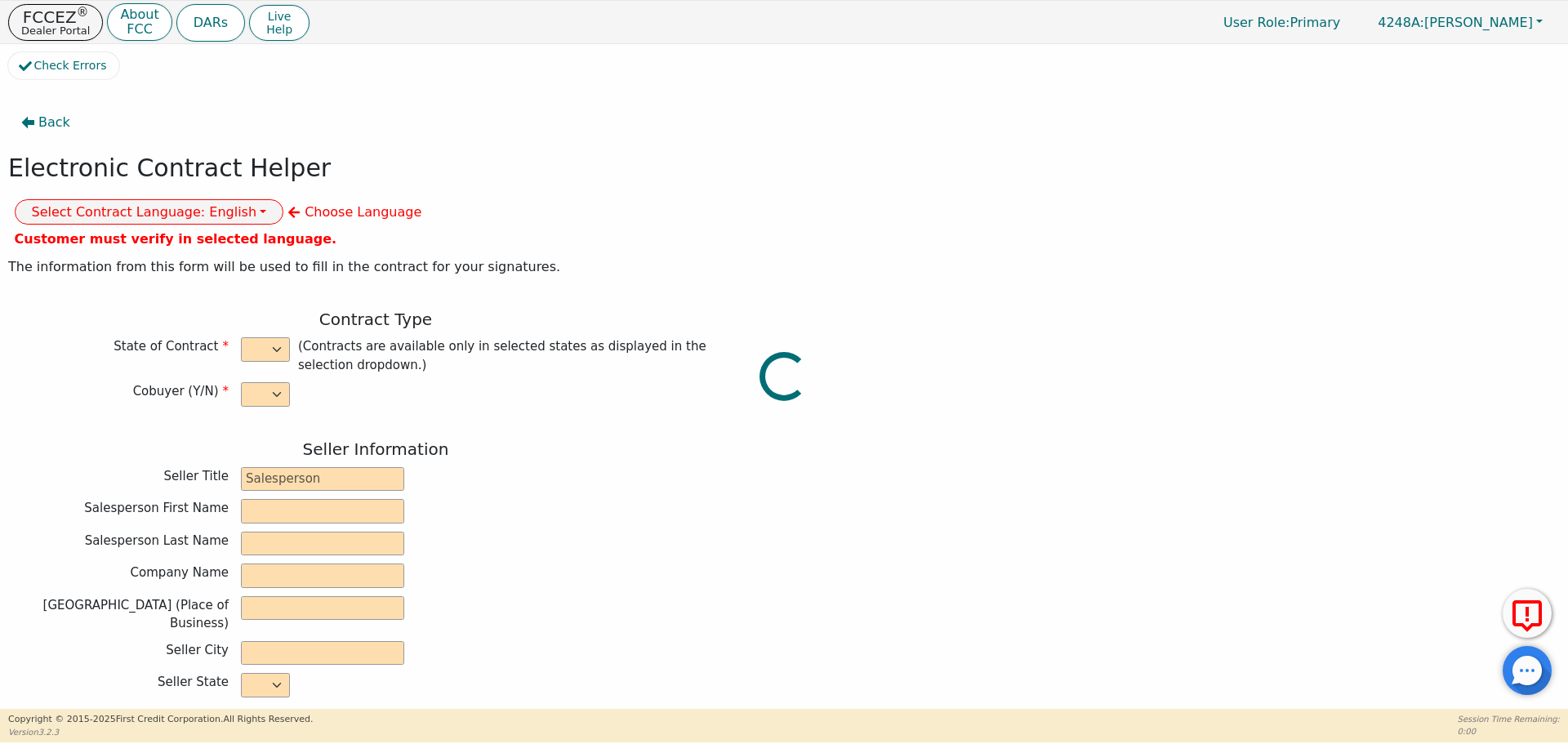
type input "0.00"
type input "4900.00"
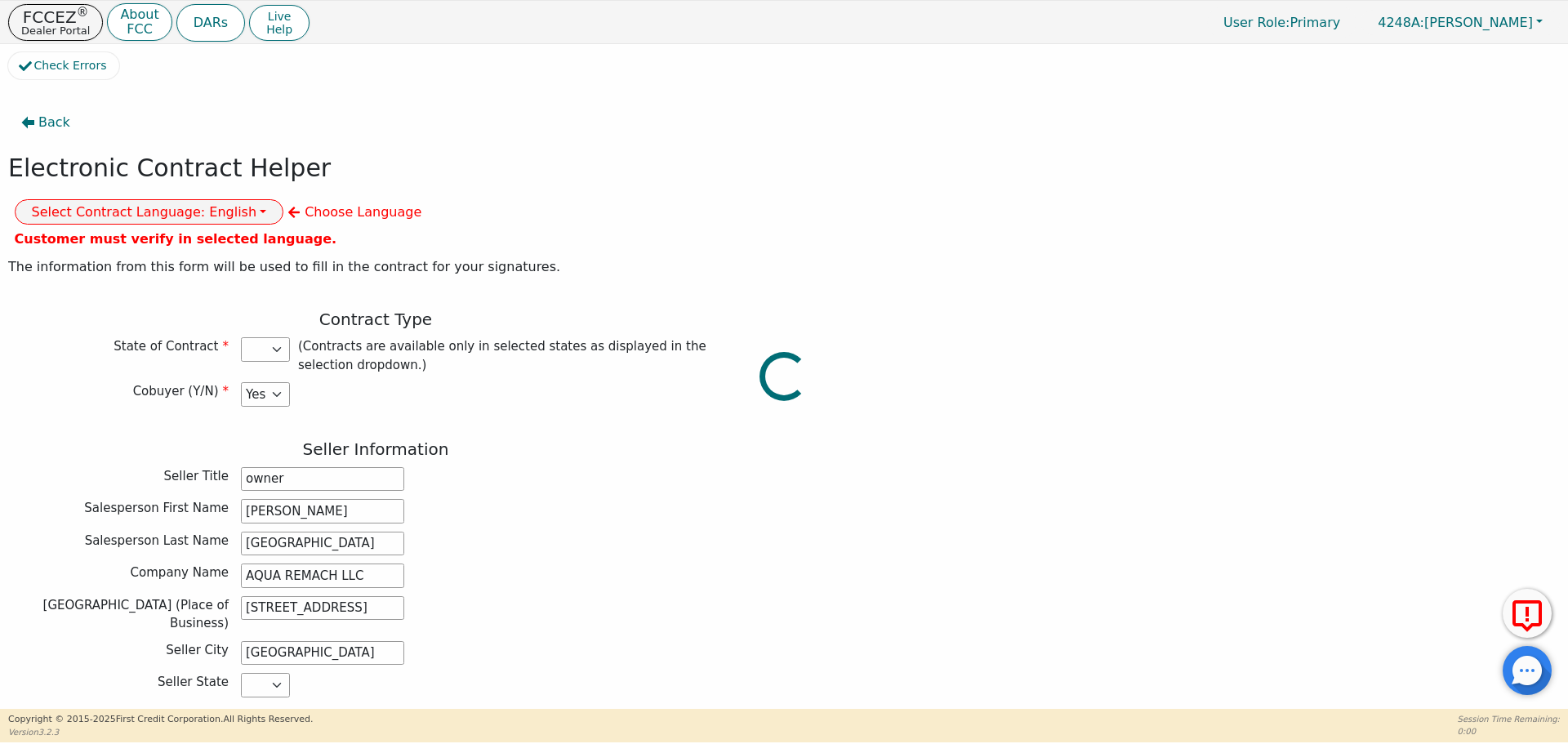
select select "[GEOGRAPHIC_DATA]"
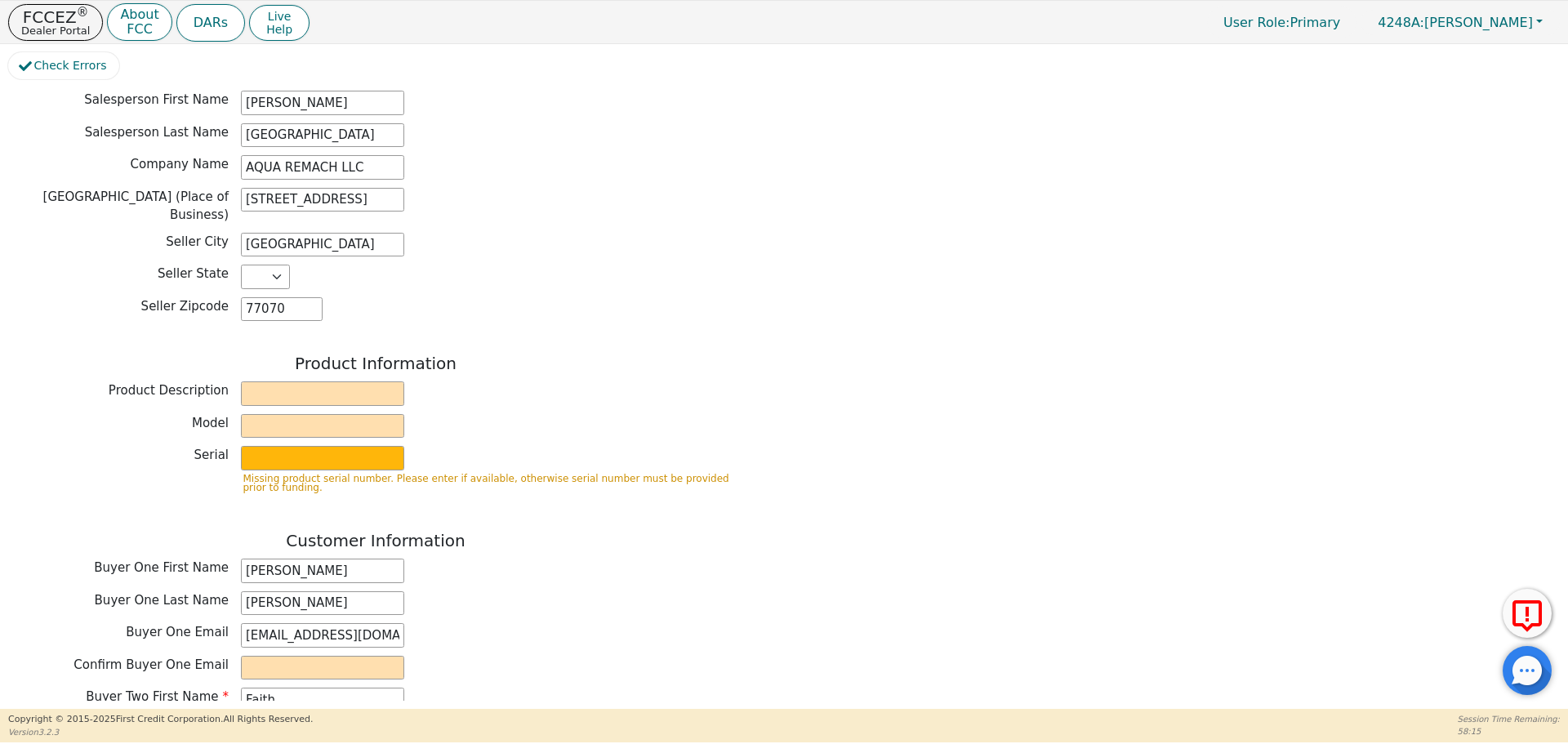
scroll to position [433, 0]
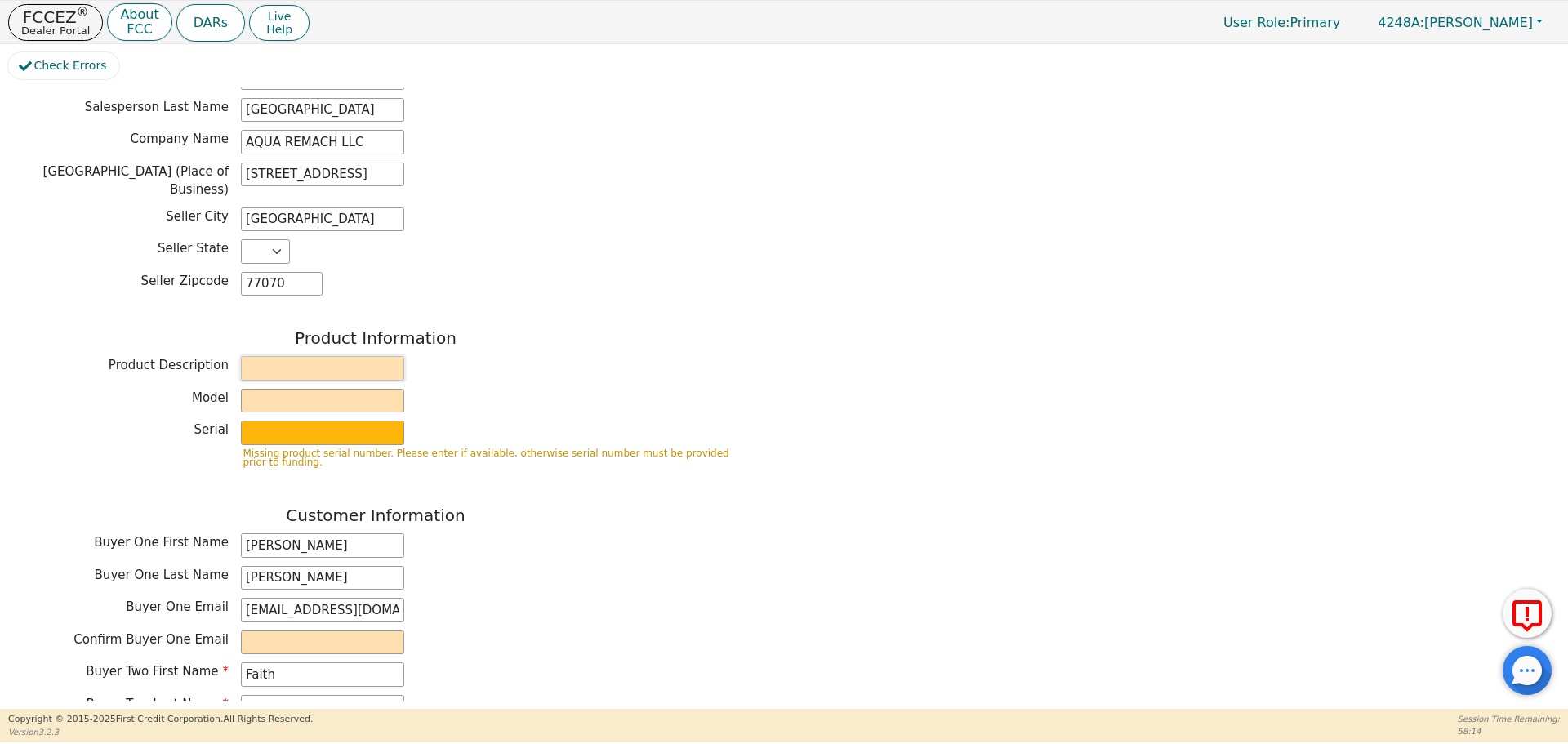
click at [272, 357] on input "text" at bounding box center [322, 369] width 164 height 25
type input "Water Systems"
drag, startPoint x: 658, startPoint y: 304, endPoint x: 535, endPoint y: 316, distance: 123.6
click at [650, 329] on div "Product Information Product Description Water Systems Model Serial Missing prod…" at bounding box center [375, 404] width 735 height 153
click at [275, 388] on input "text" at bounding box center [322, 400] width 164 height 25
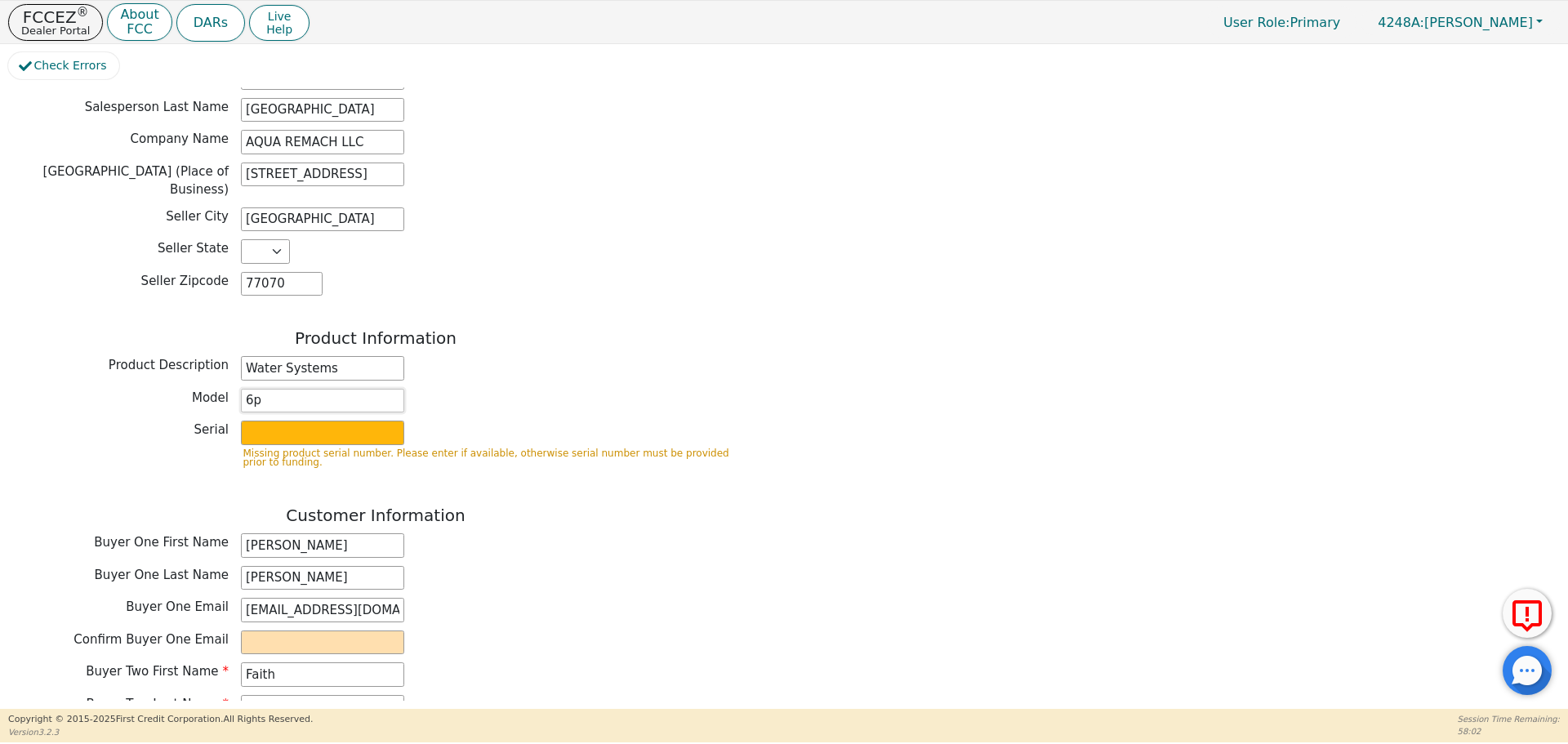
type input "6p"
click at [254, 420] on input "text" at bounding box center [322, 432] width 164 height 25
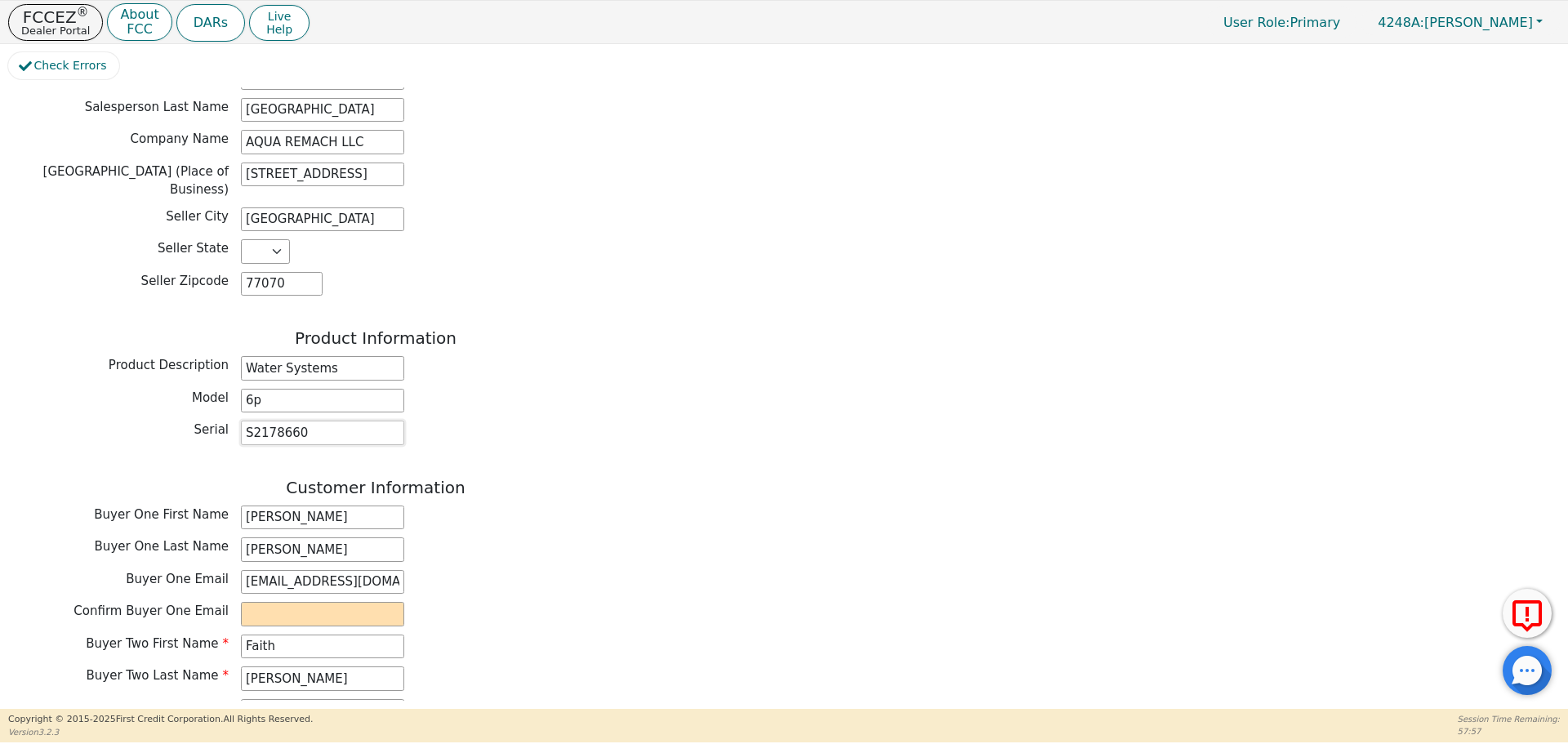
type input "S2178660"
click at [804, 535] on div "Back Electronic Contract Helper Select Contract Language: English Customer must…" at bounding box center [784, 394] width 1551 height 613
click at [274, 602] on input "email" at bounding box center [322, 614] width 164 height 25
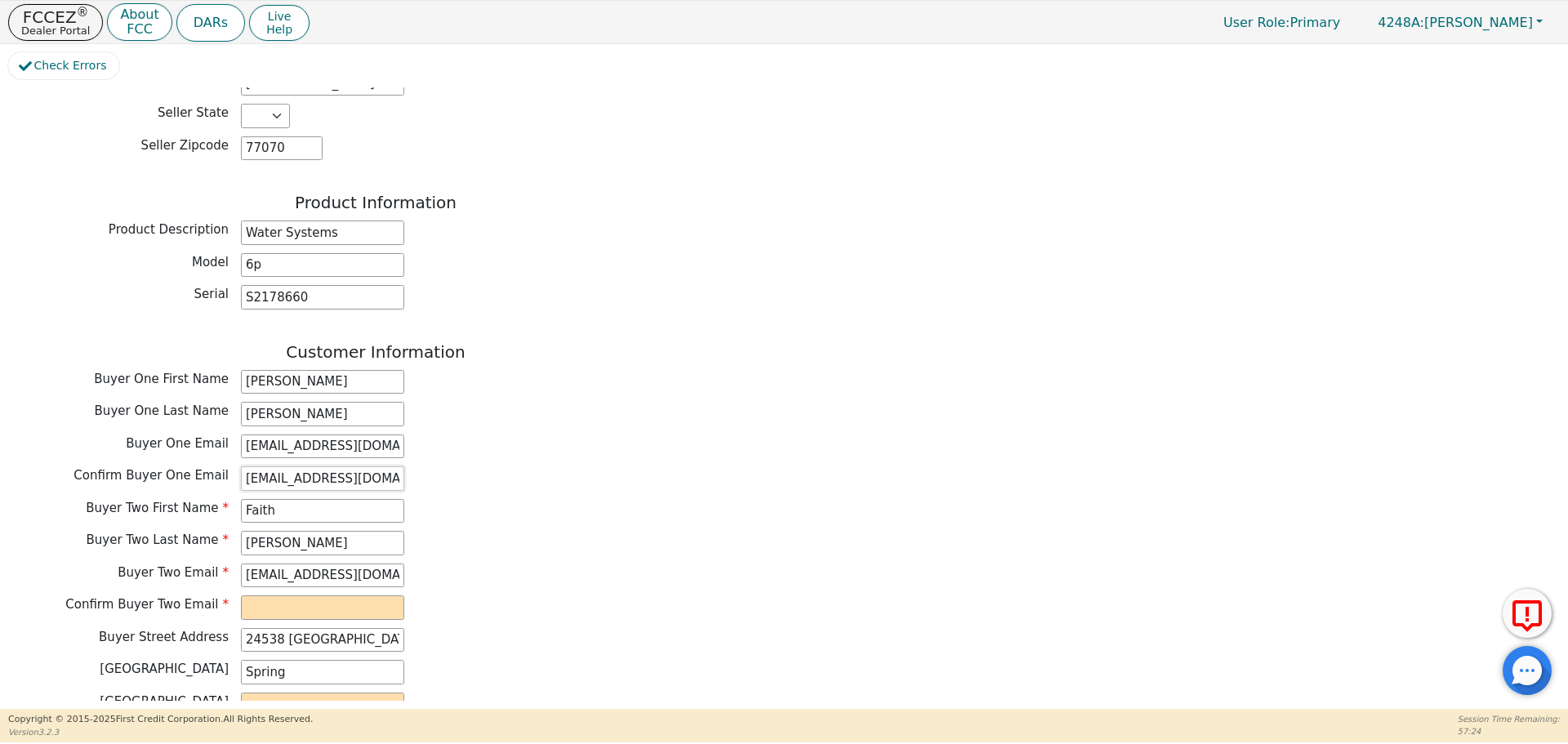
scroll to position [609, 0]
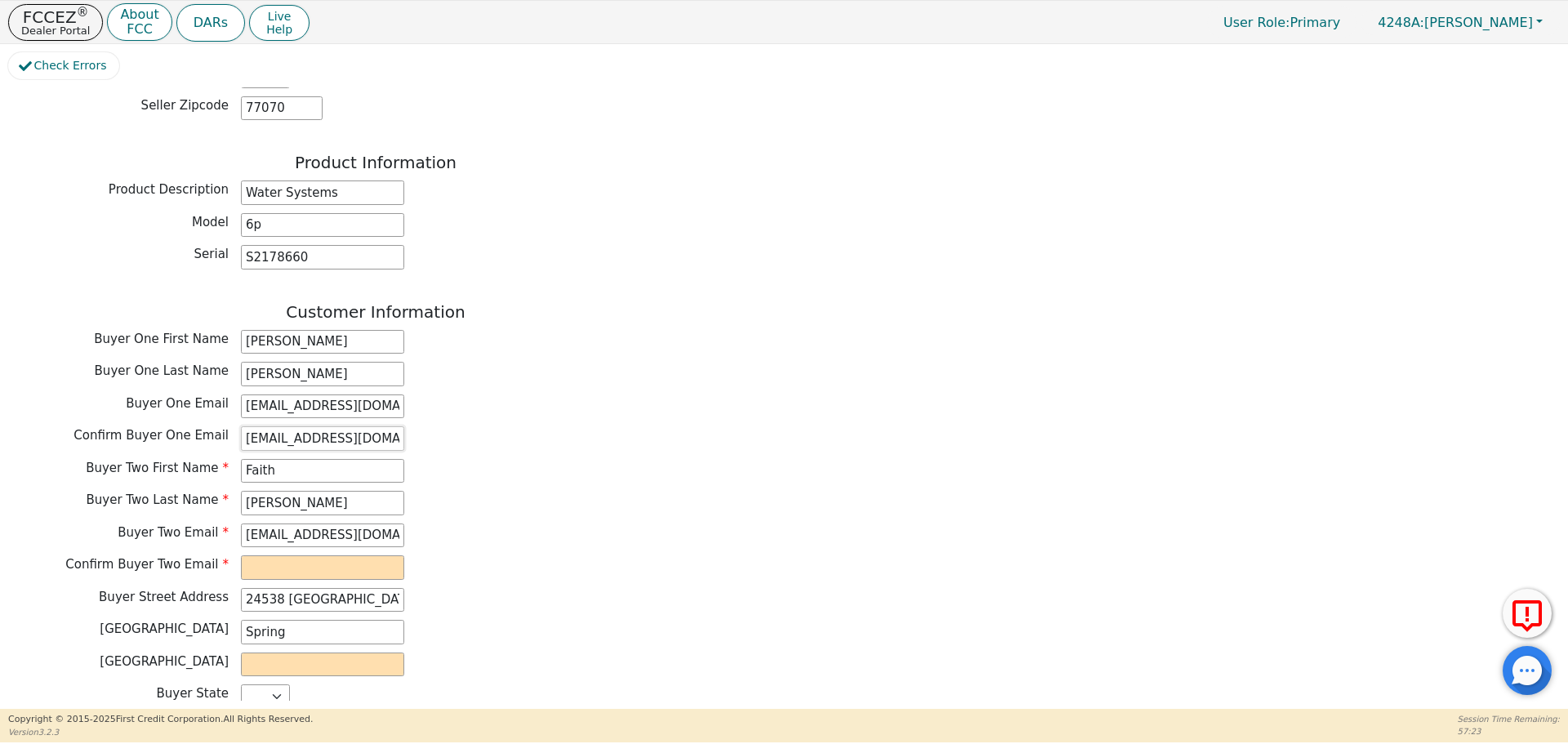
type input "peterlouissand@gmail.com"
click at [259, 555] on input "email" at bounding box center [322, 567] width 164 height 25
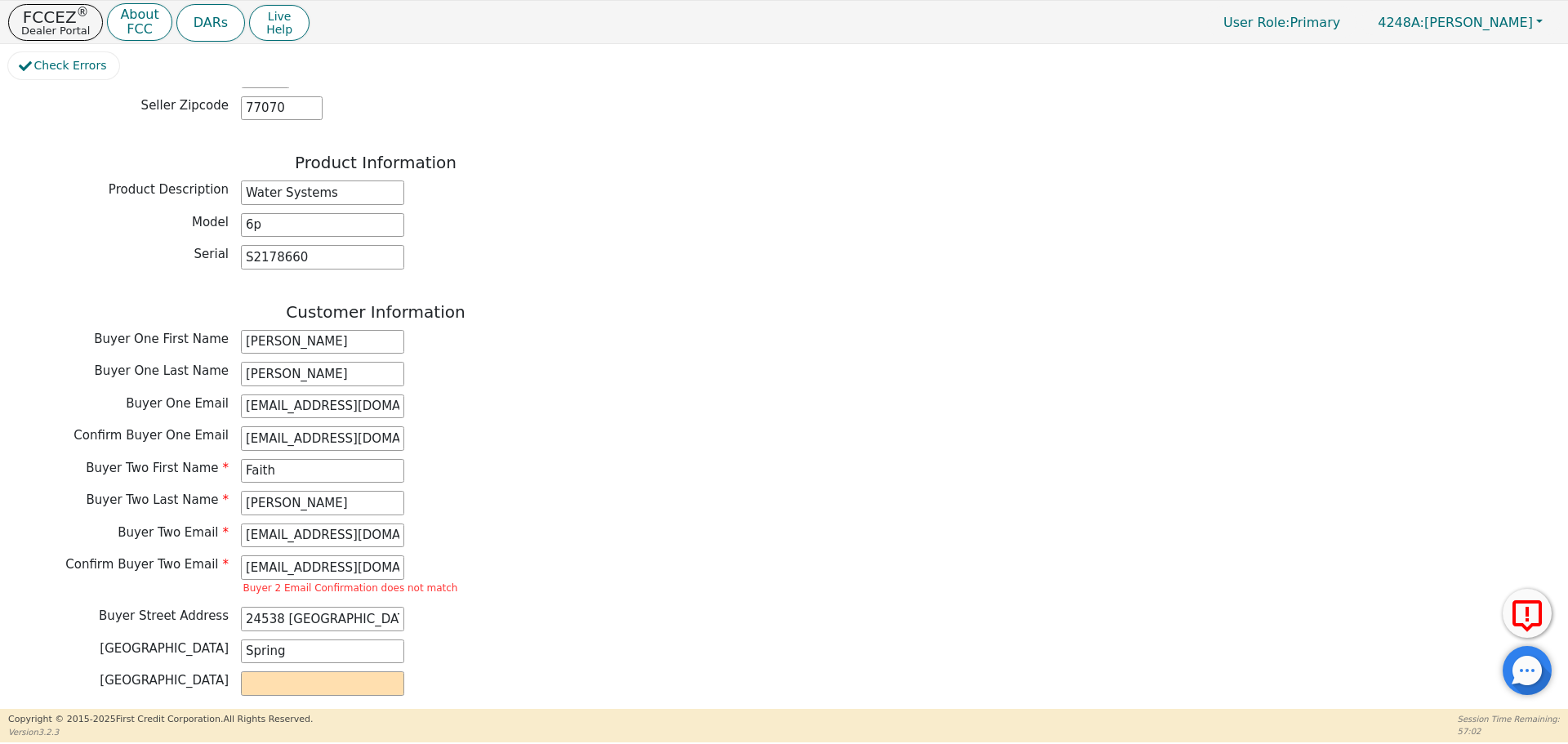
click at [707, 555] on div "Confirm Buyer Two Email faithdjohson@icloud.com Buyer 2 Email Confirmation does…" at bounding box center [375, 576] width 735 height 43
click at [291, 555] on input "faithdjohson@icloud.com" at bounding box center [322, 567] width 164 height 25
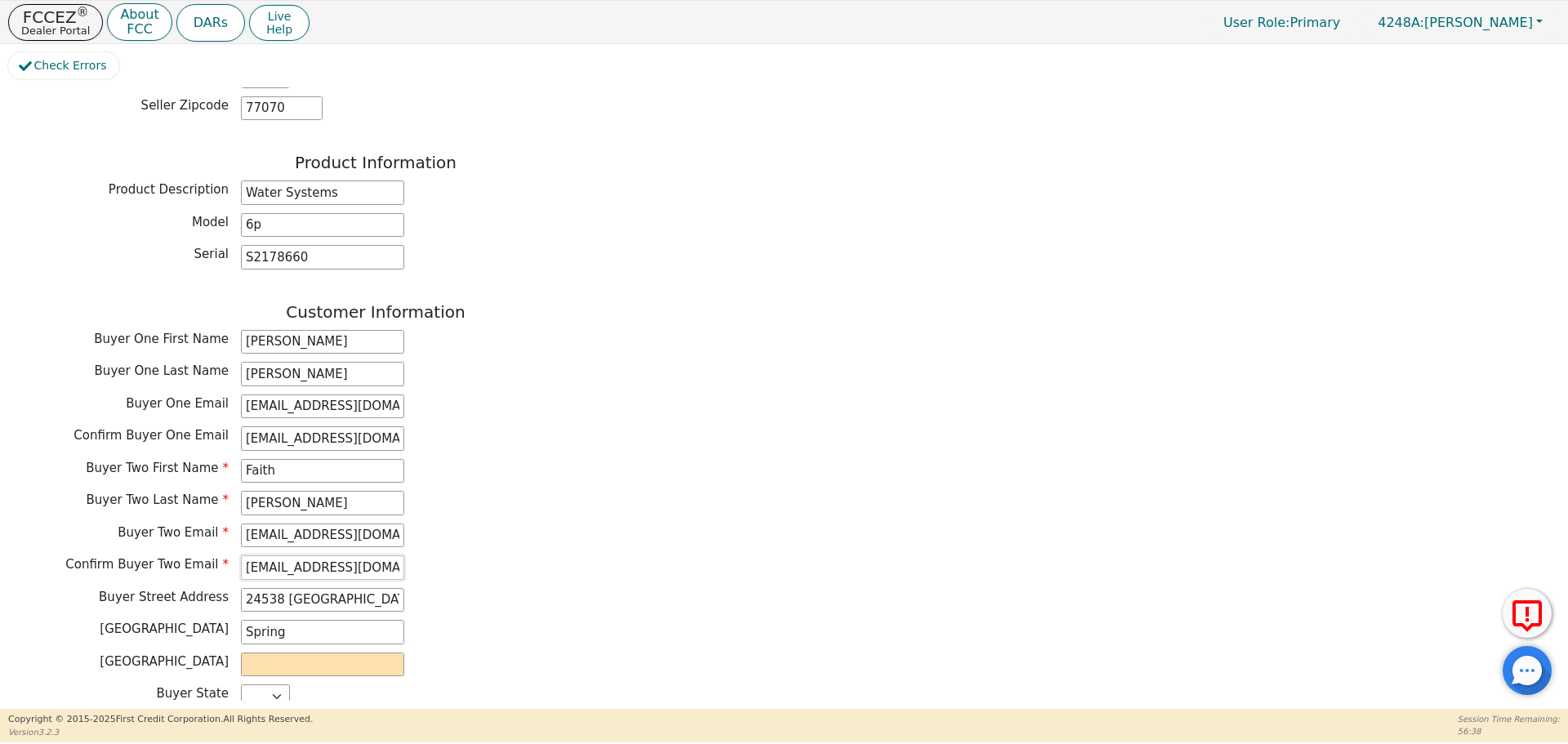
type input "faithdjohnson@icloud.com"
drag, startPoint x: 740, startPoint y: 589, endPoint x: 608, endPoint y: 600, distance: 132.5
click at [740, 620] on div "Buyer City Spring" at bounding box center [375, 632] width 735 height 25
click at [258, 653] on input "text" at bounding box center [322, 665] width 164 height 25
type input "Harryz"
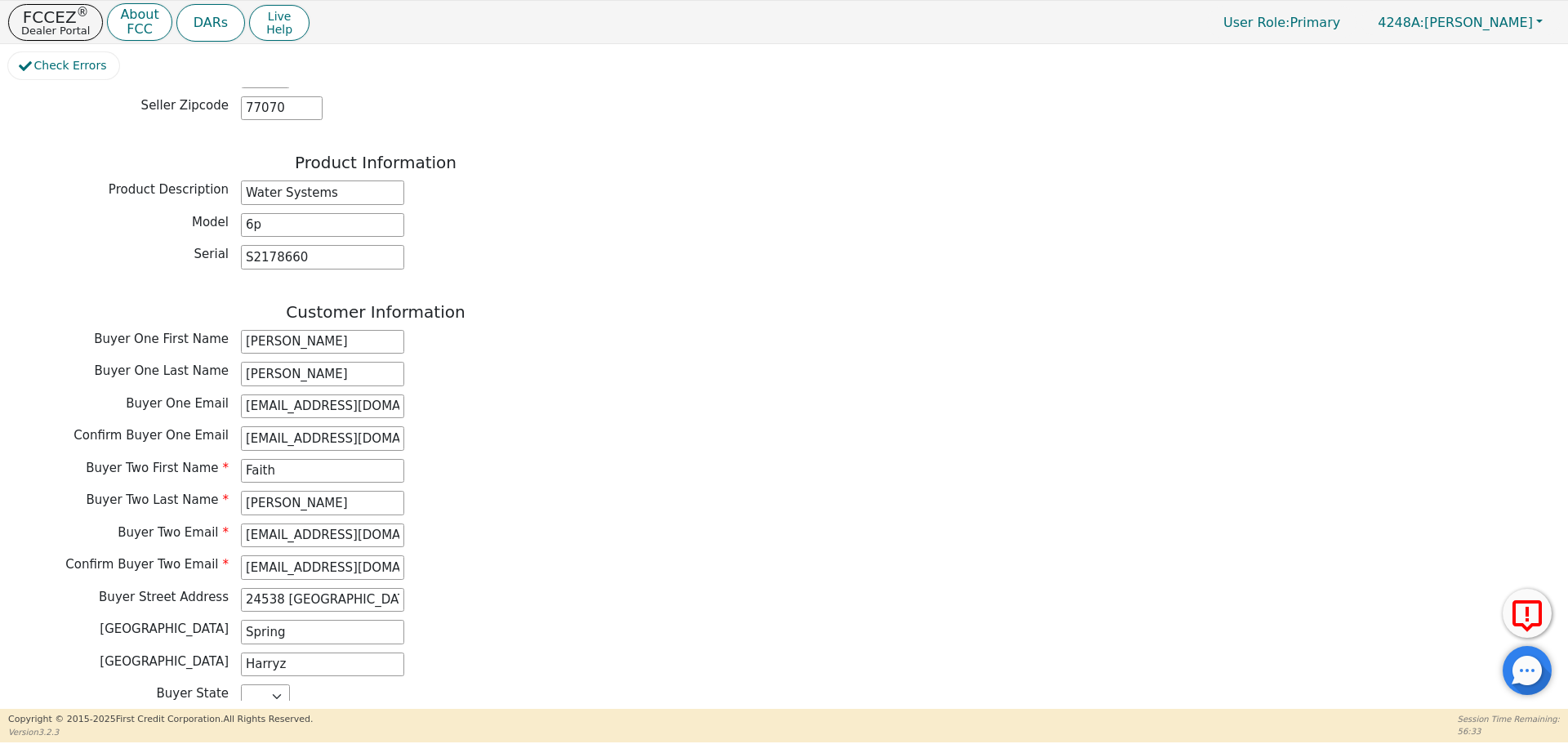
click at [864, 626] on div "Back Electronic Contract Helper Select Contract Language: English Customer must…" at bounding box center [784, 394] width 1551 height 613
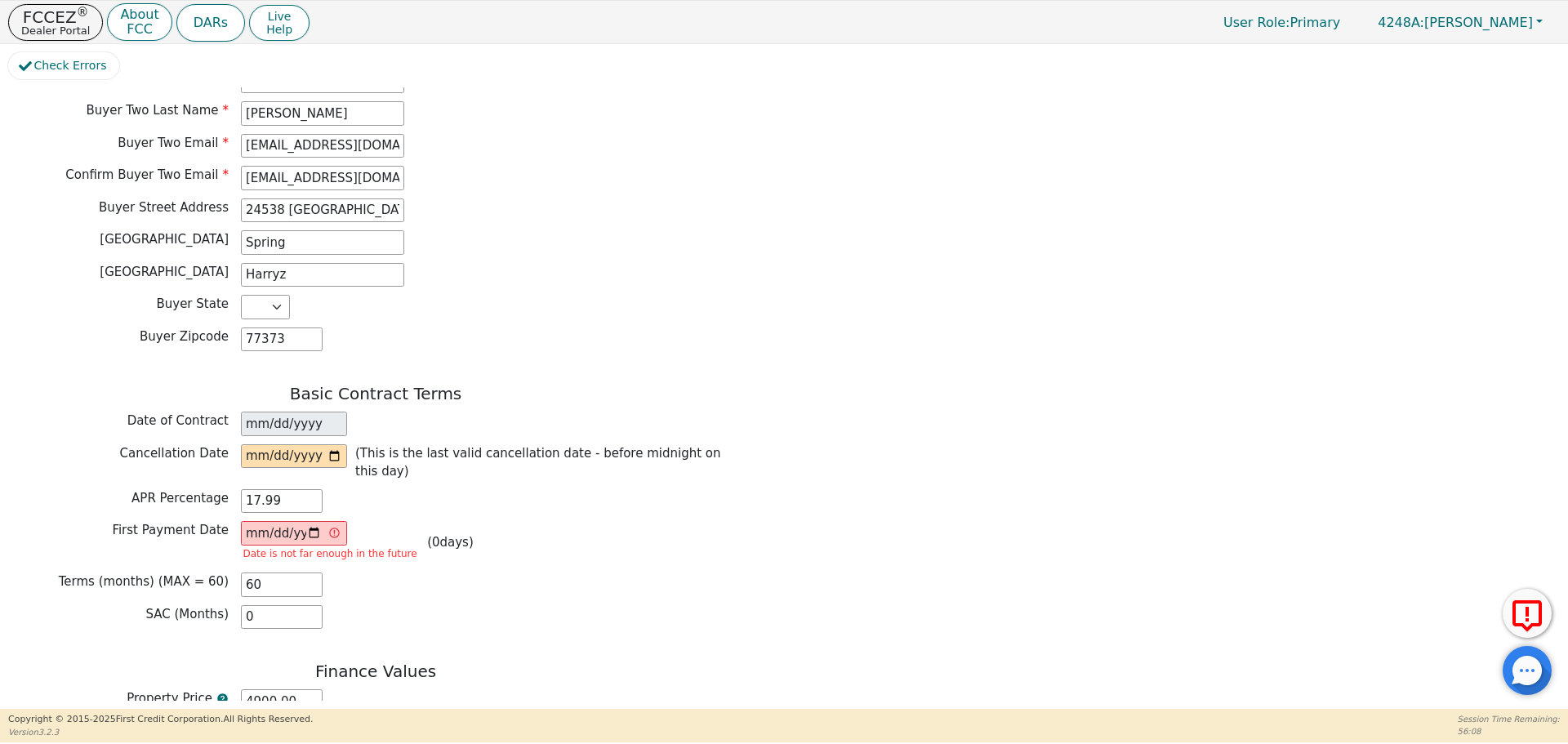
scroll to position [1015, 0]
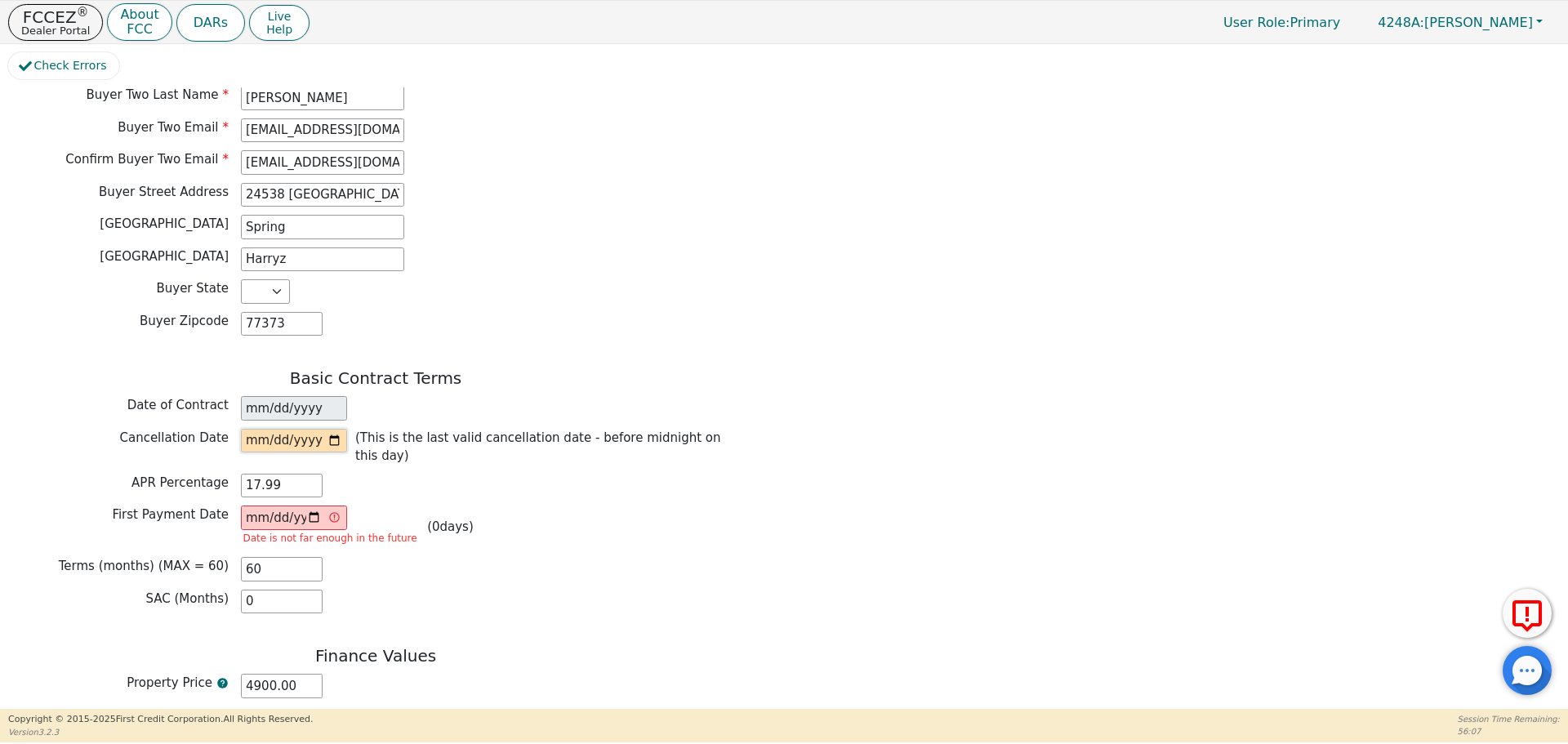
click at [334, 428] on input "date" at bounding box center [293, 440] width 106 height 25
type input "2025-10-04"
click at [777, 533] on div "Back Electronic Contract Helper Select Contract Language: English Customer must…" at bounding box center [784, 394] width 1551 height 613
click at [316, 505] on input "[DATE]" at bounding box center [293, 517] width 106 height 25
click at [460, 590] on div "SAC (Months) 0" at bounding box center [375, 602] width 735 height 25
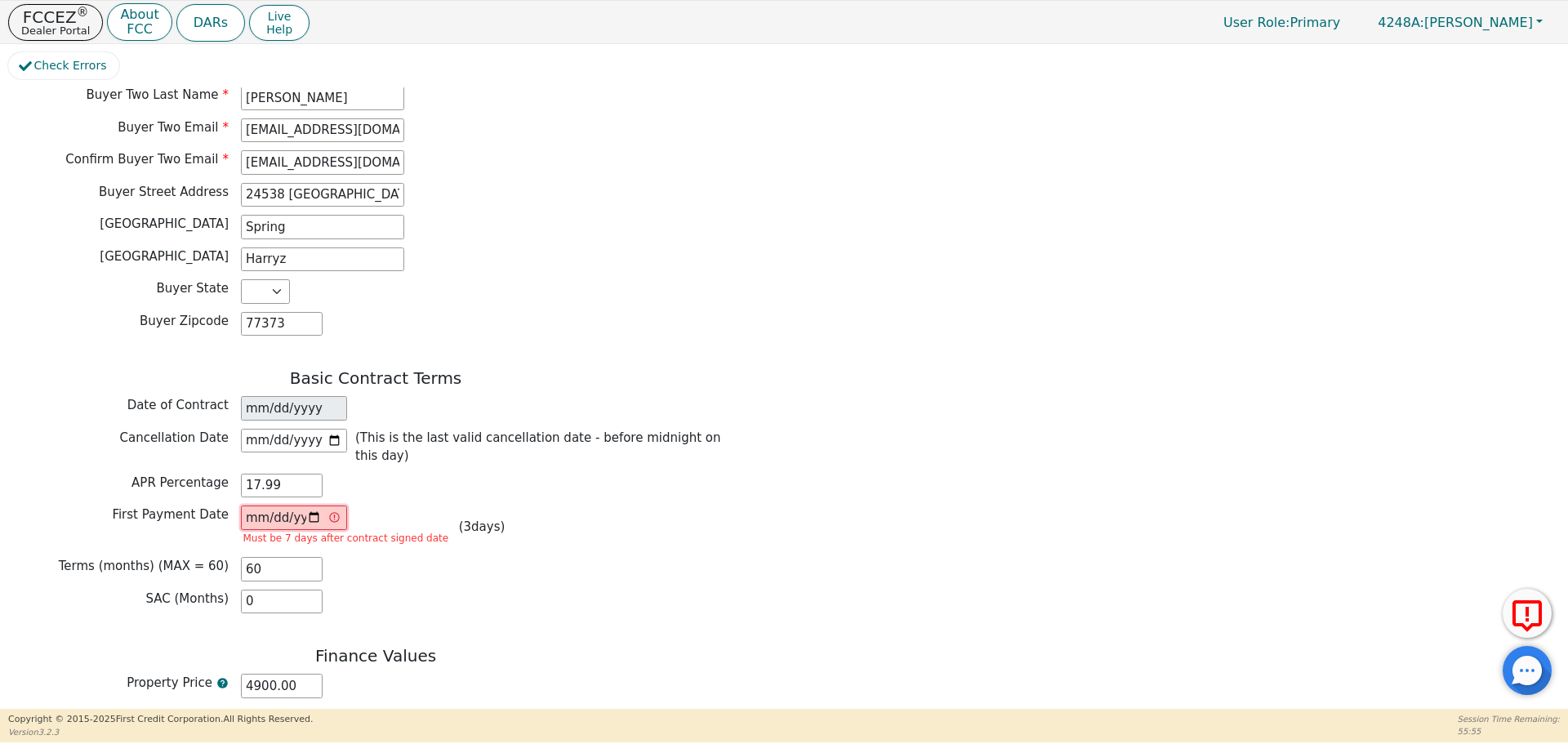
click at [314, 505] on input "2025-10-04" at bounding box center [293, 517] width 106 height 25
click at [672, 590] on div "SAC (Months) 0" at bounding box center [375, 602] width 735 height 25
click at [316, 505] on input "2025-10-06" at bounding box center [293, 517] width 106 height 25
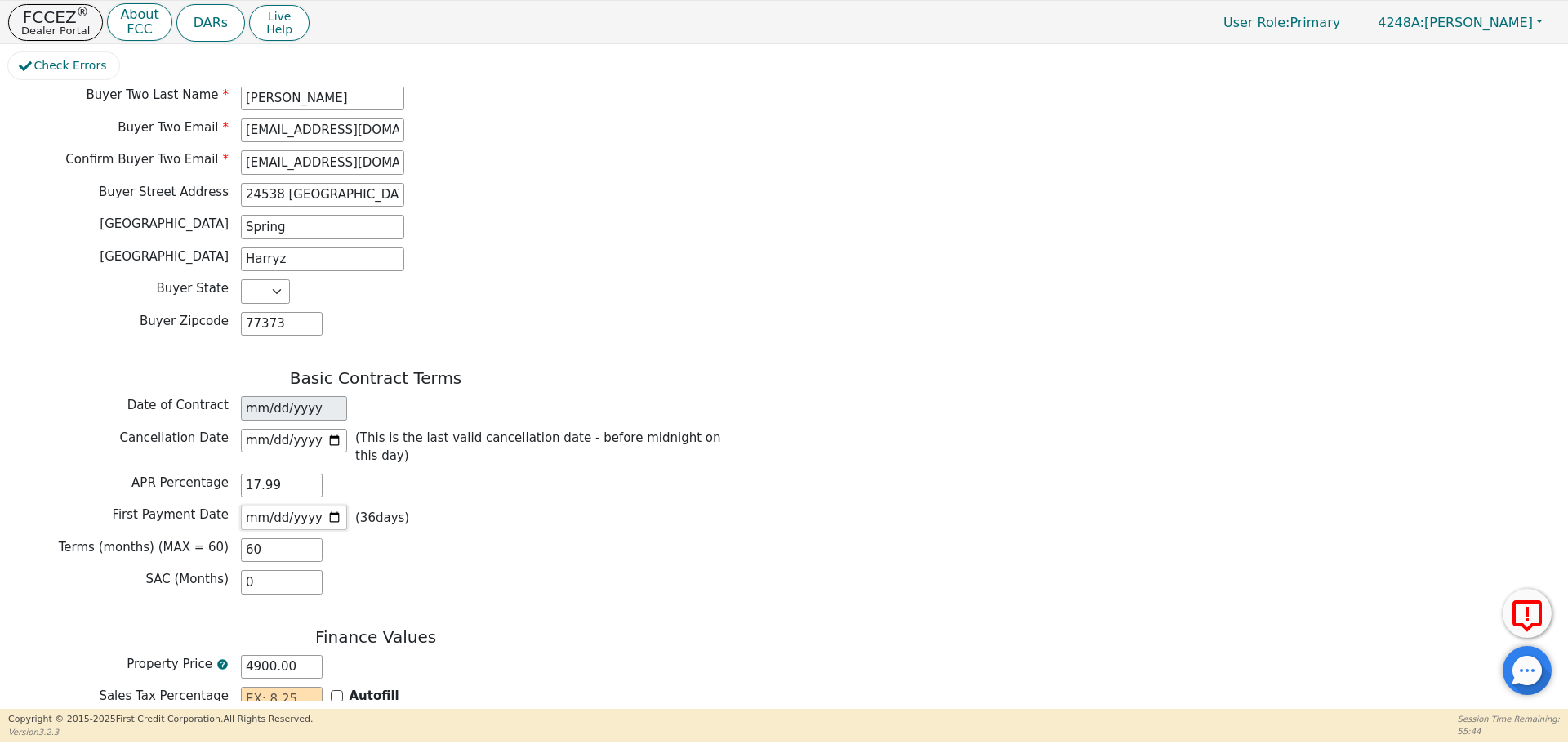
type input "2025-11-06"
click at [659, 563] on div "Back Electronic Contract Helper Select Contract Language: English Customer must…" at bounding box center [375, 32] width 735 height 1886
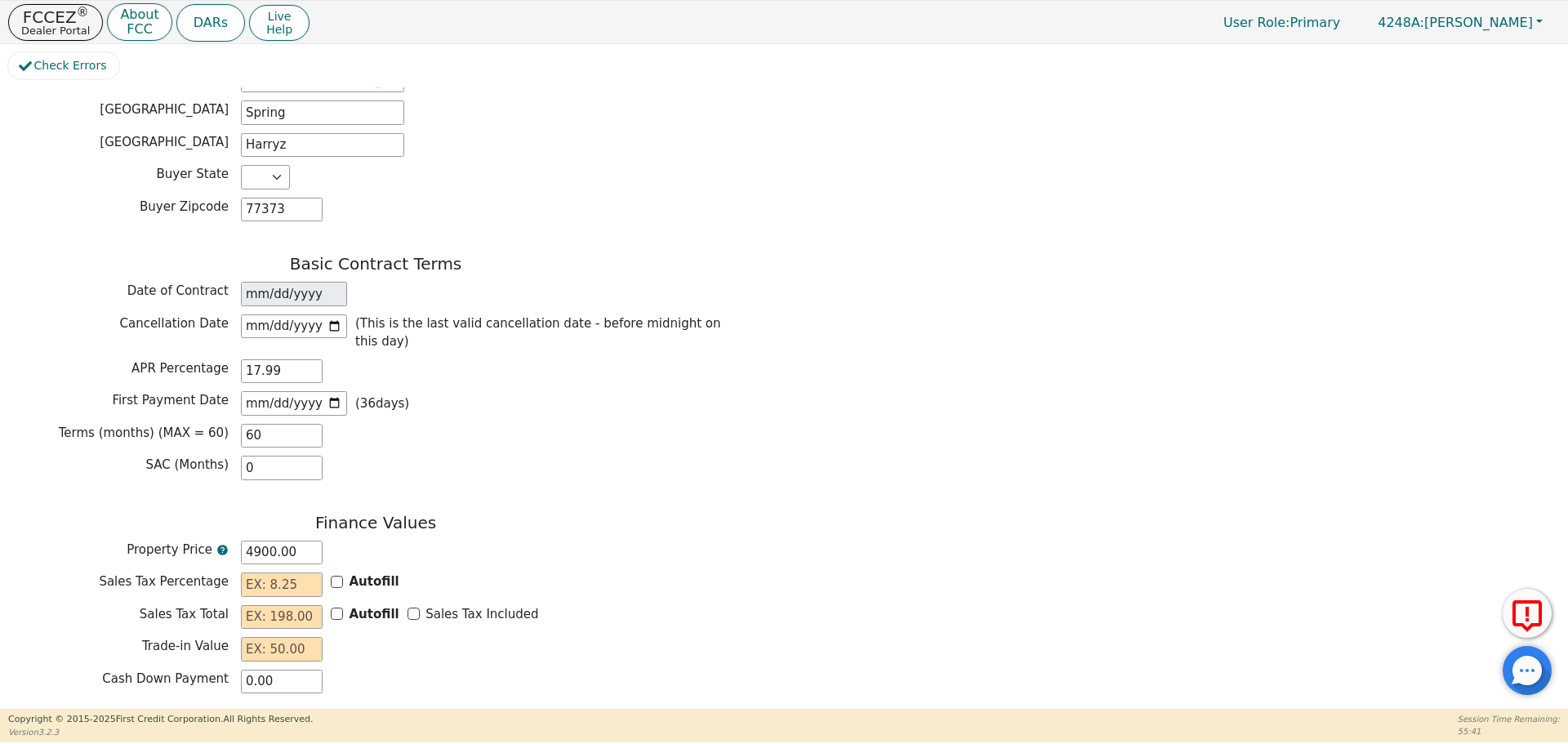
scroll to position [1242, 0]
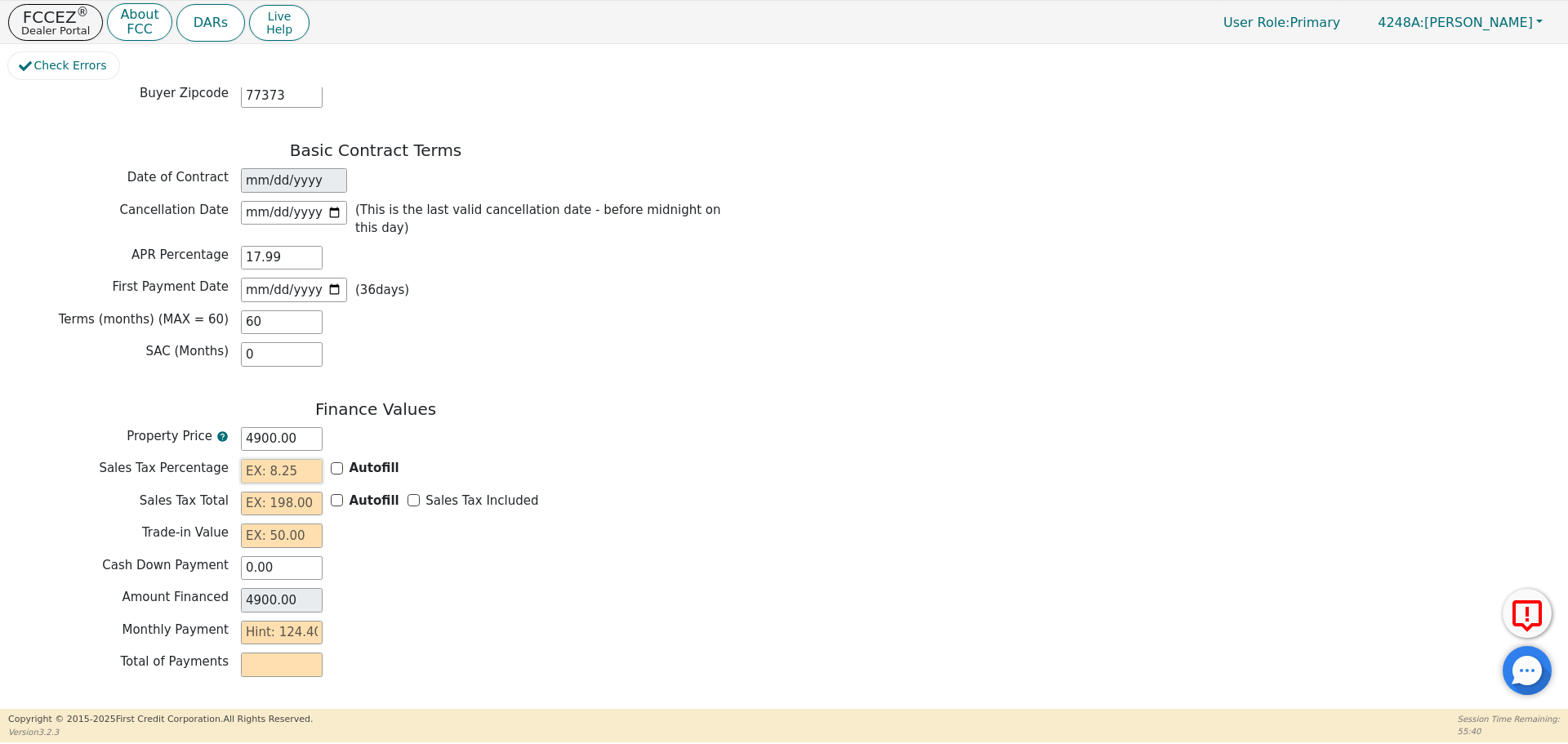
click at [255, 459] on input "text" at bounding box center [281, 471] width 82 height 25
type input "0.00"
click at [242, 491] on input "text" at bounding box center [281, 503] width 82 height 25
type input "0.00"
click at [257, 523] on input "text" at bounding box center [281, 535] width 82 height 25
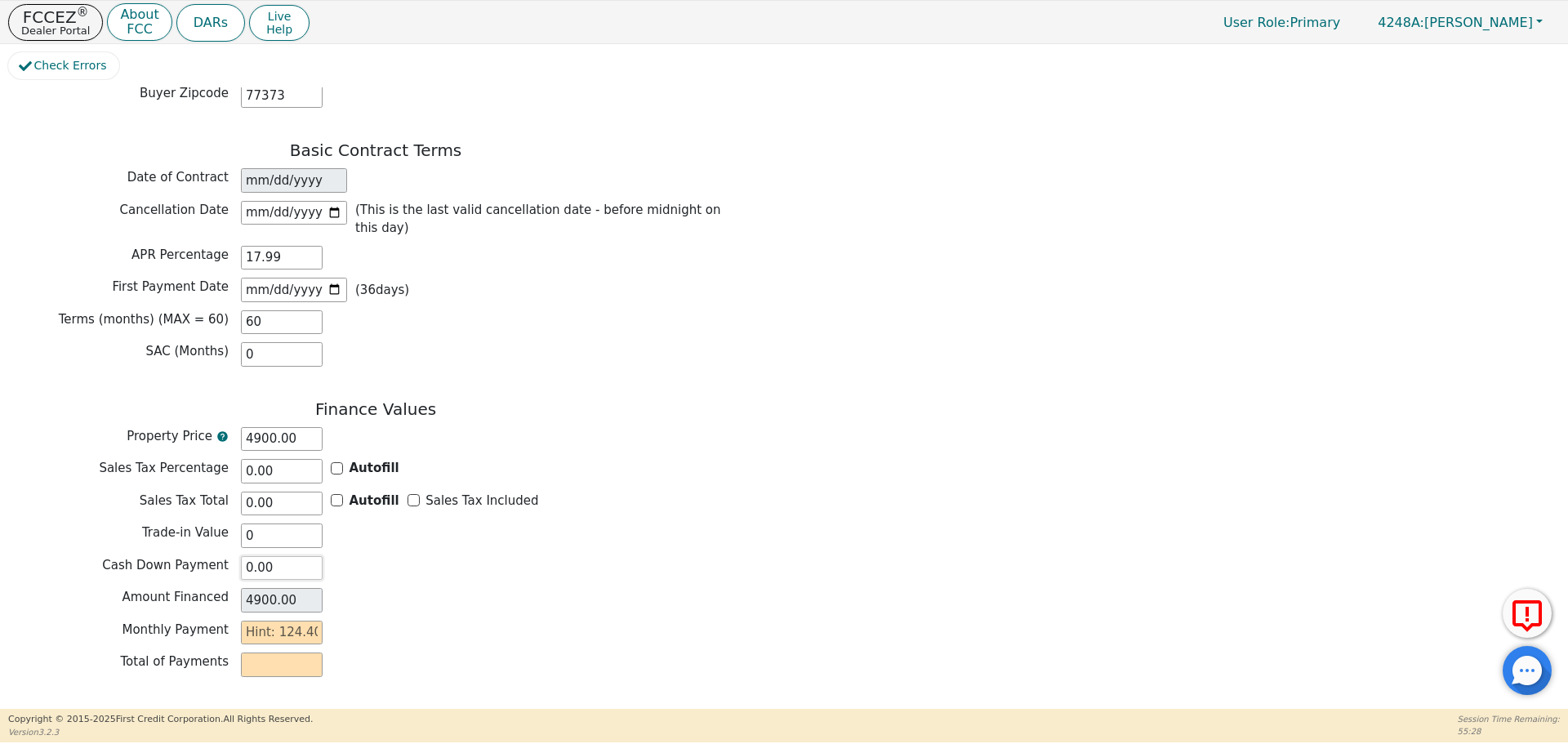
type input "0.00"
click at [245, 556] on input "0.00" at bounding box center [281, 568] width 82 height 25
type input "10.00"
type input "4890.00"
type input "100.00"
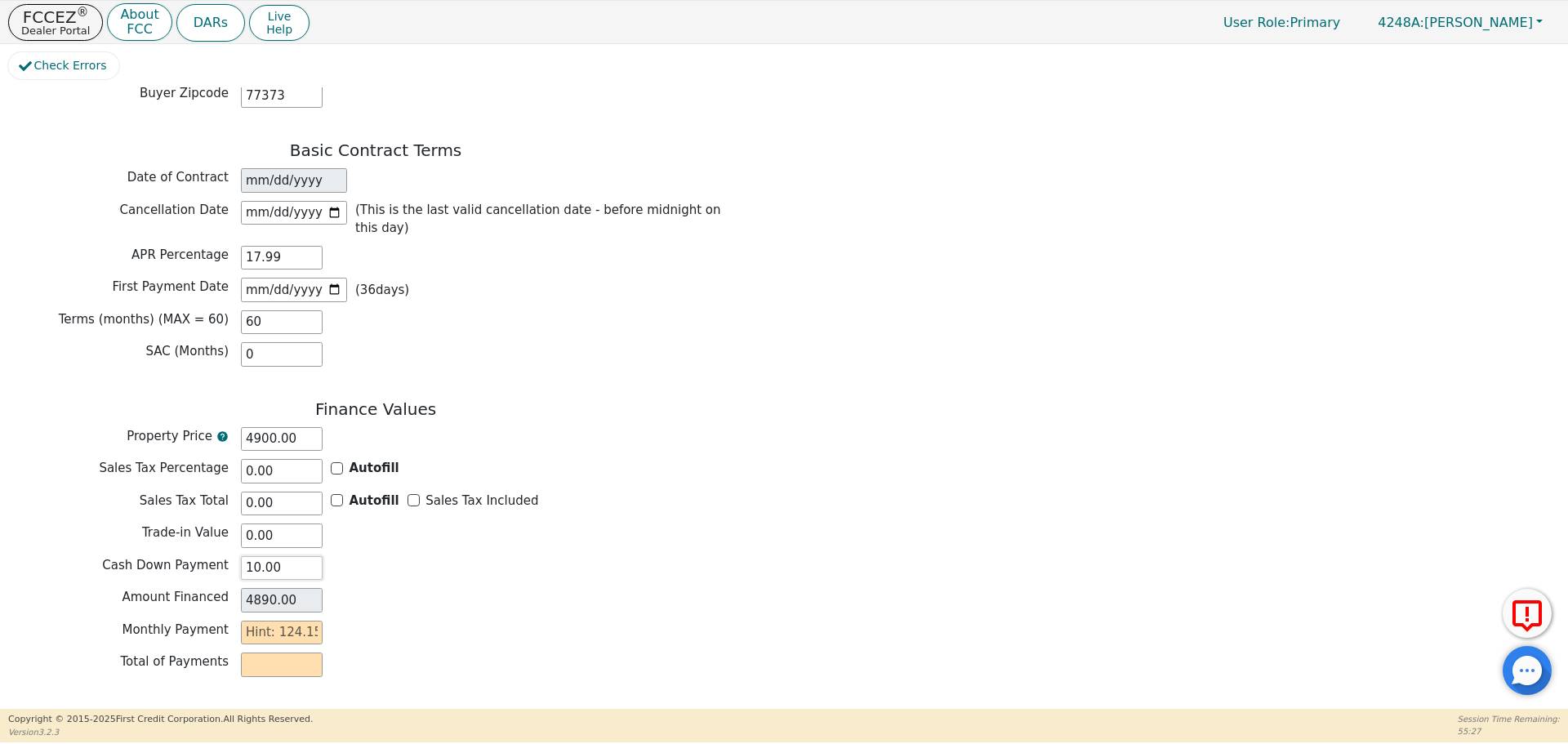
type input "4800.00"
type input "1000.00"
type input "3900.00"
type input "1000.00"
click at [523, 558] on div "Finance Values Property Price 4900.00 Sales Tax Percentage 0.00 Autofill Sales …" at bounding box center [375, 542] width 735 height 286
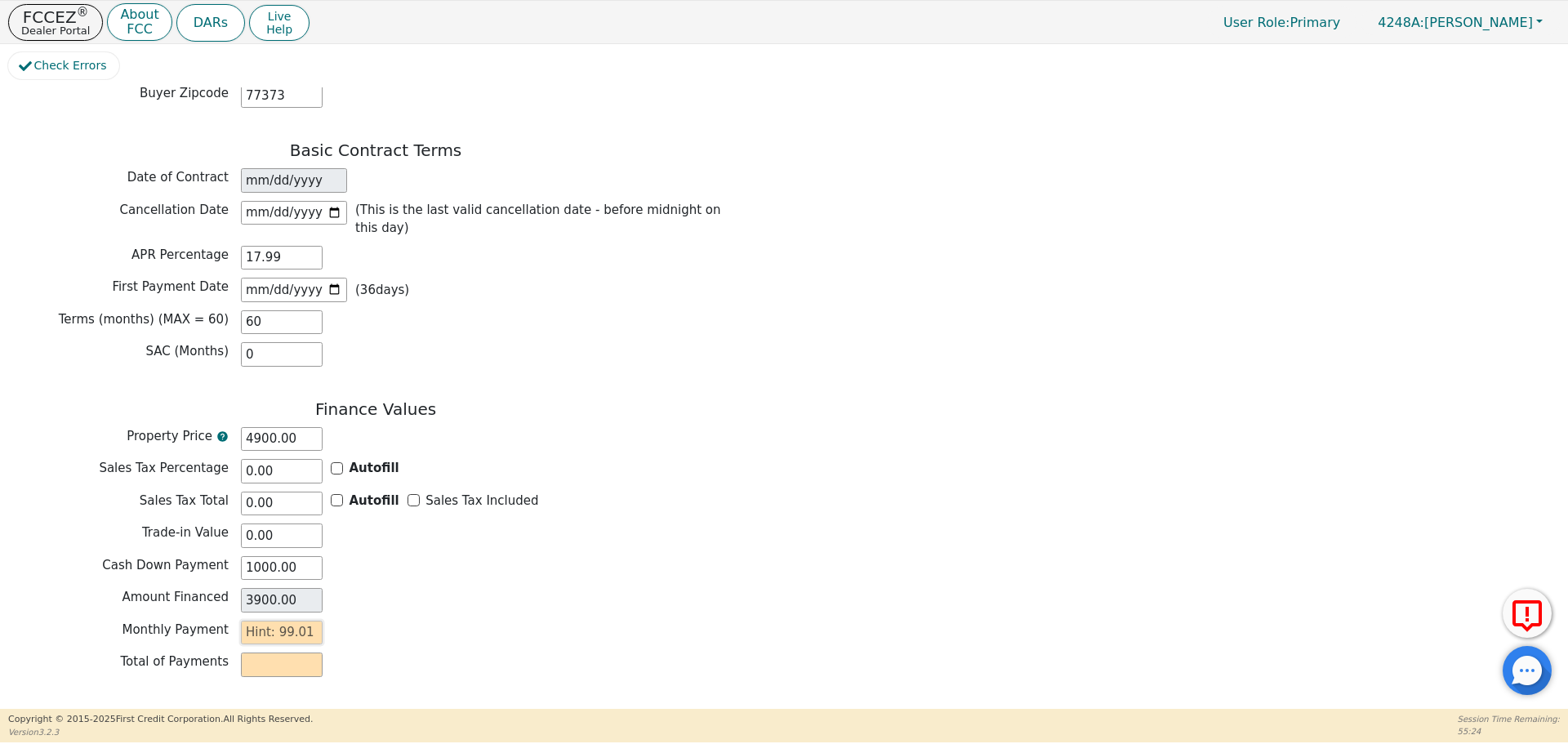
click at [252, 621] on input "text" at bounding box center [281, 633] width 82 height 25
type input "9"
type input "540.00"
type input "99"
type input "5940.00"
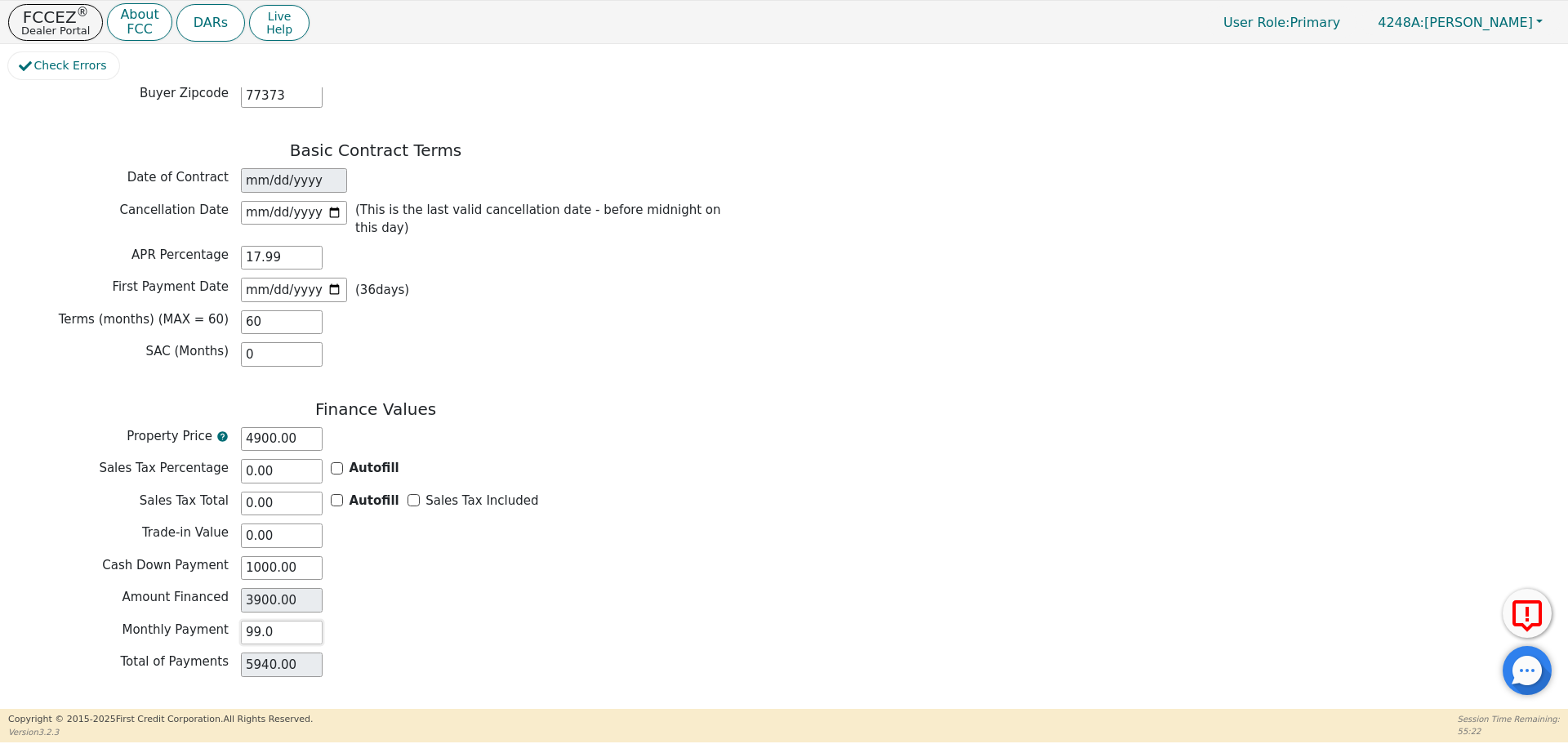
type input "99.01"
type input "5940.60"
type input "99.01"
click at [548, 621] on div "Monthly Payment 99.01" at bounding box center [375, 633] width 735 height 25
click at [128, 710] on button "Review & Begin Contract" at bounding box center [102, 729] width 189 height 38
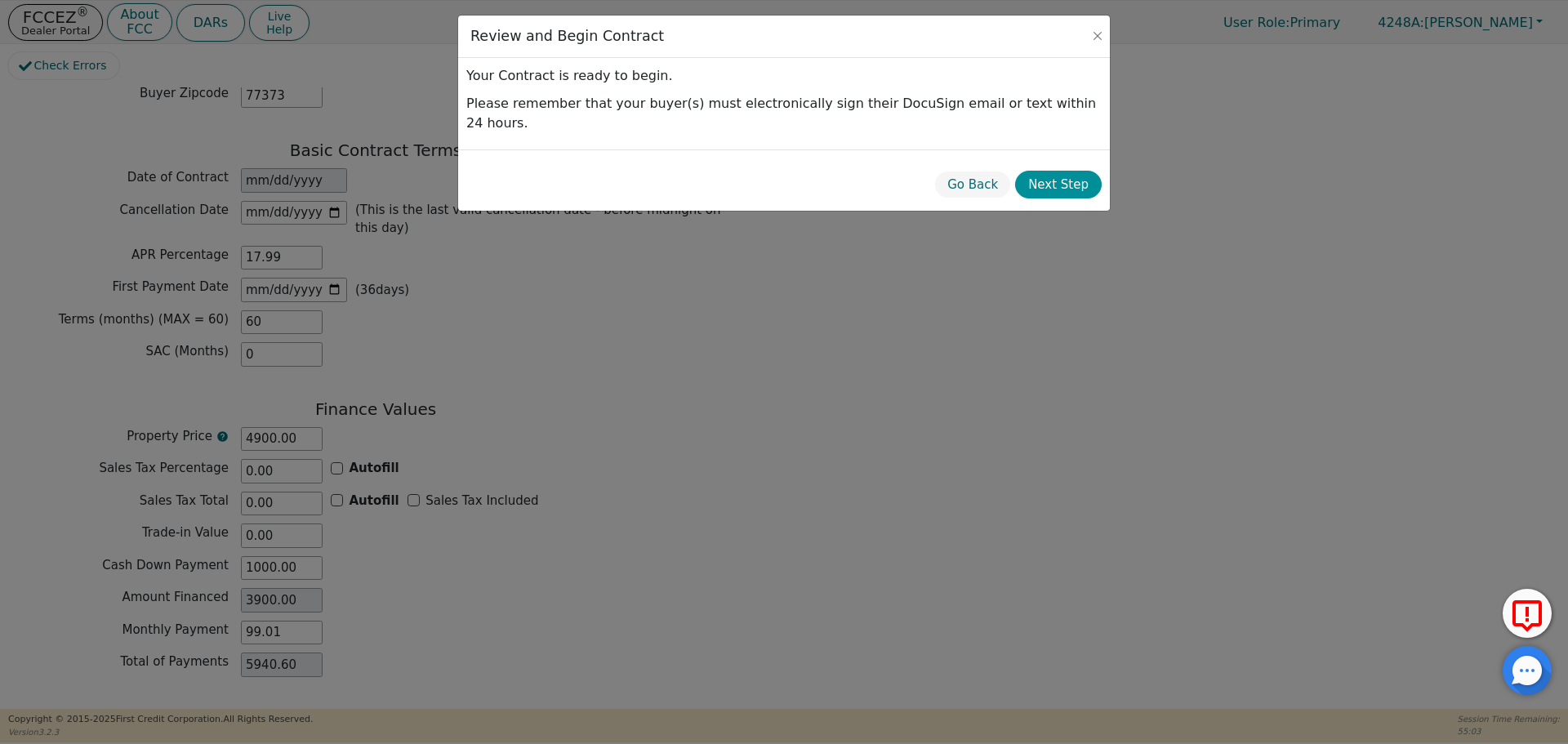
click at [1053, 171] on button "Next Step" at bounding box center [1058, 185] width 87 height 29
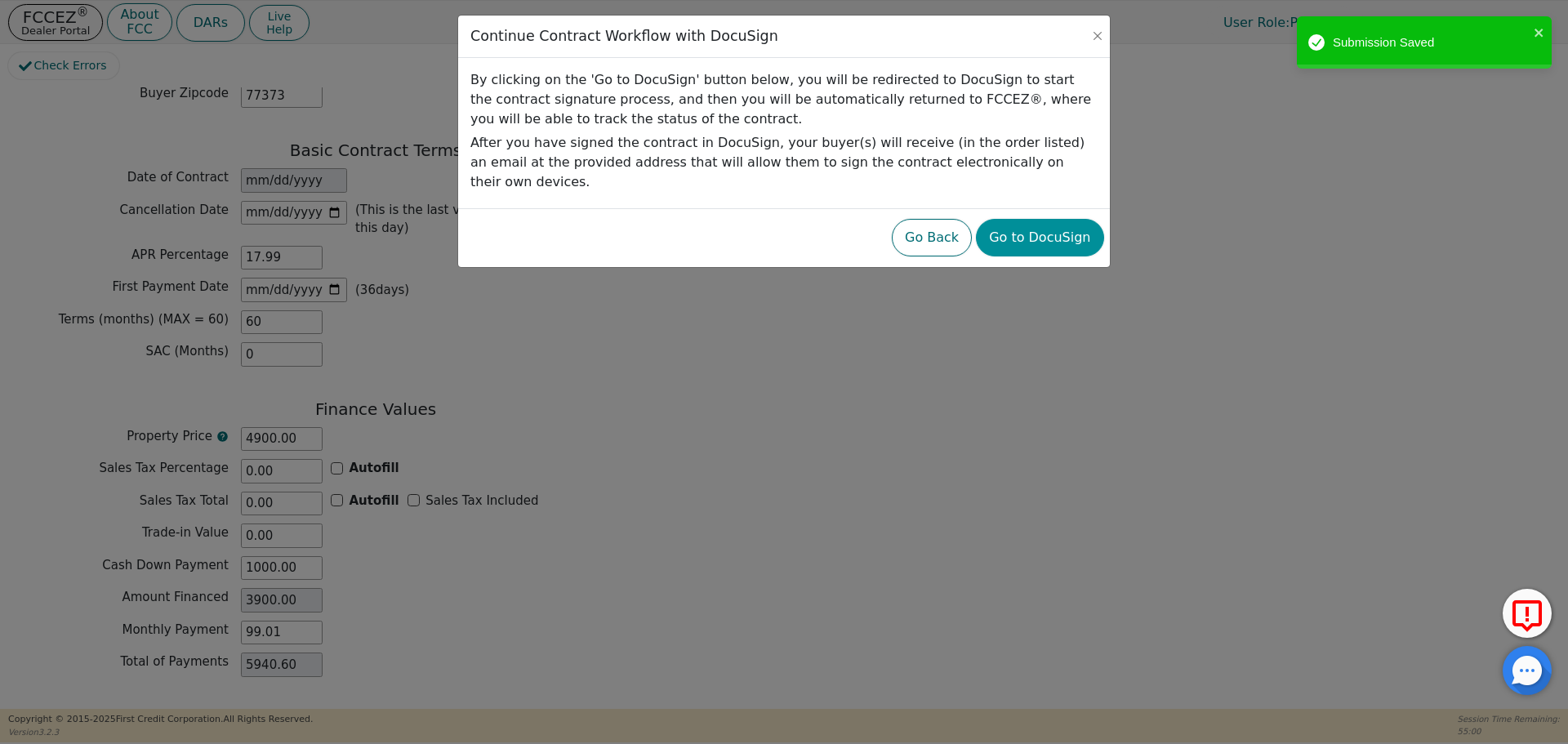
click at [1035, 220] on button "Go to DocuSign" at bounding box center [1040, 238] width 128 height 38
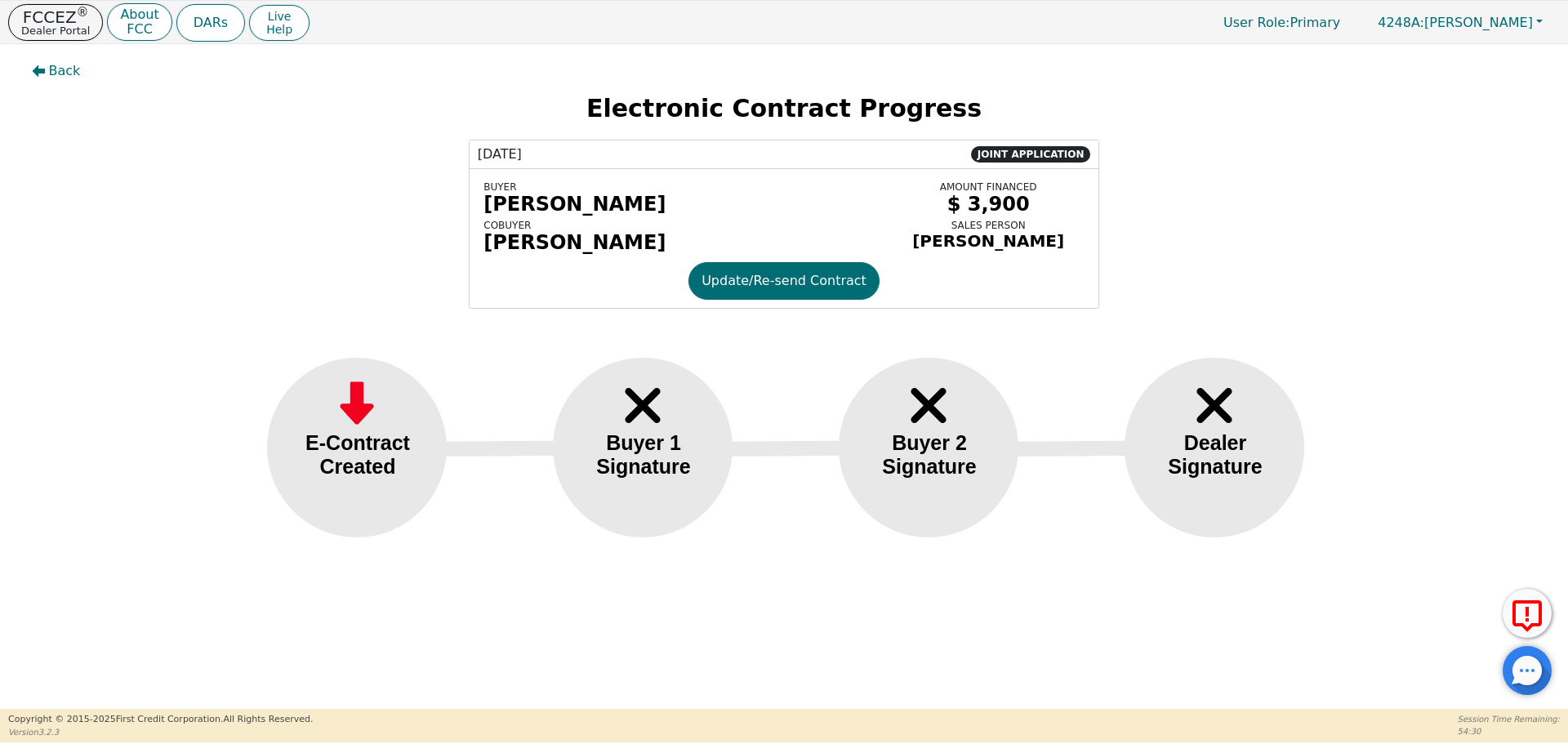
click at [1507, 286] on div "10/01/2025 JOINT APPLICATION BUYER Peter Louis COBUYER Faith DeLeon AMOUNT FINA…" at bounding box center [784, 224] width 1543 height 169
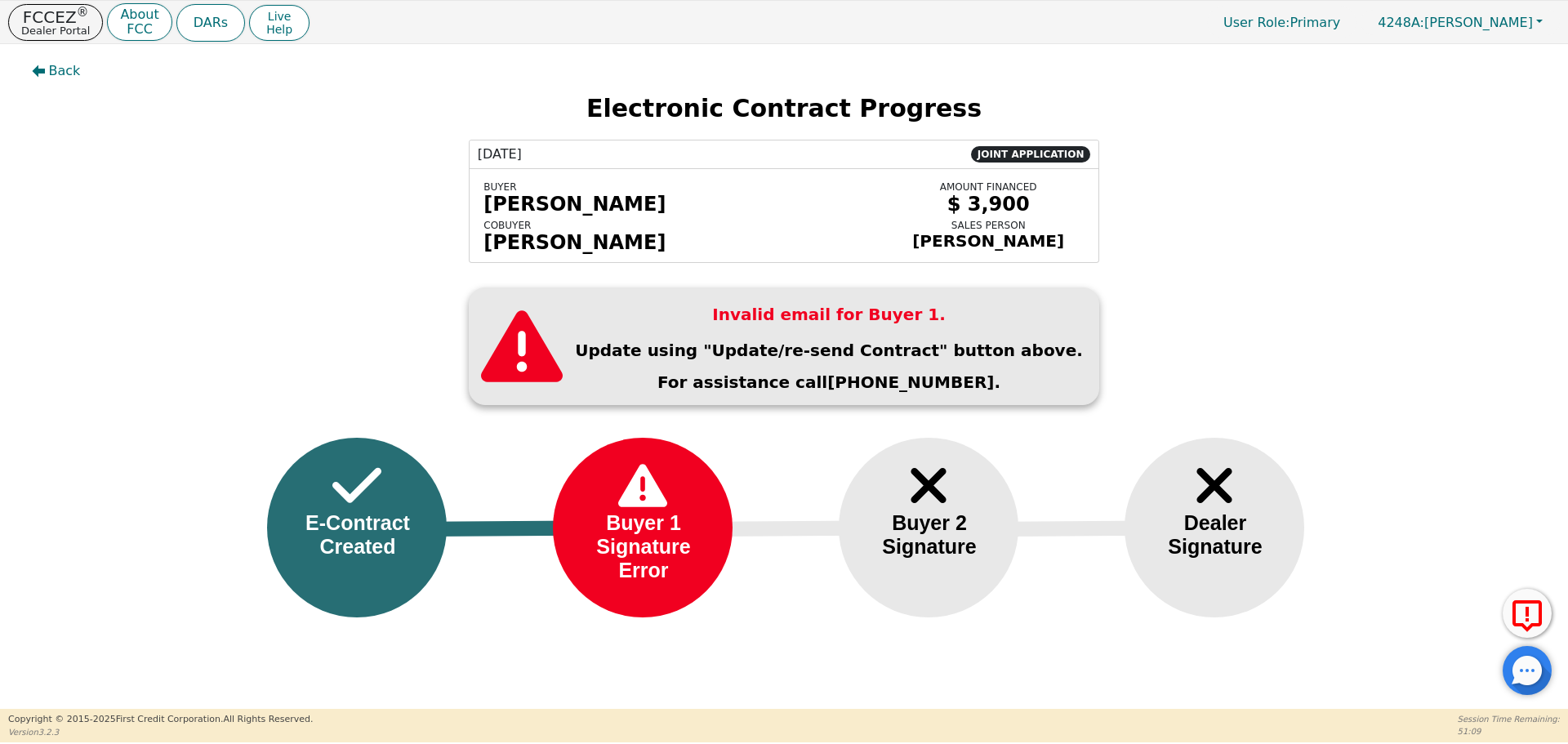
click at [1337, 233] on div "10/01/2025 JOINT APPLICATION BUYER Peter Louis COBUYER Faith DeLeon AMOUNT FINA…" at bounding box center [784, 202] width 1543 height 124
click at [823, 325] on h3 "Invalid email for Buyer 1." at bounding box center [828, 315] width 508 height 20
click at [784, 392] on p "For assistance call 303-499-9500." at bounding box center [828, 382] width 508 height 20
click at [1113, 367] on div "Invalid email for Buyer 1. Update using "Update/re-send Contract" button above.…" at bounding box center [784, 351] width 1543 height 126
click at [509, 210] on div "Peter Louis" at bounding box center [681, 204] width 396 height 23
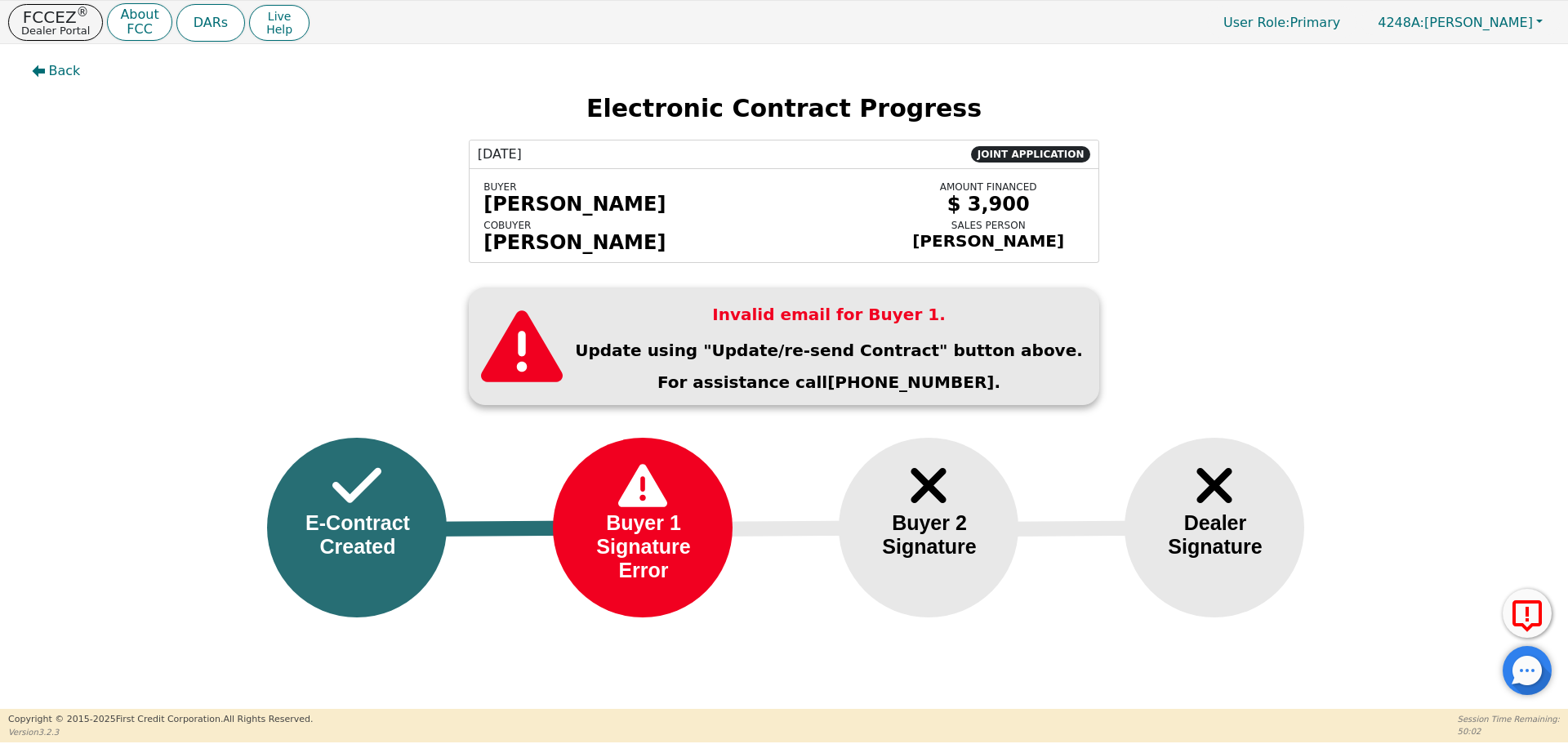
click at [351, 542] on div "E-Contract Created" at bounding box center [357, 534] width 133 height 47
click at [57, 19] on p "FCCEZ ®" at bounding box center [55, 17] width 69 height 16
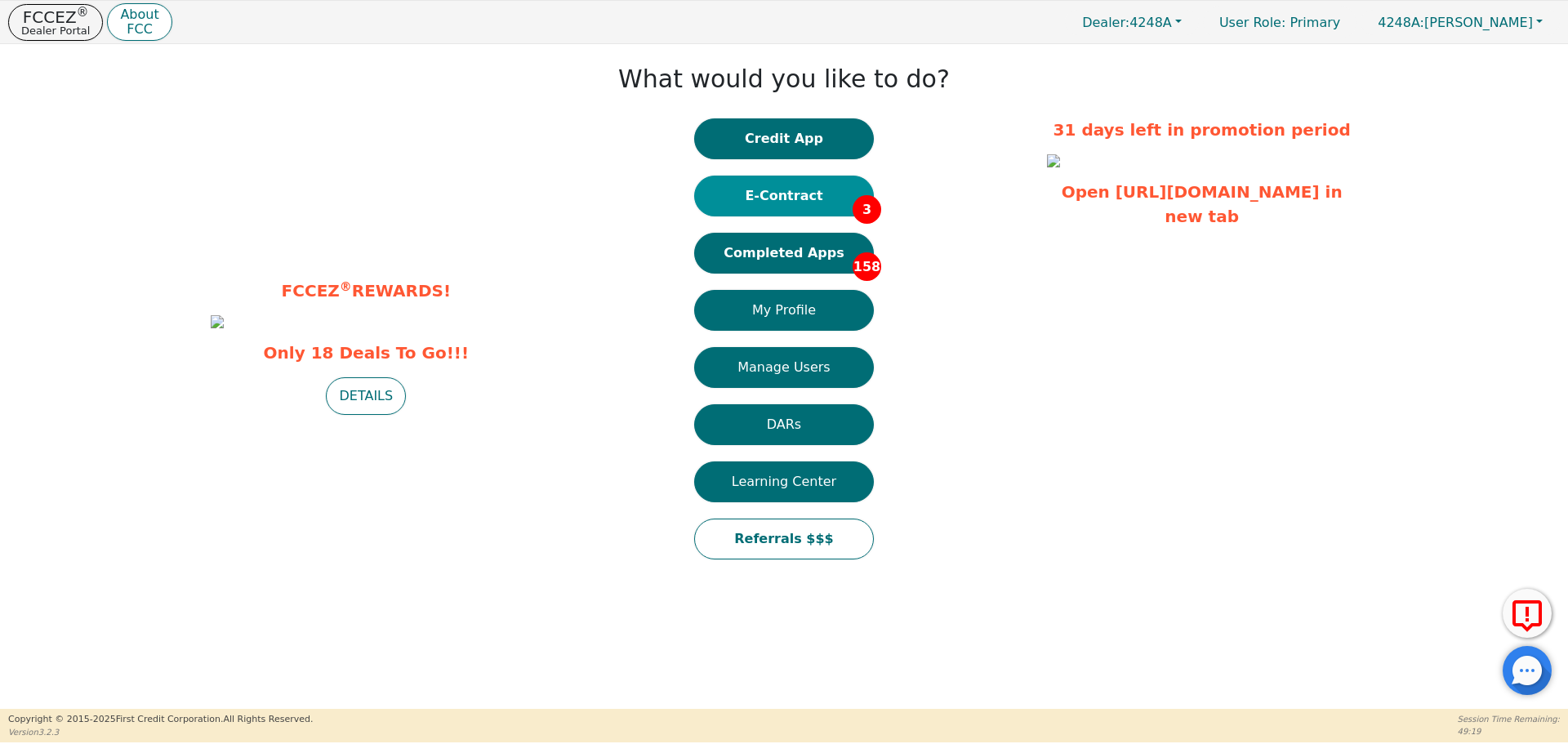
click at [788, 198] on button "E-Contract 3" at bounding box center [784, 196] width 180 height 41
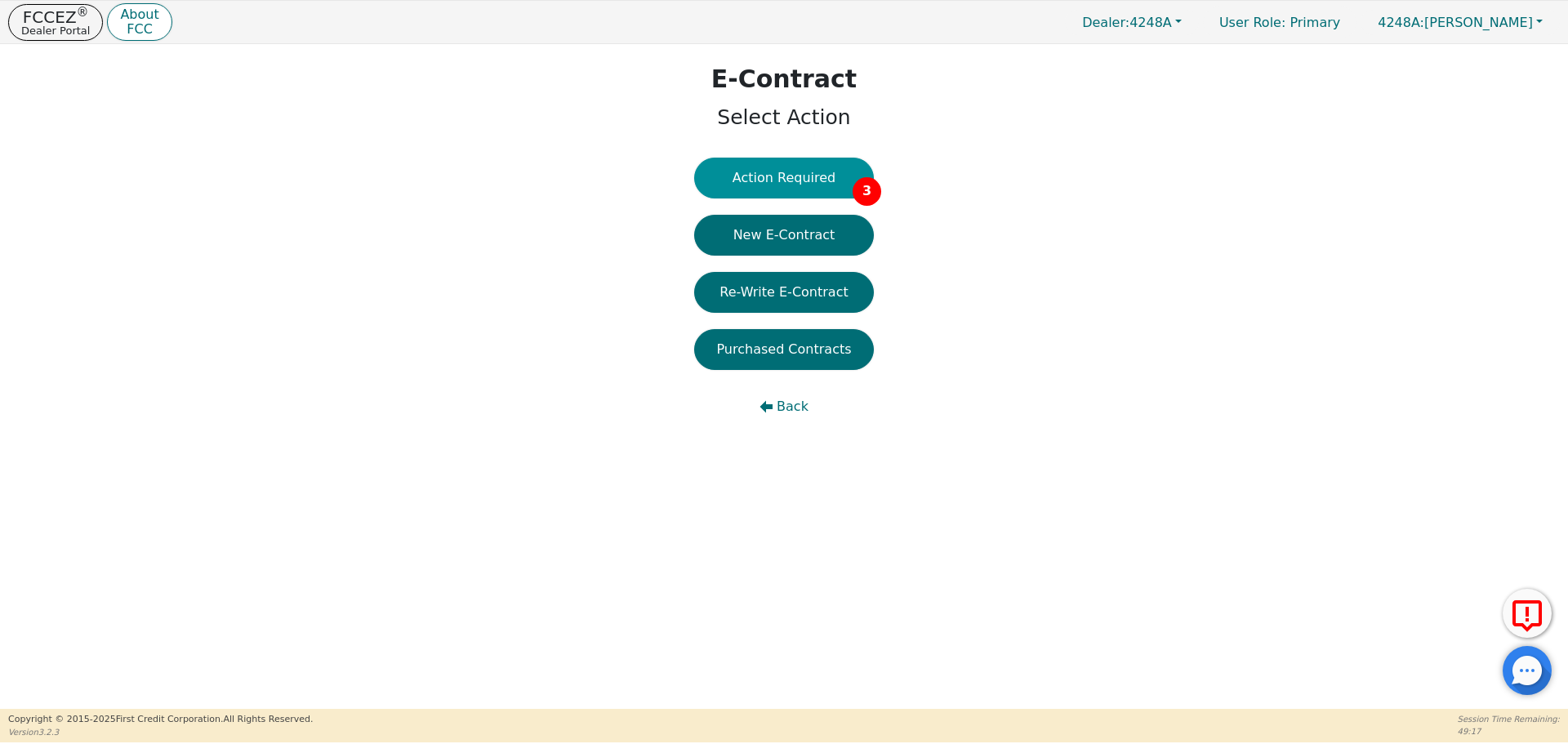
click at [803, 177] on button "Action Required 3" at bounding box center [784, 178] width 180 height 41
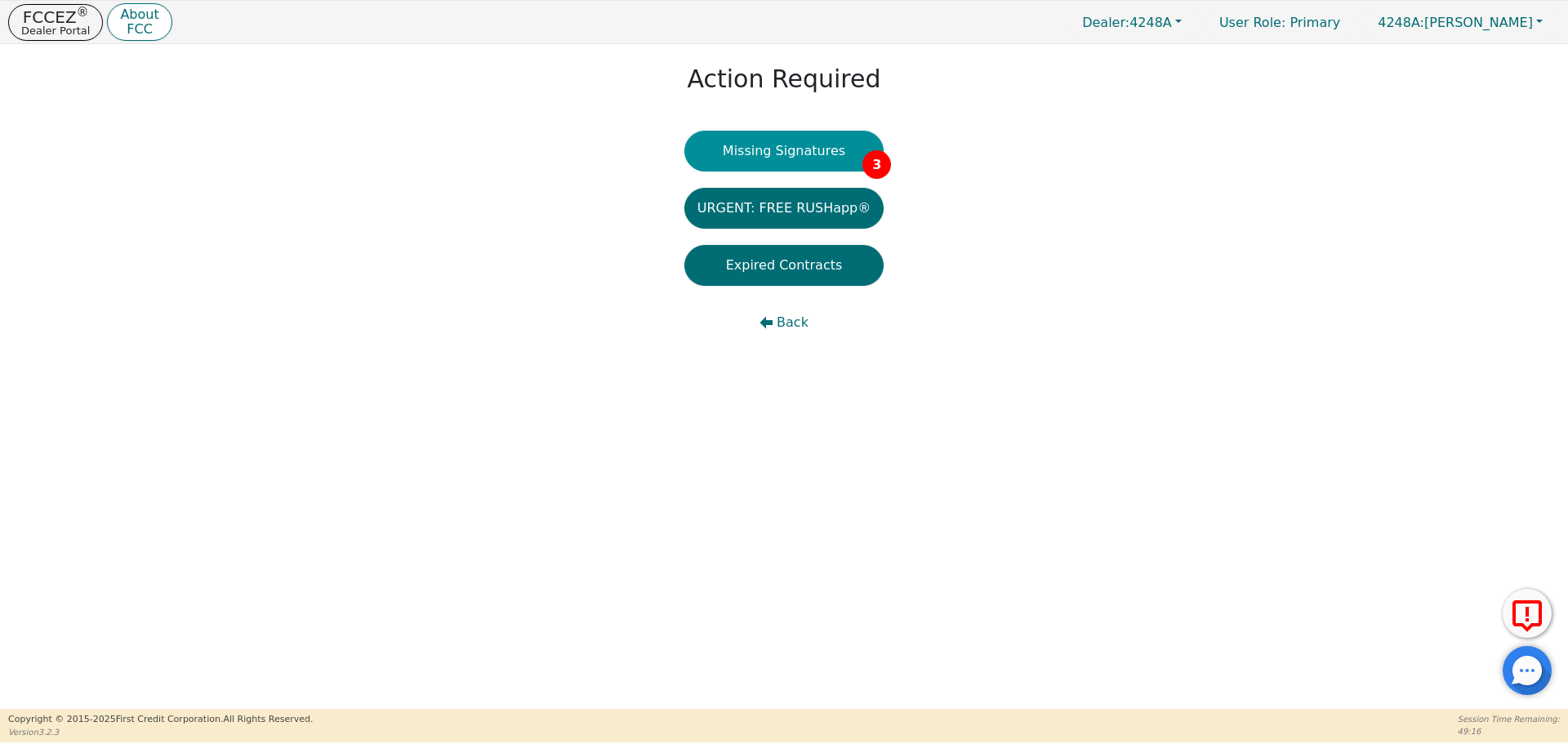
click at [796, 147] on button "Missing Signatures 3" at bounding box center [784, 151] width 200 height 41
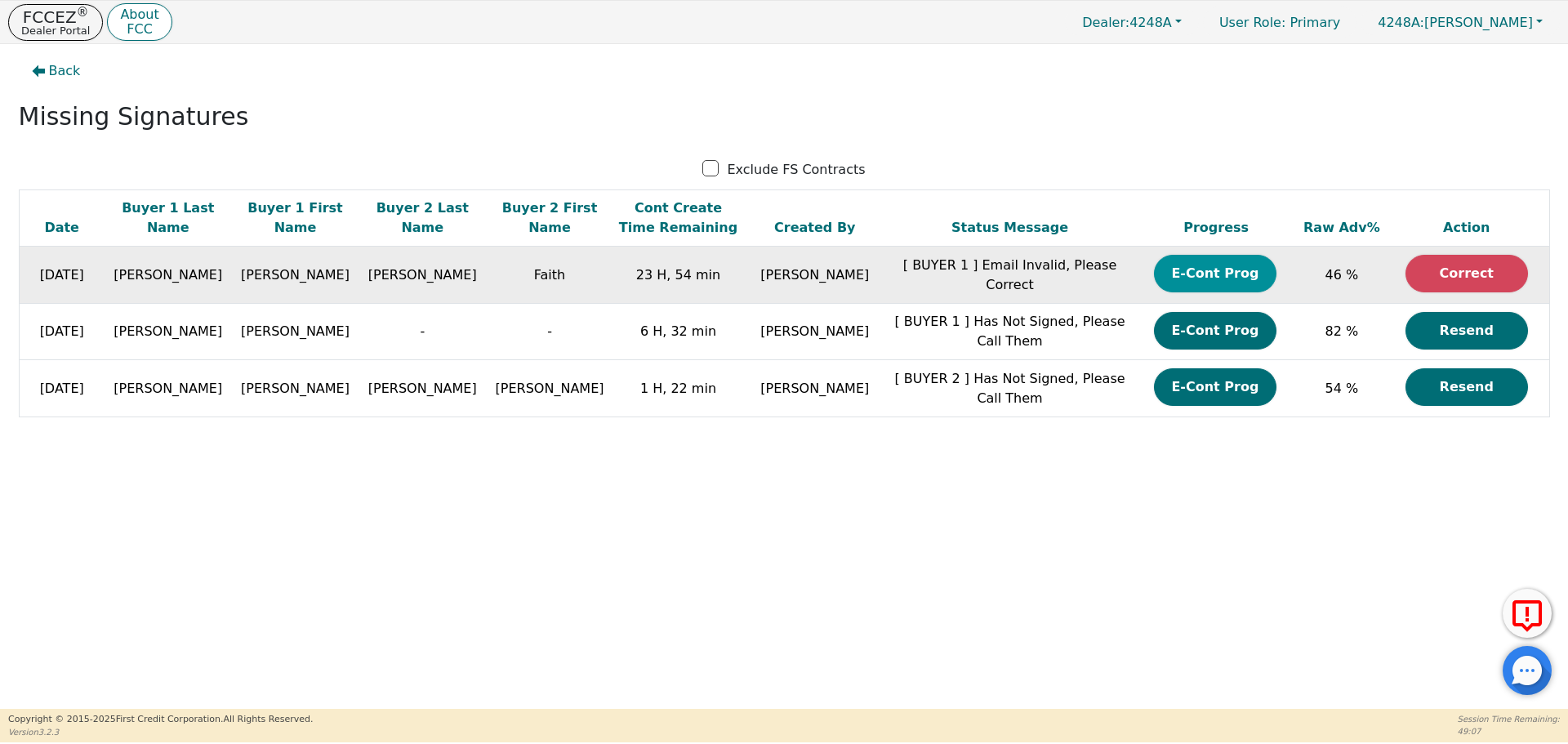
click at [1189, 271] on button "E-Cont Prog" at bounding box center [1215, 274] width 123 height 38
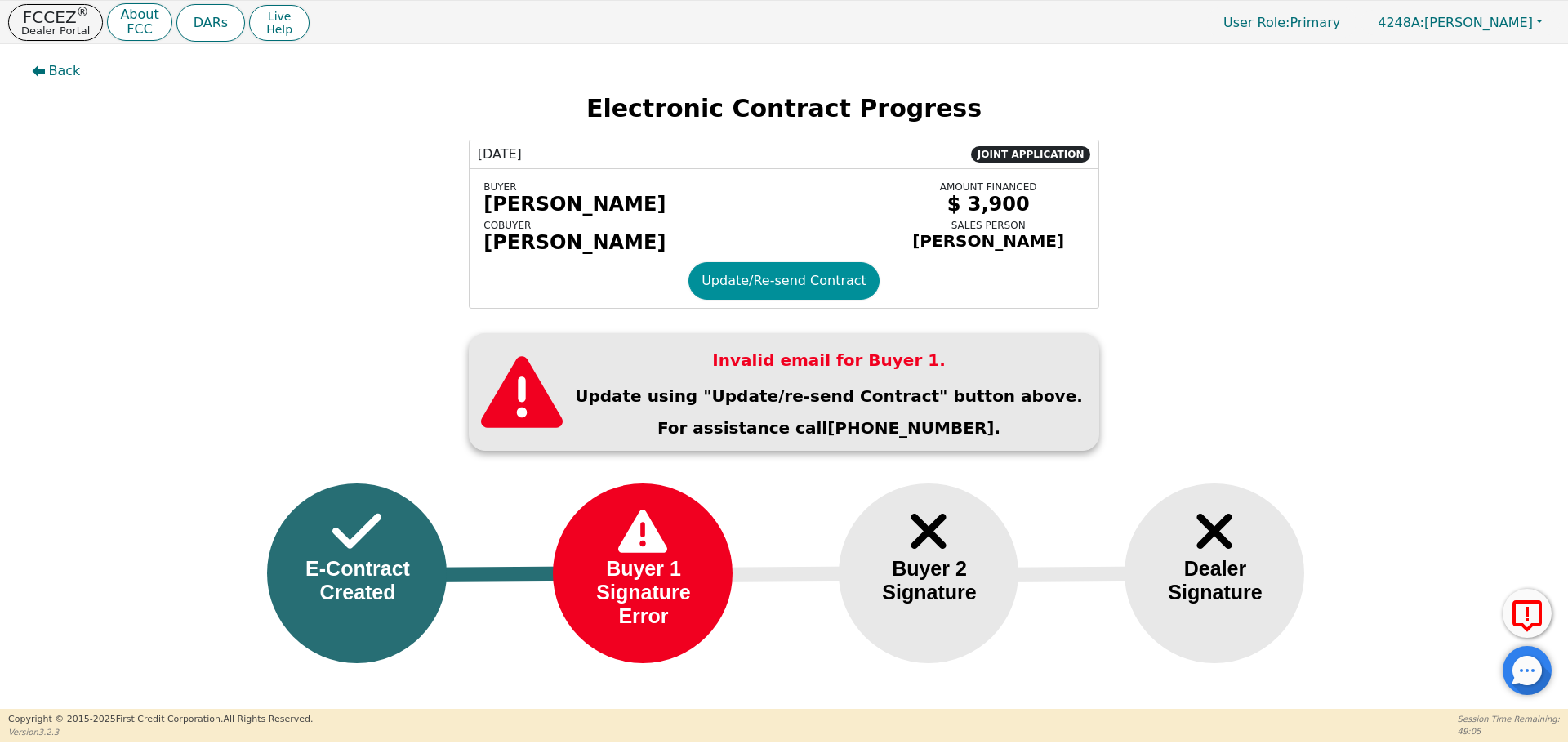
click at [823, 290] on button "Update/Re-send Contract" at bounding box center [784, 282] width 191 height 38
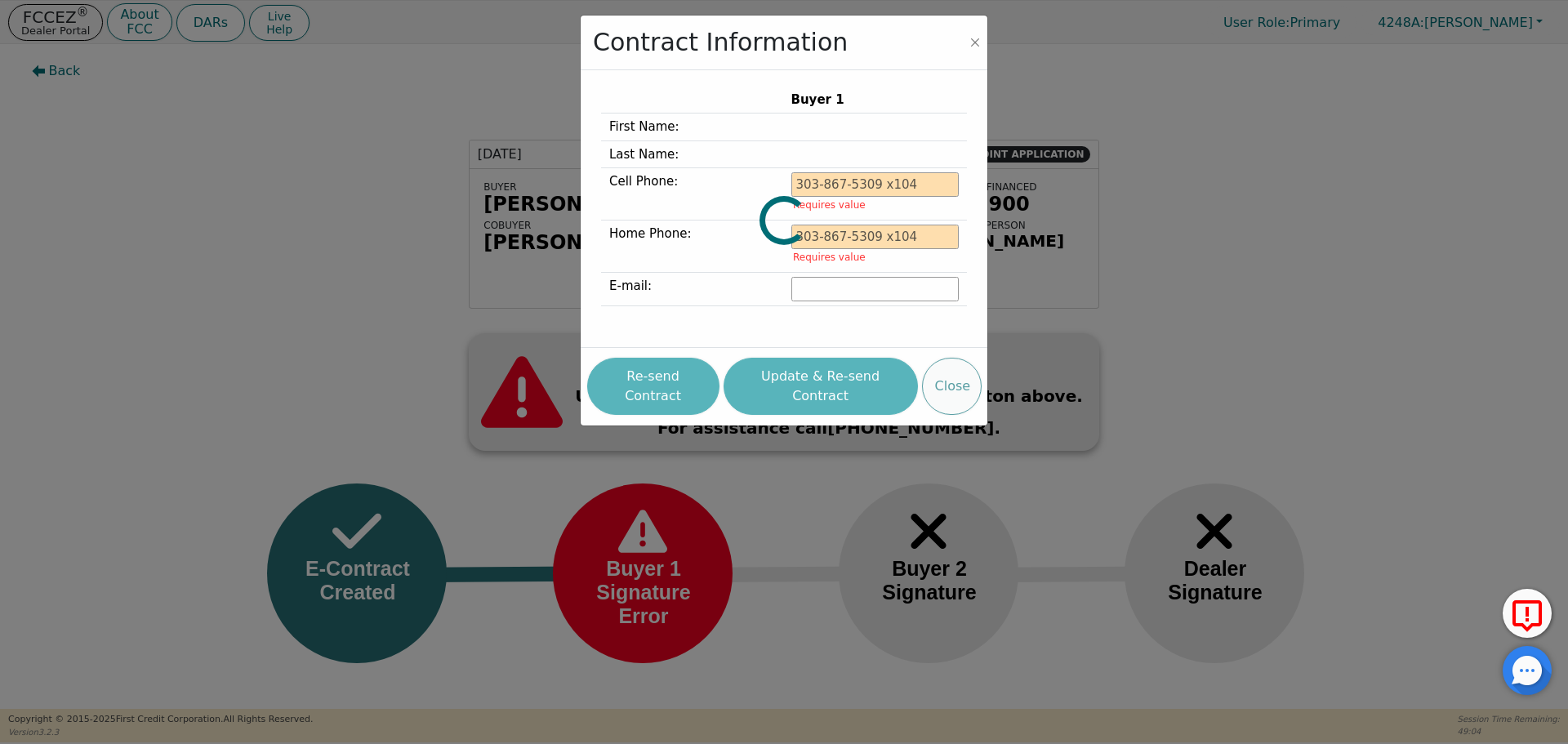
type input "516-853-9693"
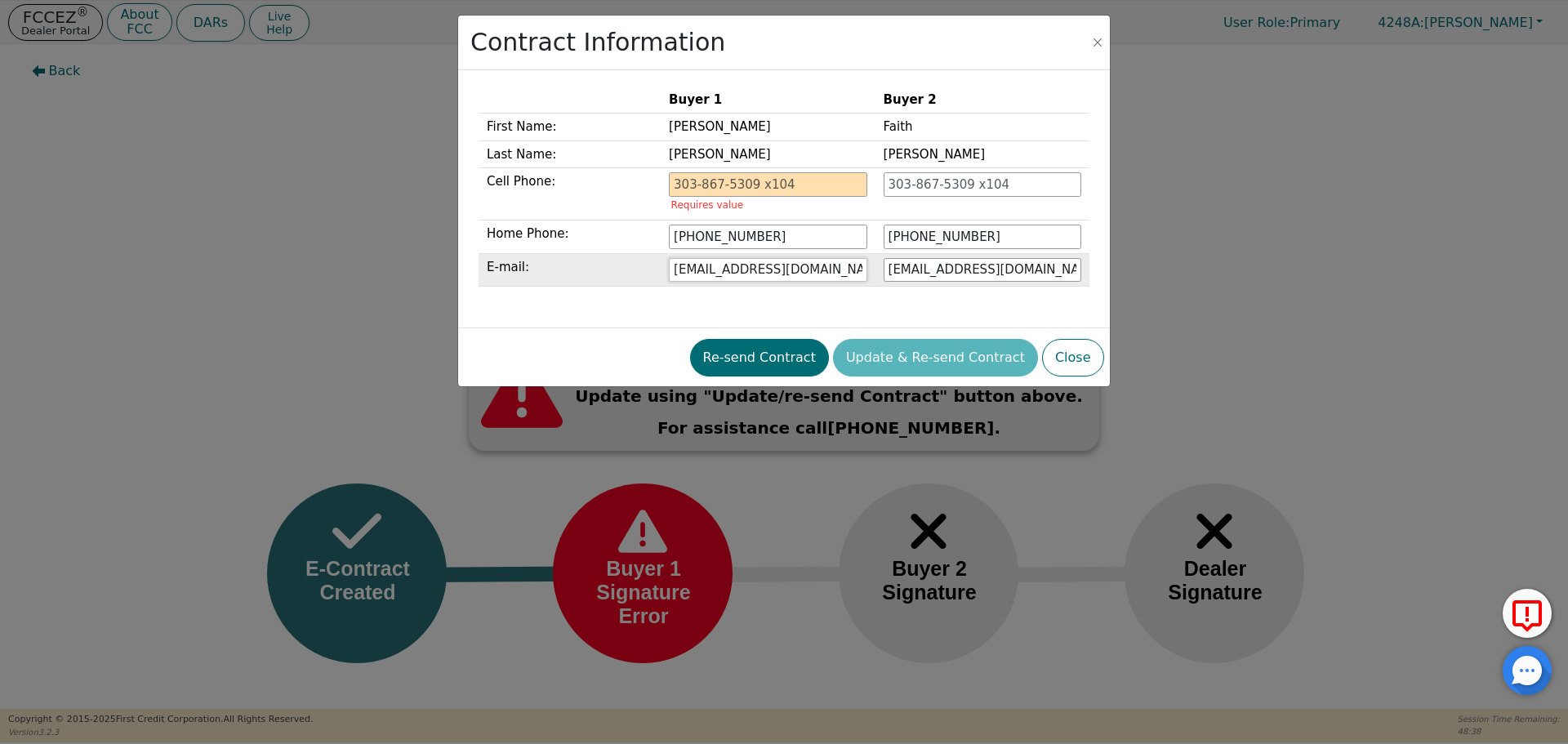
click at [754, 270] on input "peterlouissand@gmail.com" at bounding box center [768, 271] width 198 height 25
click at [761, 268] on input "peterlouisand@gmail.com" at bounding box center [768, 271] width 198 height 25
click at [780, 274] on input "peterlouisam2d@gmail.com" at bounding box center [768, 271] width 198 height 25
type input "peterlouisam2@gmail.com"
click at [845, 309] on div "Buyer 1 Buyer 2 First Name: Peter Faith Last Name: Louis DeLeon Cell Phone: Req…" at bounding box center [784, 200] width 611 height 226
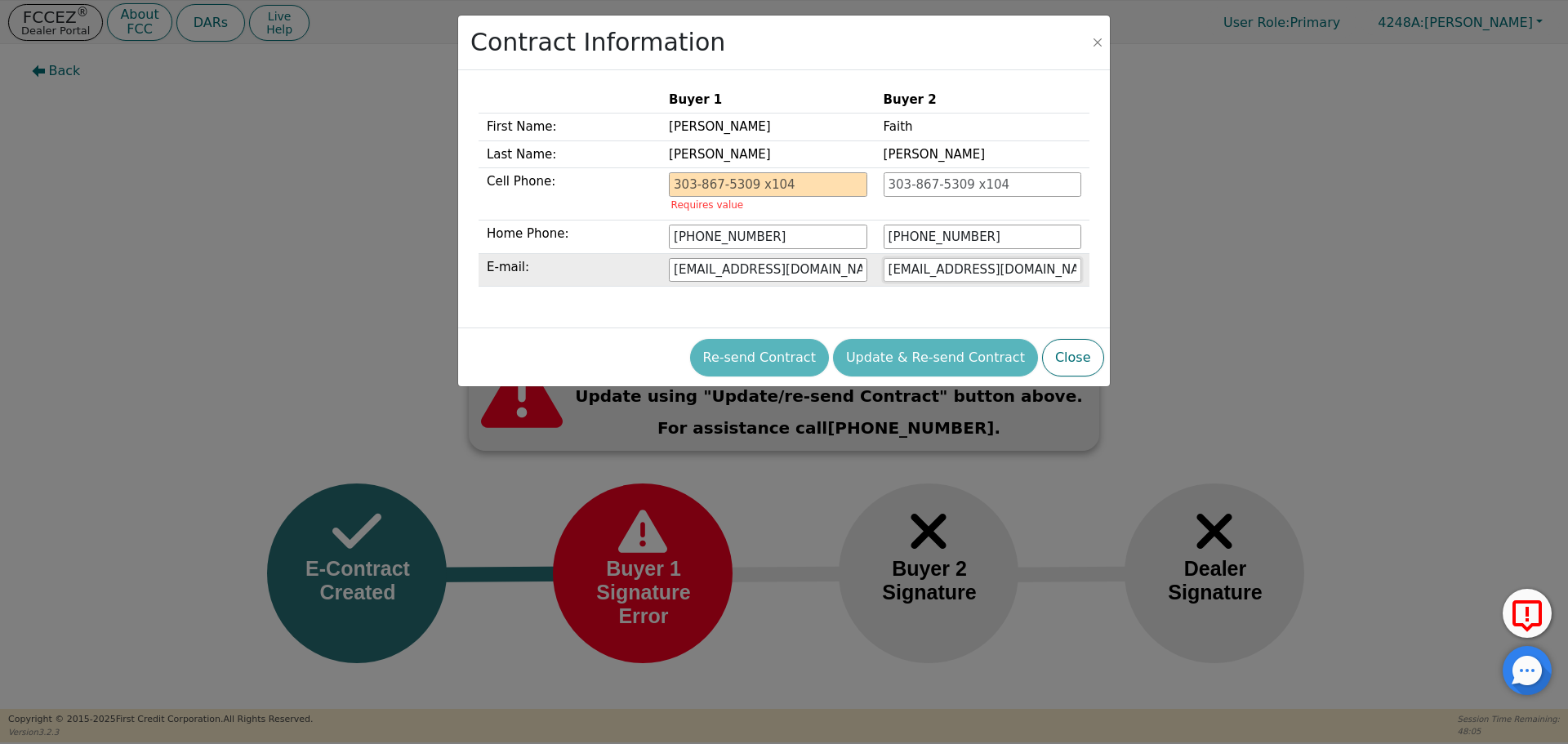
click at [918, 276] on input "faithdjohnson@icloud.com" at bounding box center [982, 271] width 198 height 25
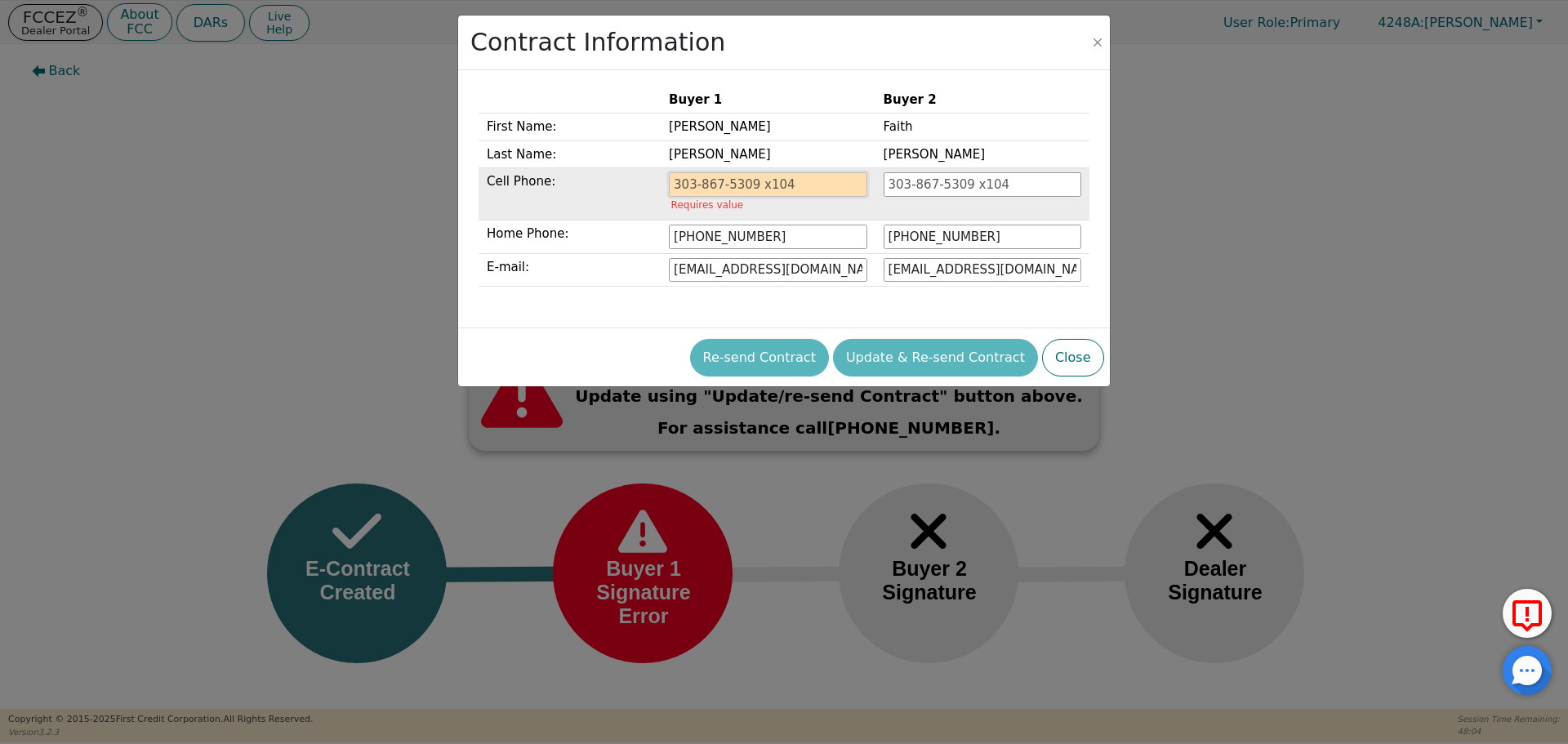
click at [712, 185] on input "tel" at bounding box center [768, 185] width 198 height 25
click at [704, 182] on input "tel" at bounding box center [768, 185] width 198 height 25
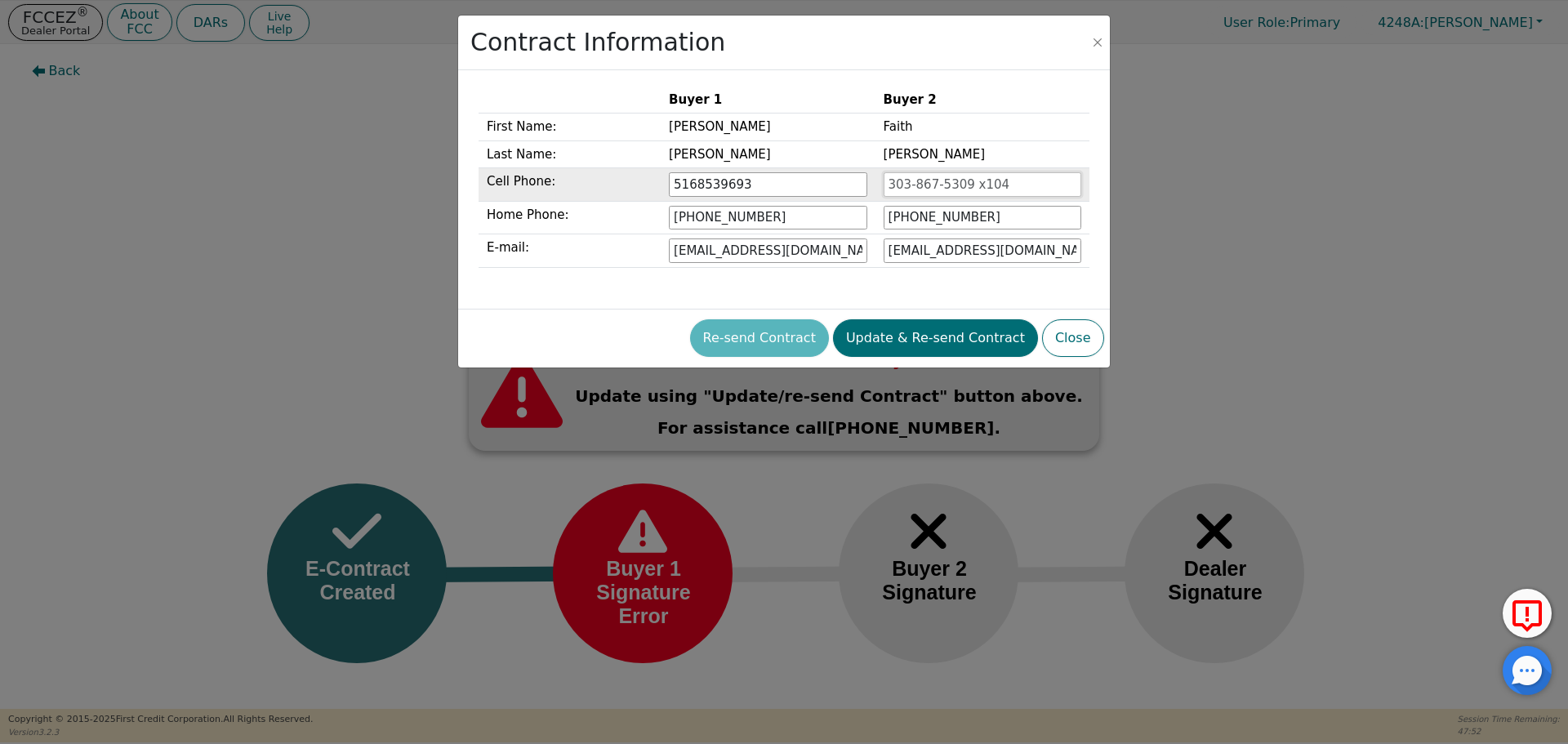
type input "516-853-9693"
click at [907, 180] on input "tel" at bounding box center [982, 185] width 198 height 25
type input "832-205-6516"
drag, startPoint x: 1140, startPoint y: 309, endPoint x: 1152, endPoint y: 304, distance: 13.0
click at [1148, 303] on div "Contract Information Buyer 1 Buyer 2 First Name: Peter Faith Last Name: Louis D…" at bounding box center [784, 372] width 1568 height 744
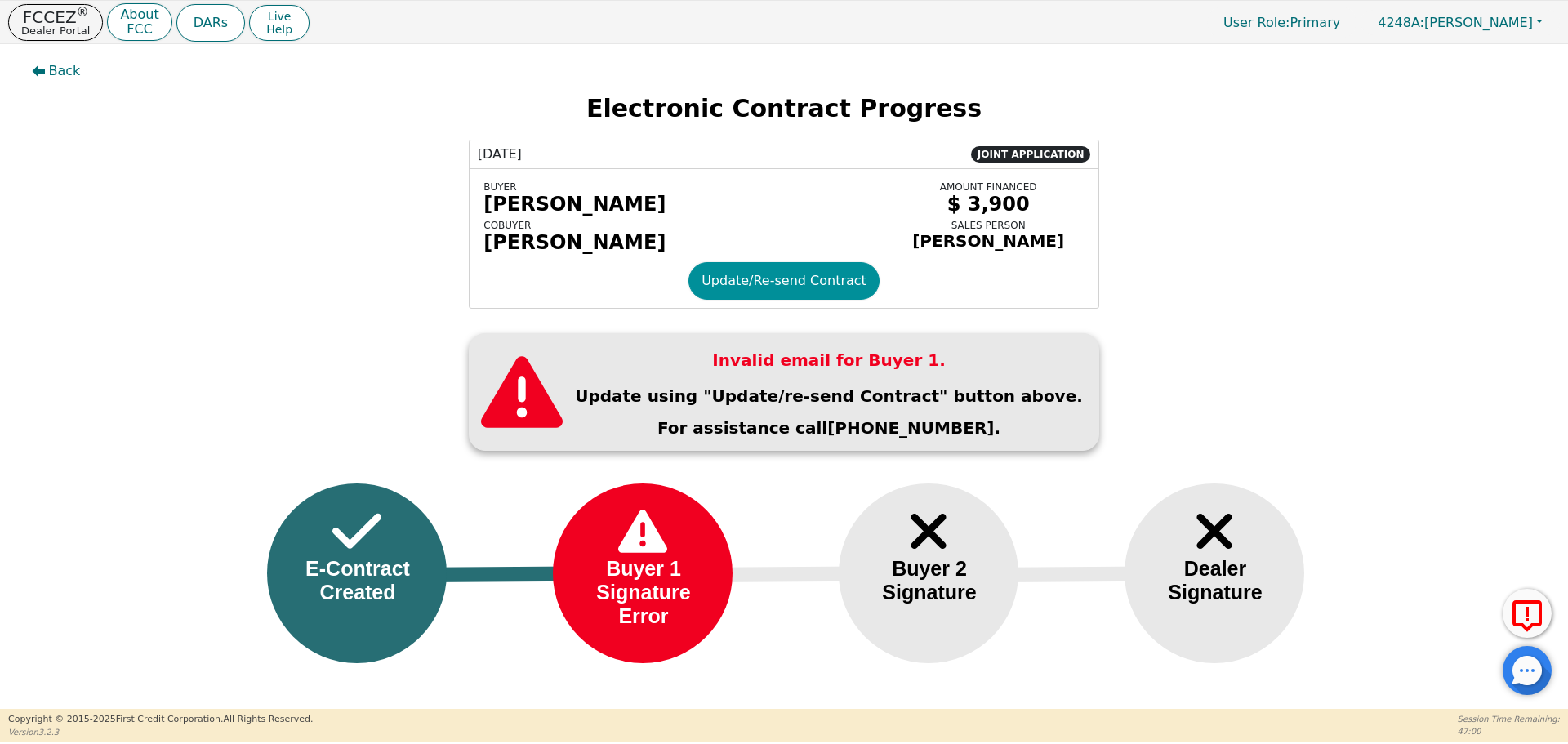
click at [814, 295] on button "Update/Re-send Contract" at bounding box center [784, 282] width 191 height 38
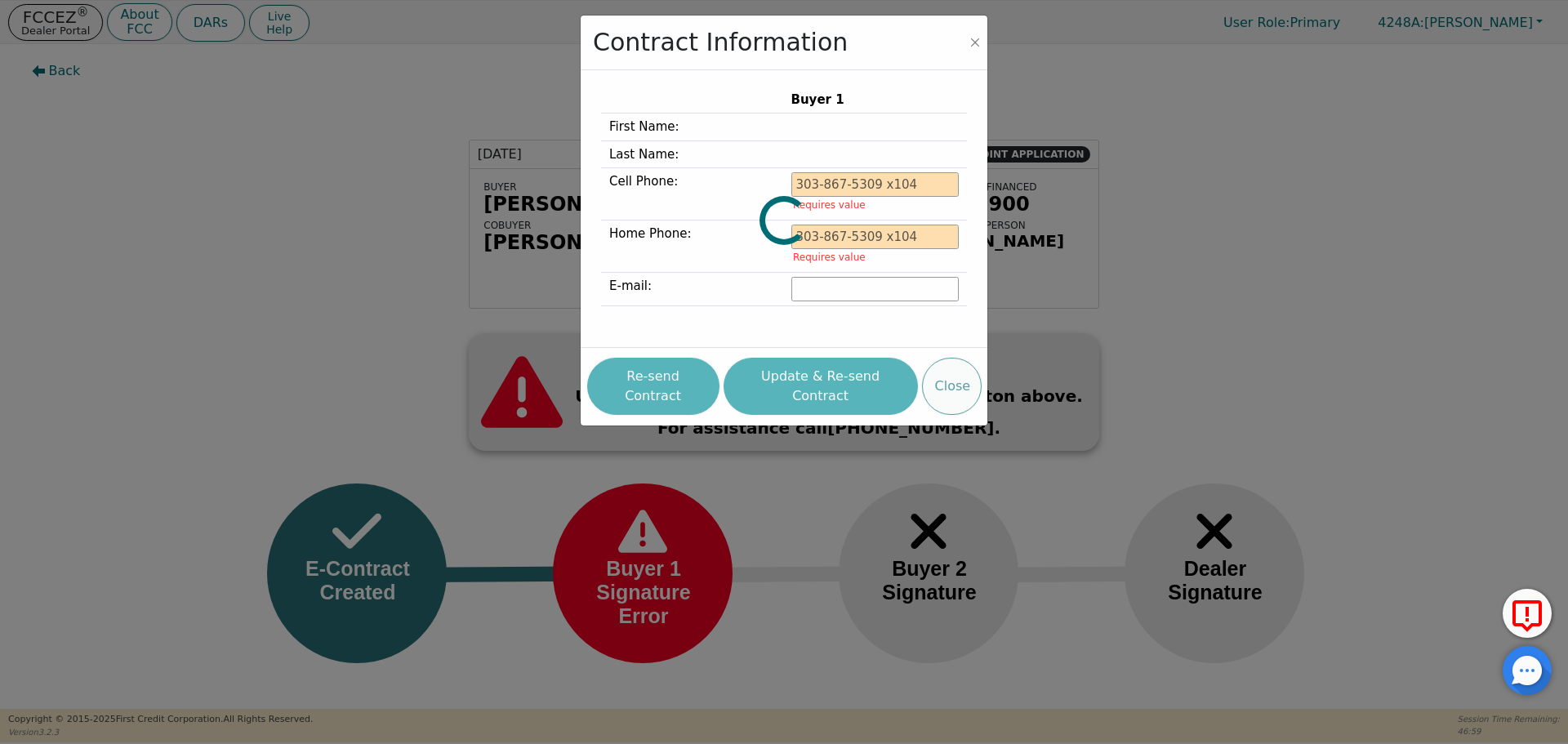
type input "516-853-9693"
type input "peterlouissand@gmail.com"
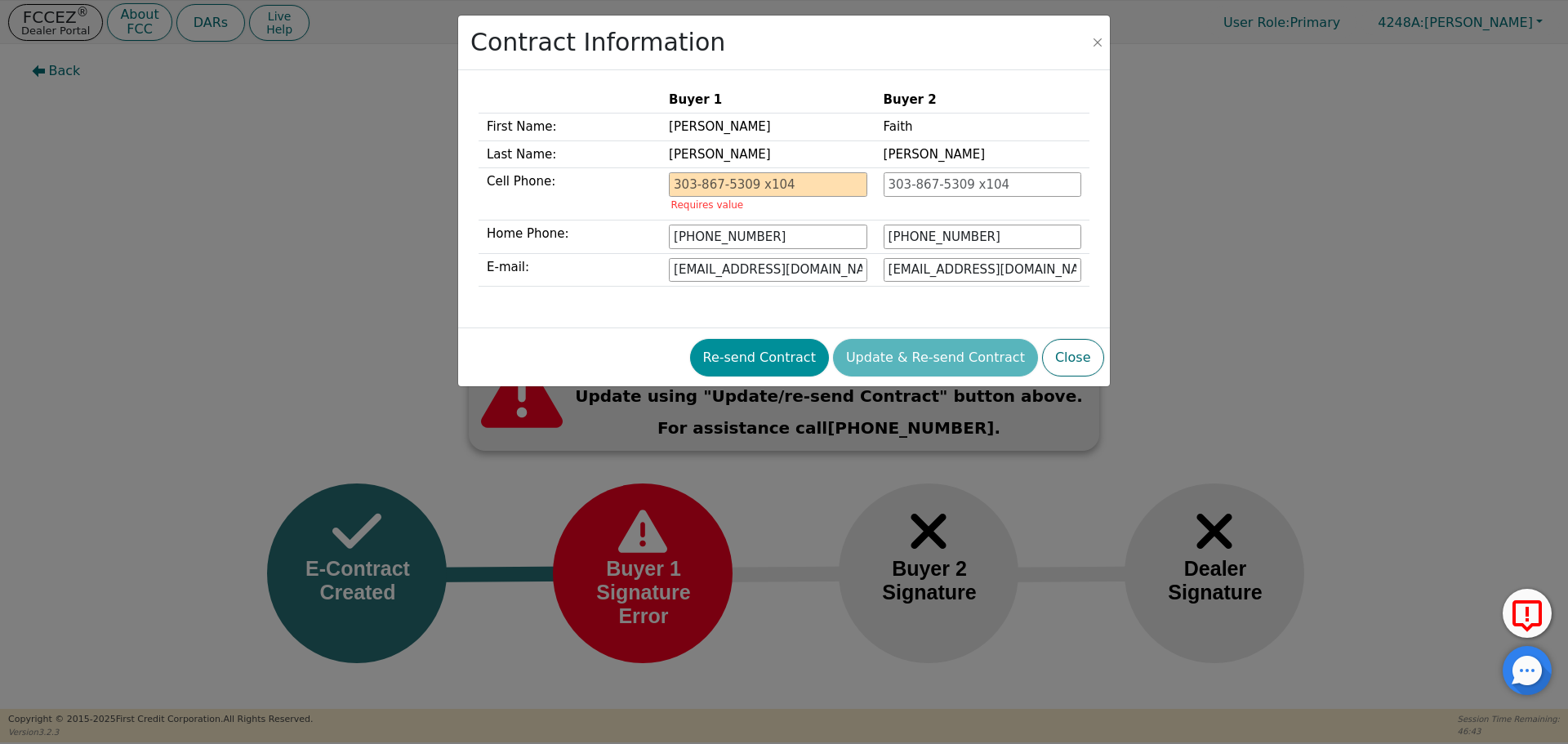
click at [802, 361] on button "Re-send Contract" at bounding box center [759, 359] width 139 height 38
click at [38, 18] on div "Contract Information Buyer 1 Buyer 2 First Name: Peter Faith Last Name: Louis D…" at bounding box center [784, 372] width 1568 height 744
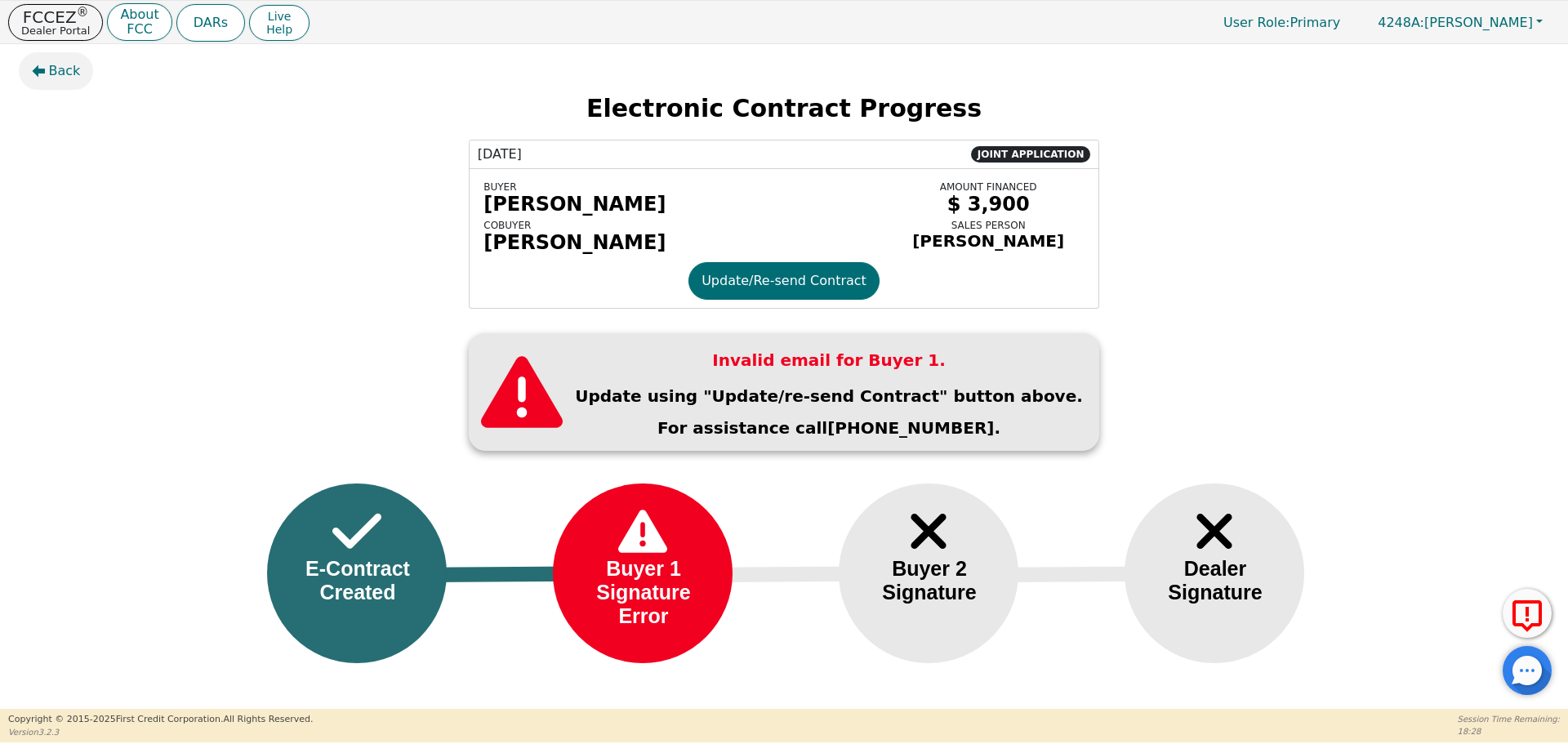
click at [47, 70] on button "Back" at bounding box center [56, 71] width 75 height 38
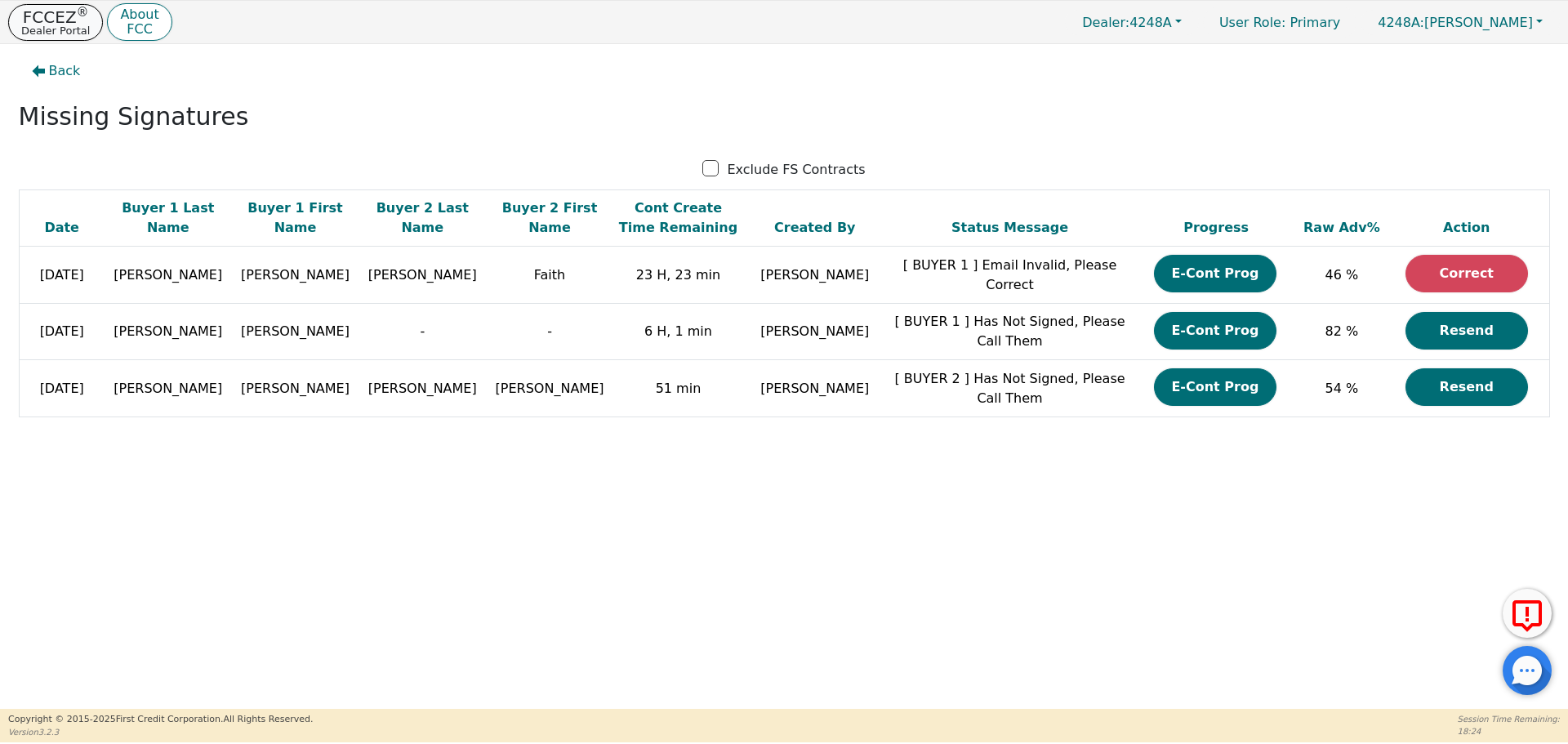
click at [52, 17] on p "FCCEZ ®" at bounding box center [55, 17] width 69 height 16
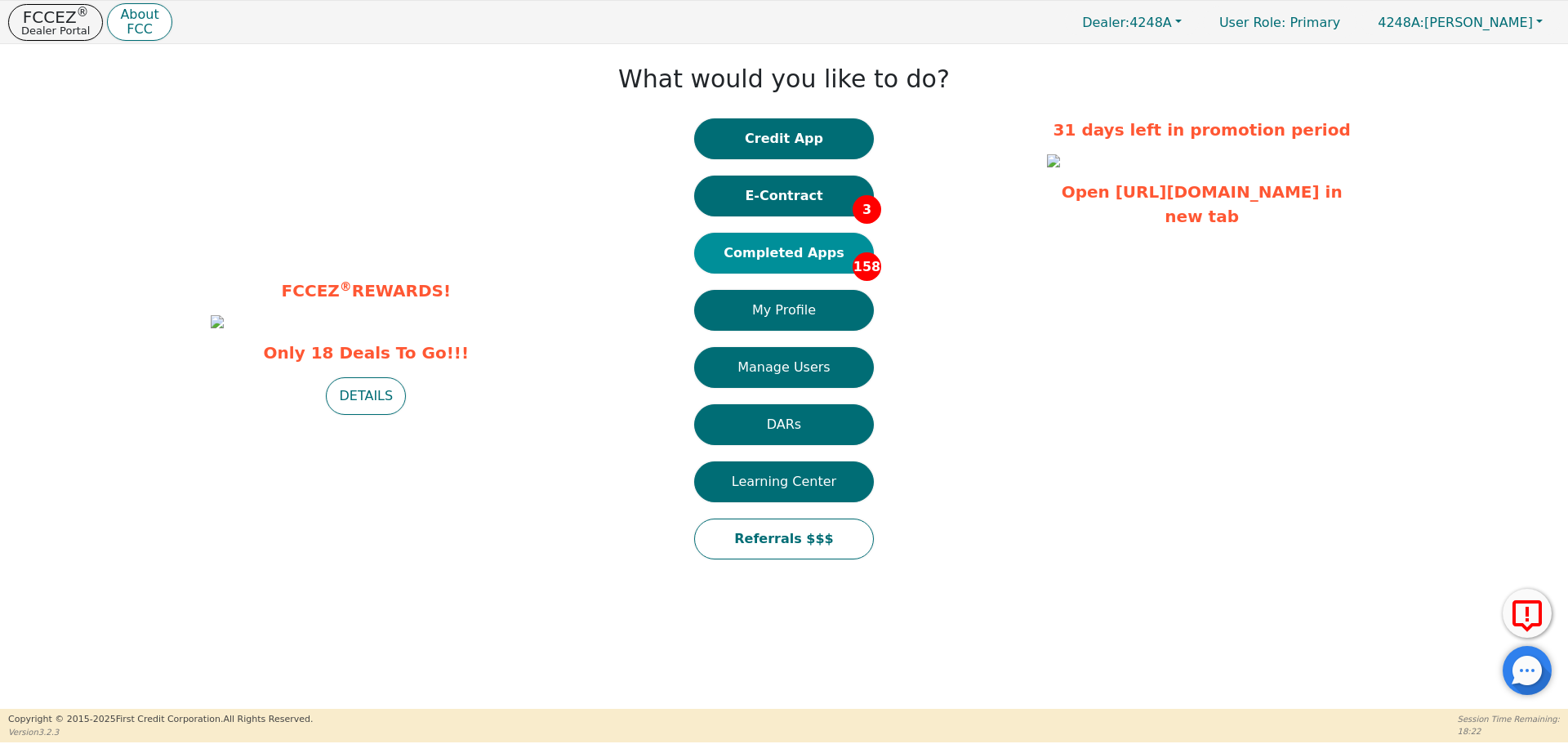
click at [773, 254] on button "Completed Apps 158" at bounding box center [784, 253] width 180 height 41
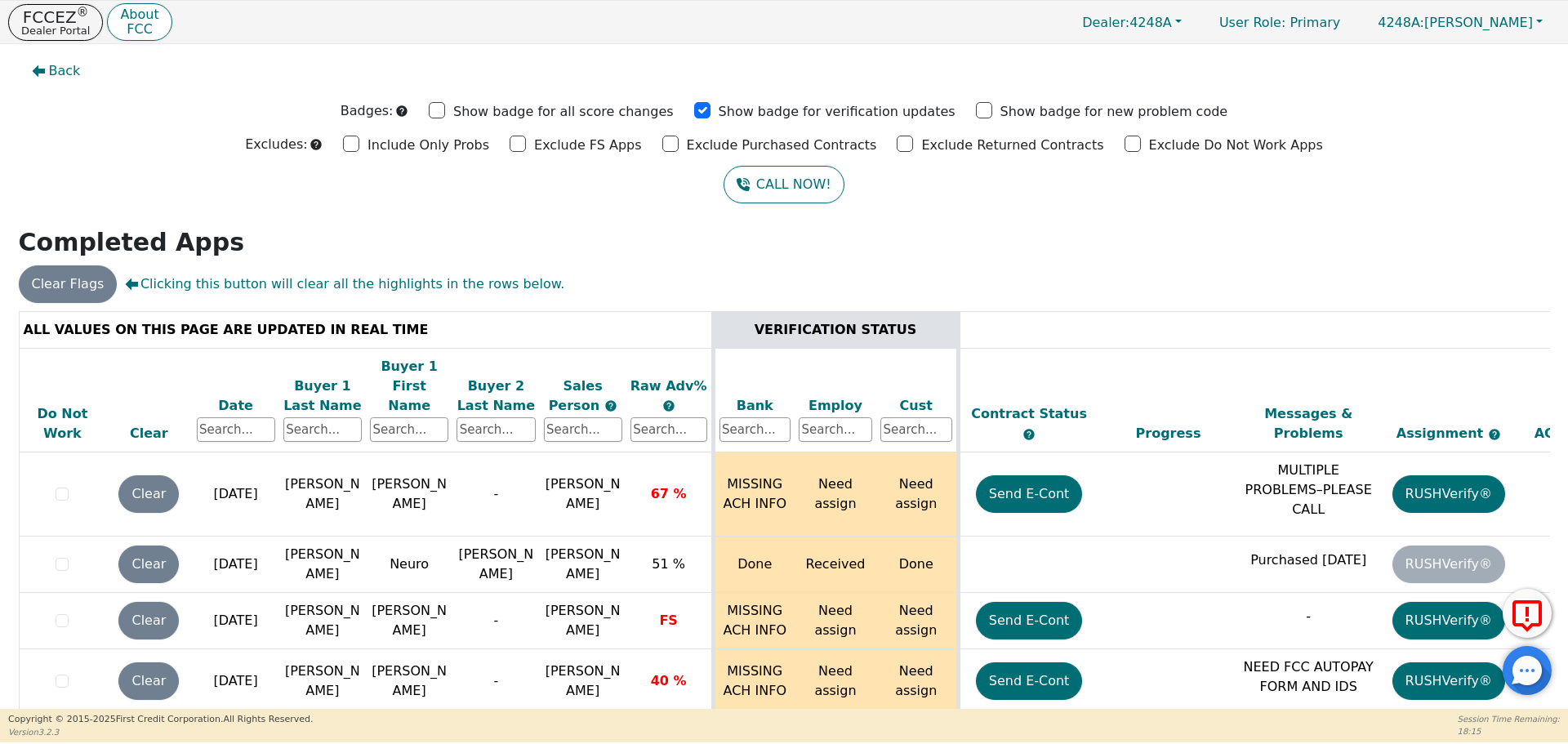
scroll to position [9919, 0]
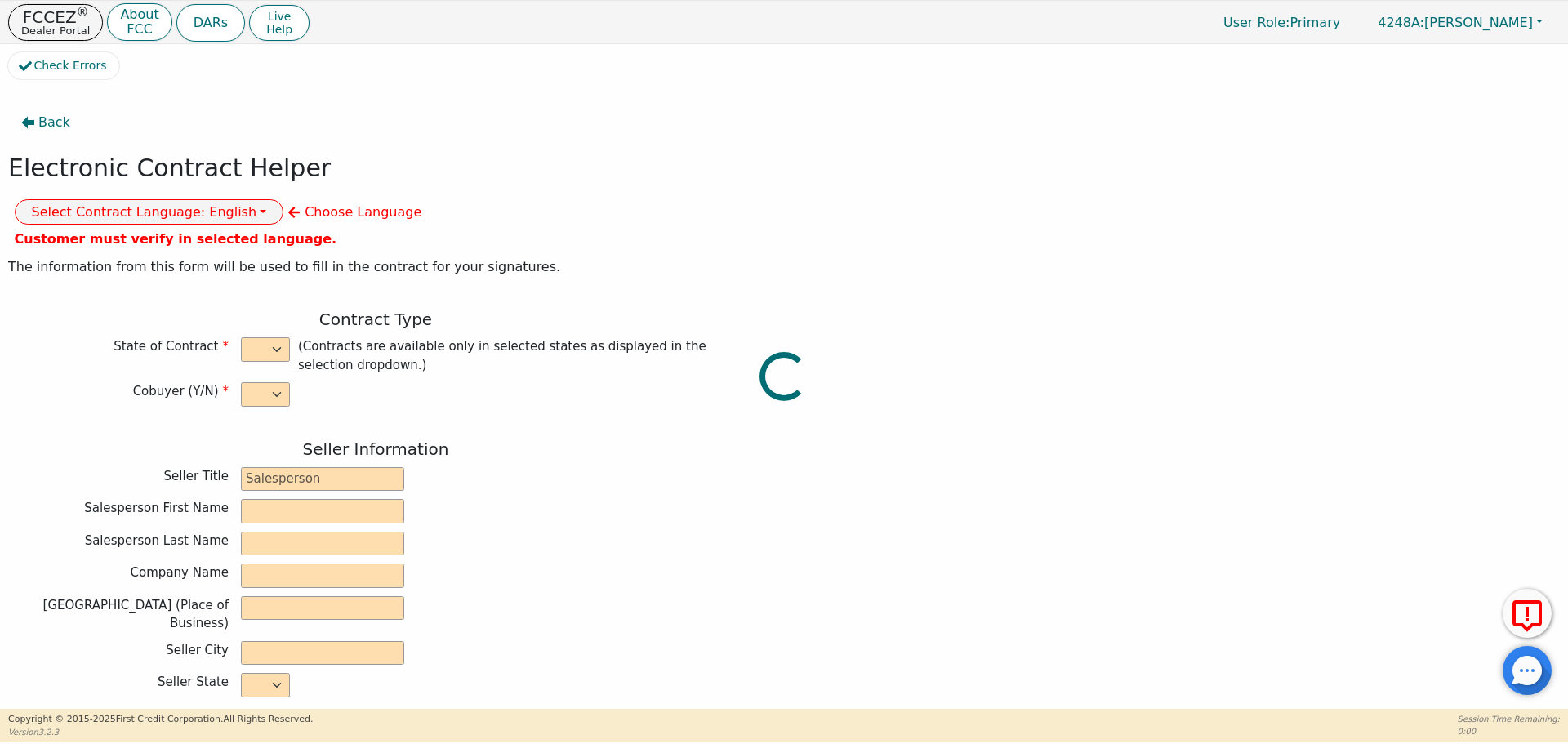
select select "n"
type input "owner"
type input "[PERSON_NAME]"
type input "[GEOGRAPHIC_DATA]"
type input "AQUA REMACH LLC"
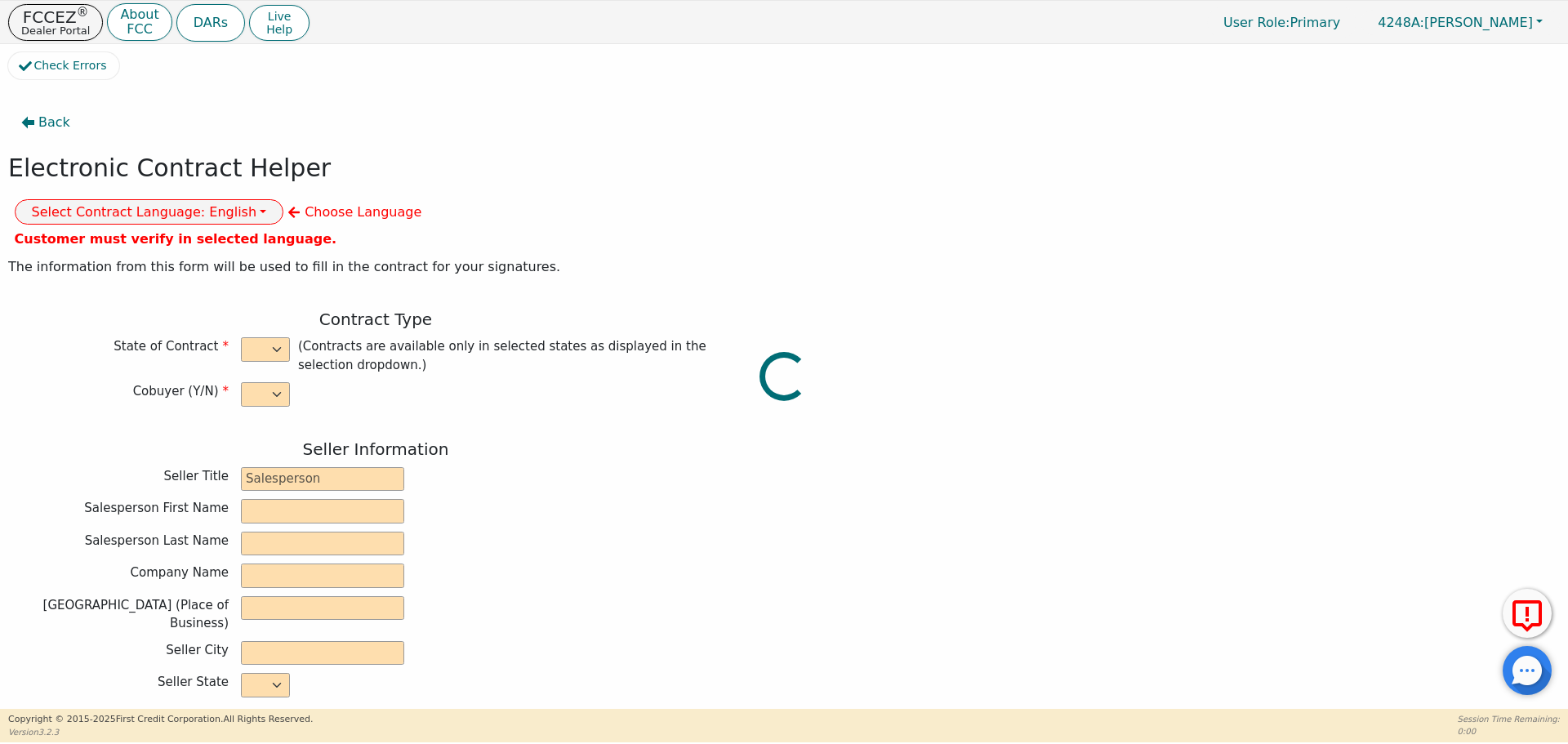
type input "[STREET_ADDRESS]"
type input "[GEOGRAPHIC_DATA]"
select select "[GEOGRAPHIC_DATA]"
type input "77070"
type input "EDELMER"
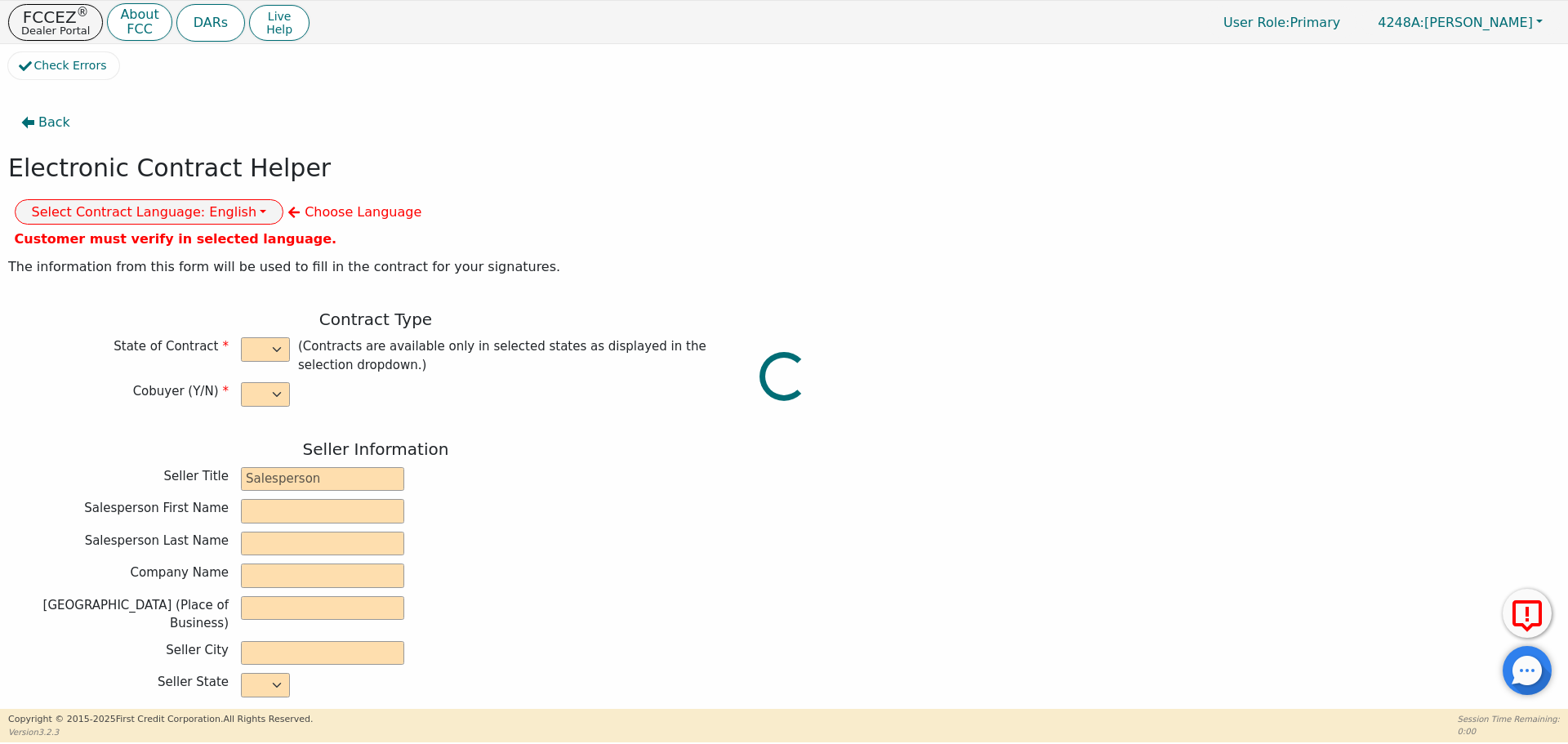
type input "[PERSON_NAME]"
type input "[EMAIL_ADDRESS][DOMAIN_NAME]"
type input "14923 BATHURST"
type input "[GEOGRAPHIC_DATA]"
select select "[GEOGRAPHIC_DATA]"
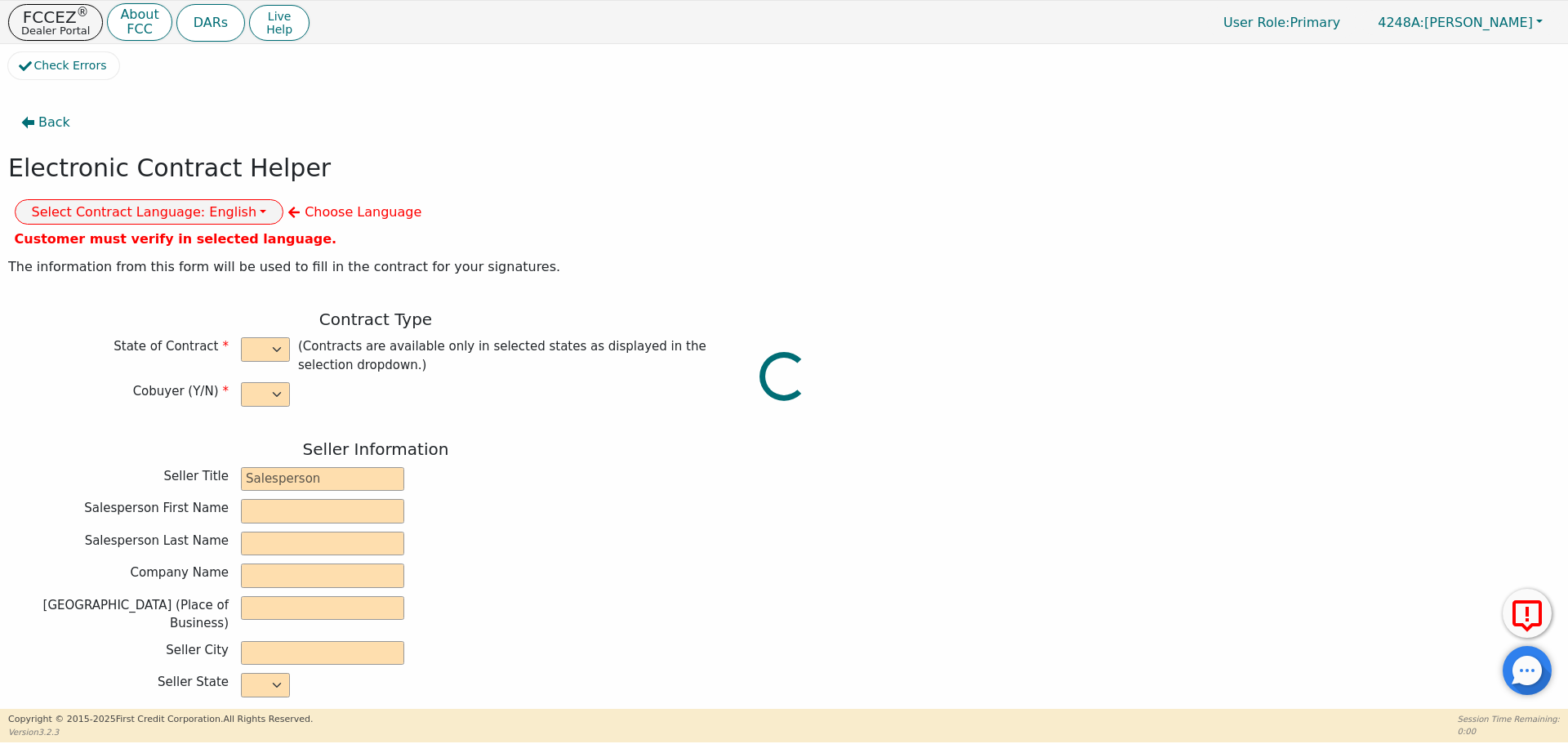
type input "77053"
type input "[DATE]"
type input "17.99"
type input "[DATE]"
type input "60"
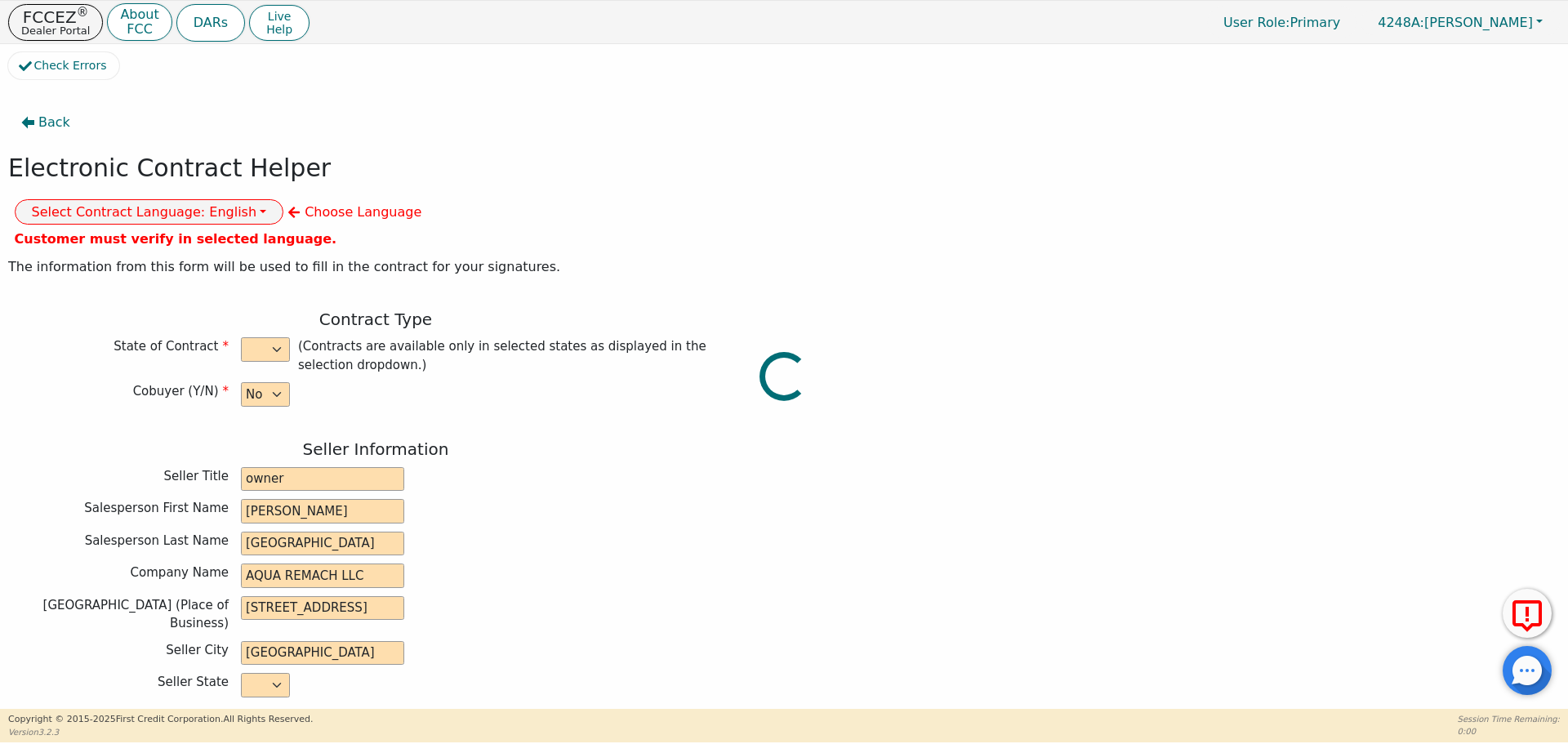
type input "0"
type input "6990.00"
type input "0.00"
type input "6990.00"
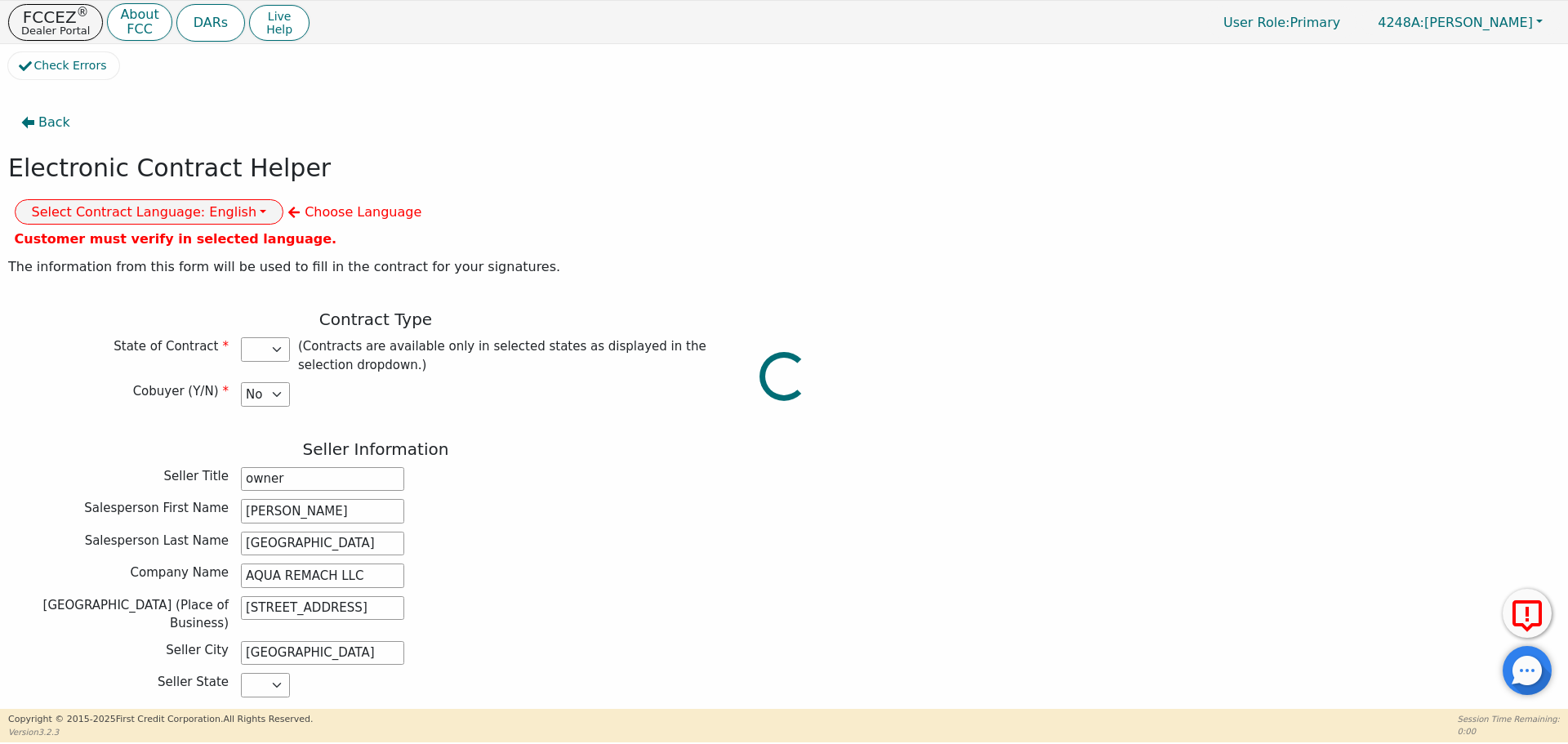
select select "[GEOGRAPHIC_DATA]"
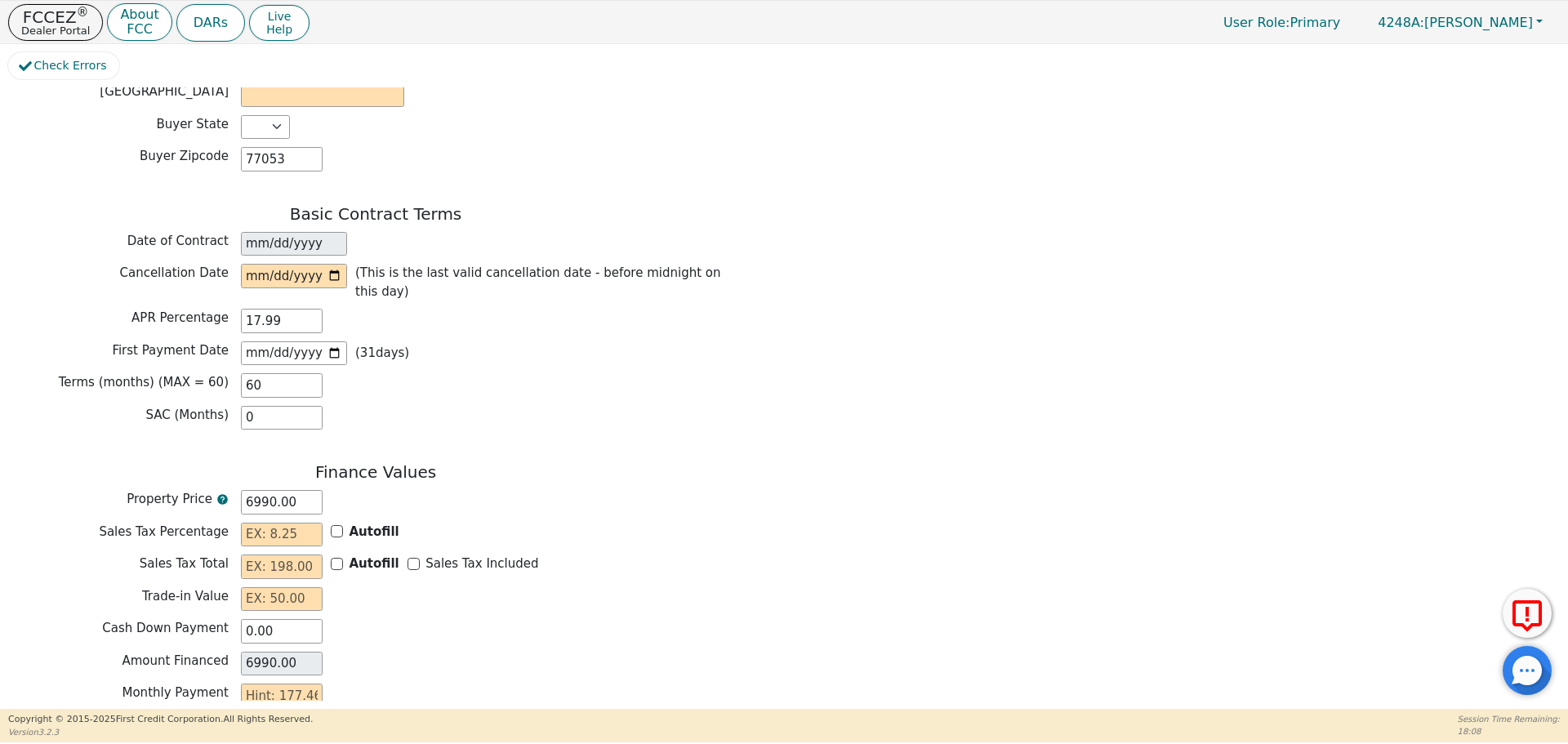
scroll to position [1072, 0]
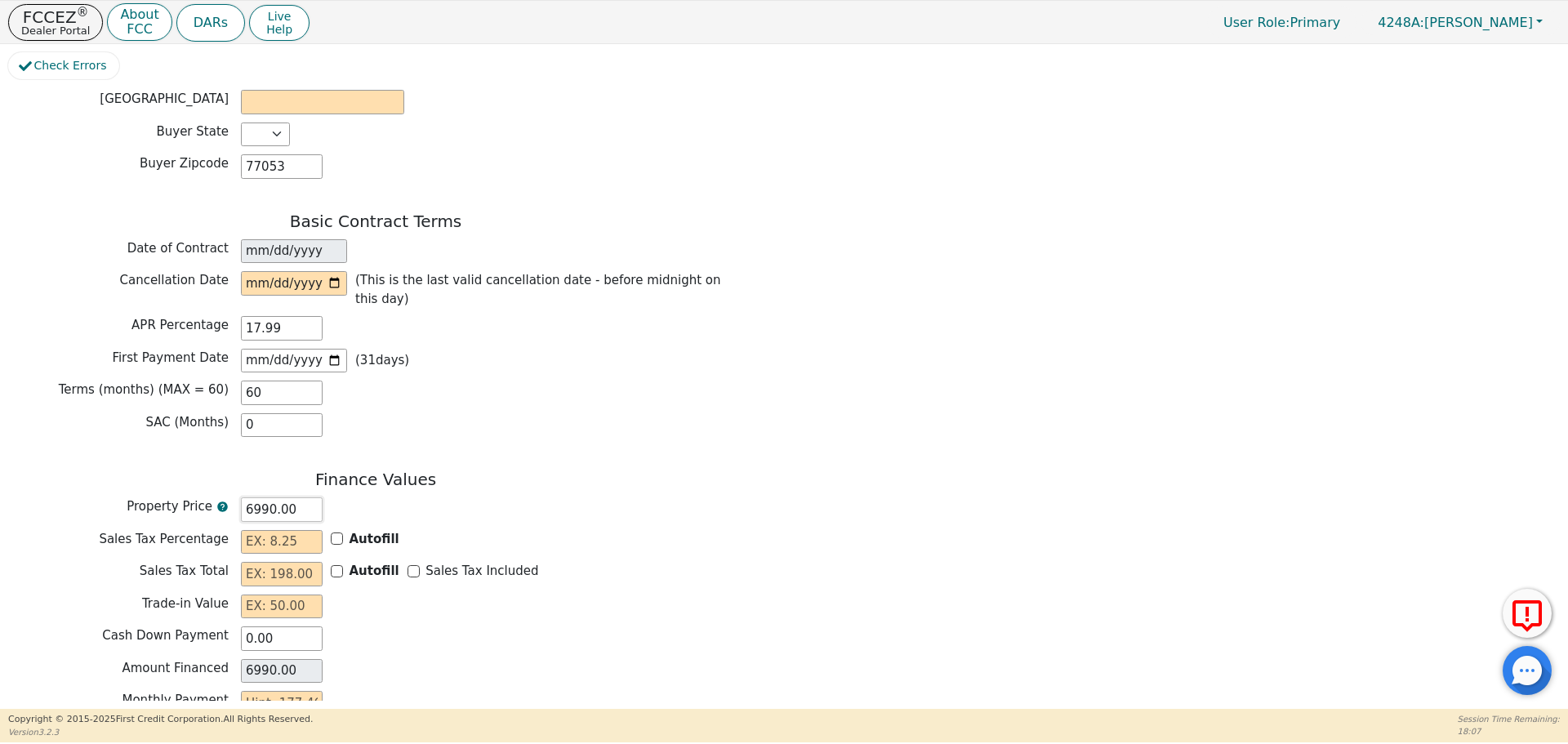
click at [251, 497] on input "6990.00" at bounding box center [281, 509] width 82 height 25
type input "990.00"
type input "5990.00"
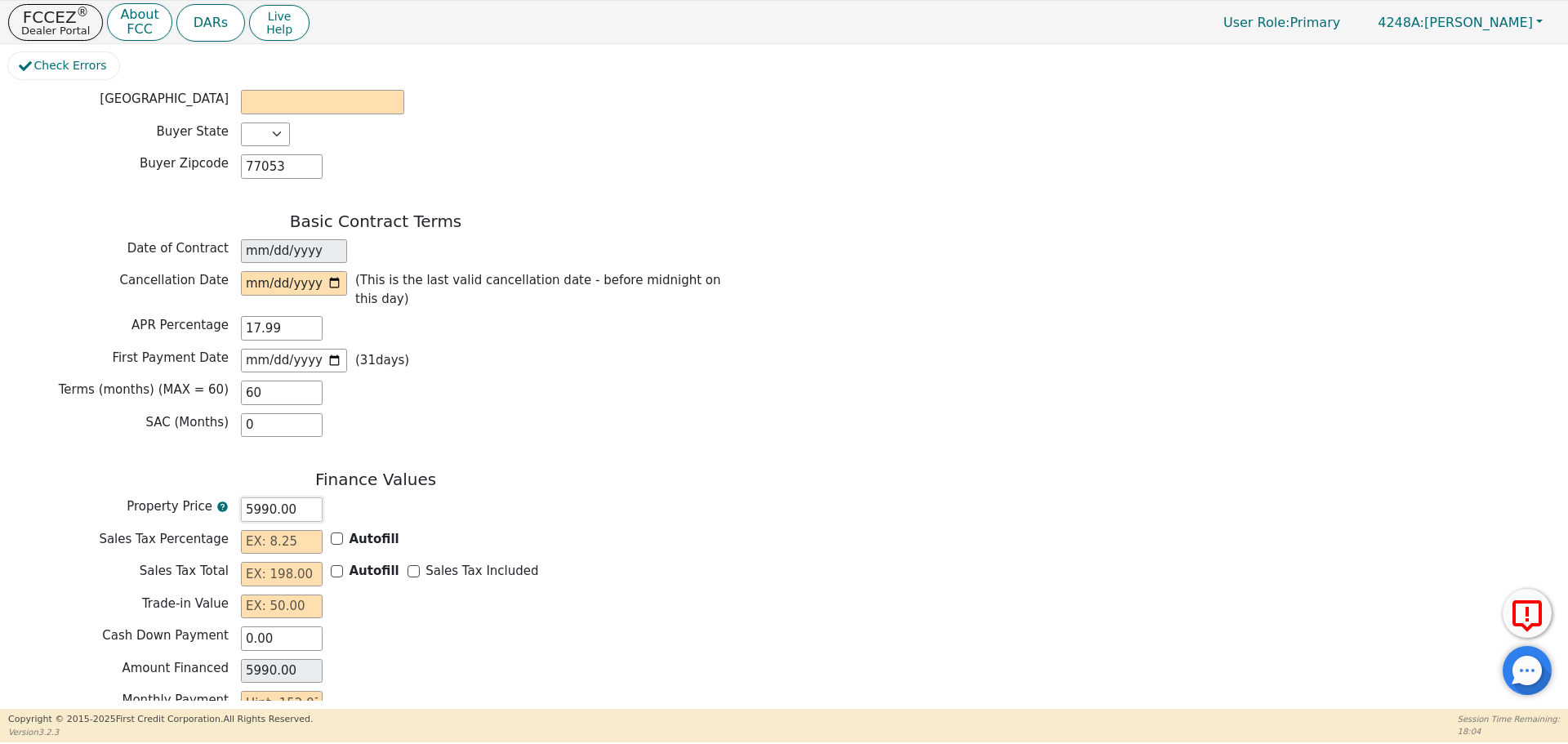
type input "5990.00"
click at [264, 530] on input "text" at bounding box center [281, 542] width 82 height 25
type input "0.00"
click at [266, 562] on input "text" at bounding box center [281, 574] width 82 height 25
type input "0.00"
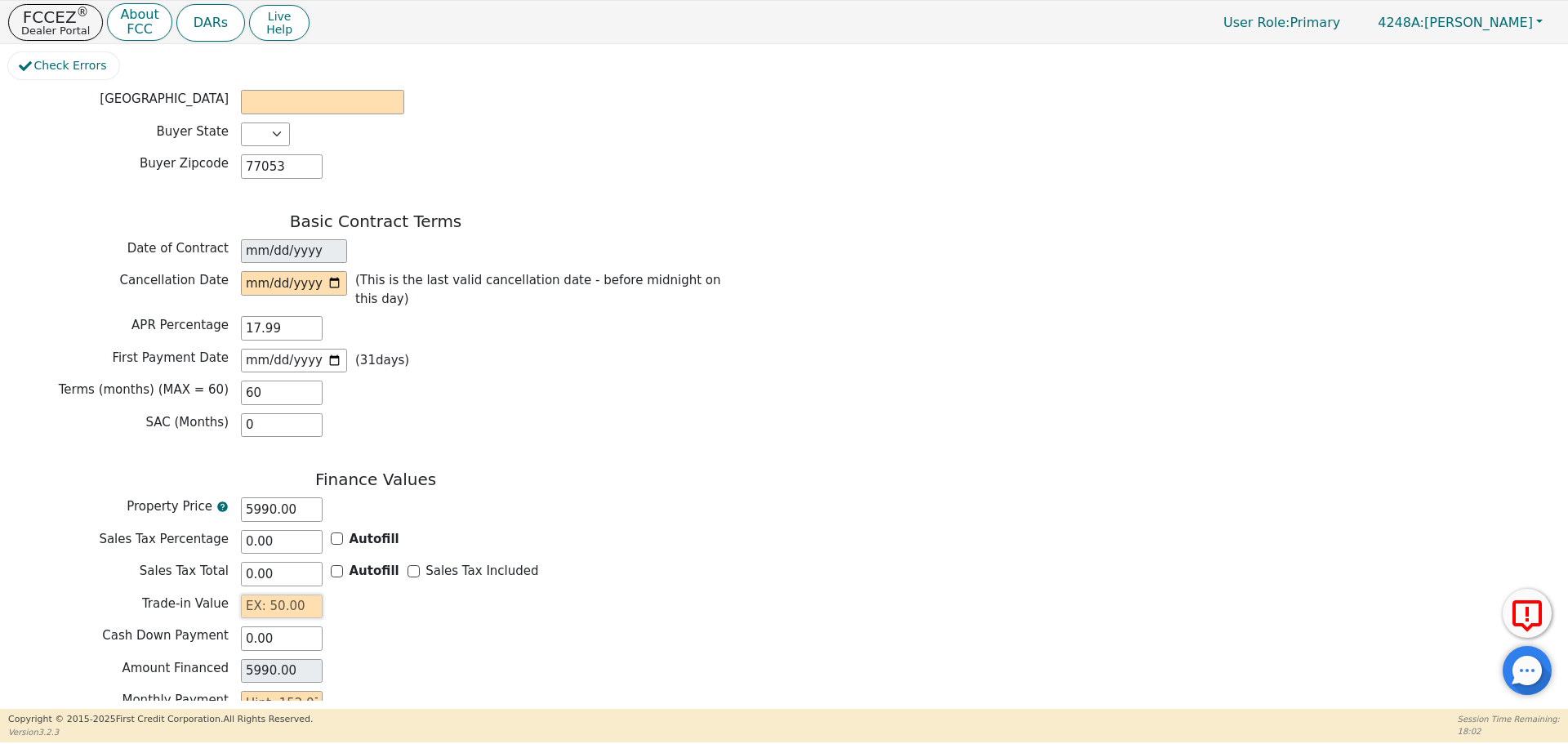
click at [271, 595] on input "text" at bounding box center [281, 607] width 82 height 25
type input "0.00"
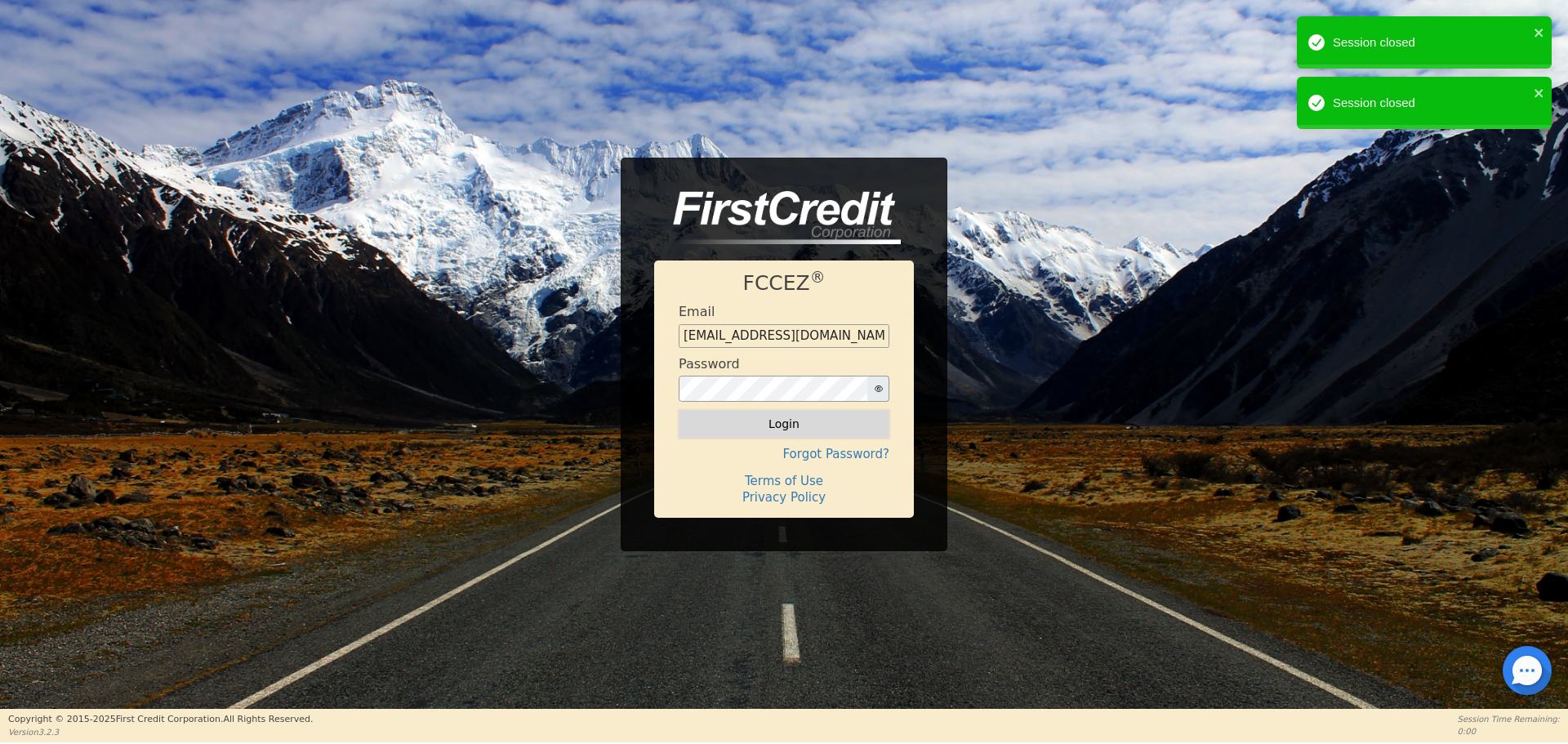
click at [791, 427] on button "Login" at bounding box center [784, 424] width 211 height 28
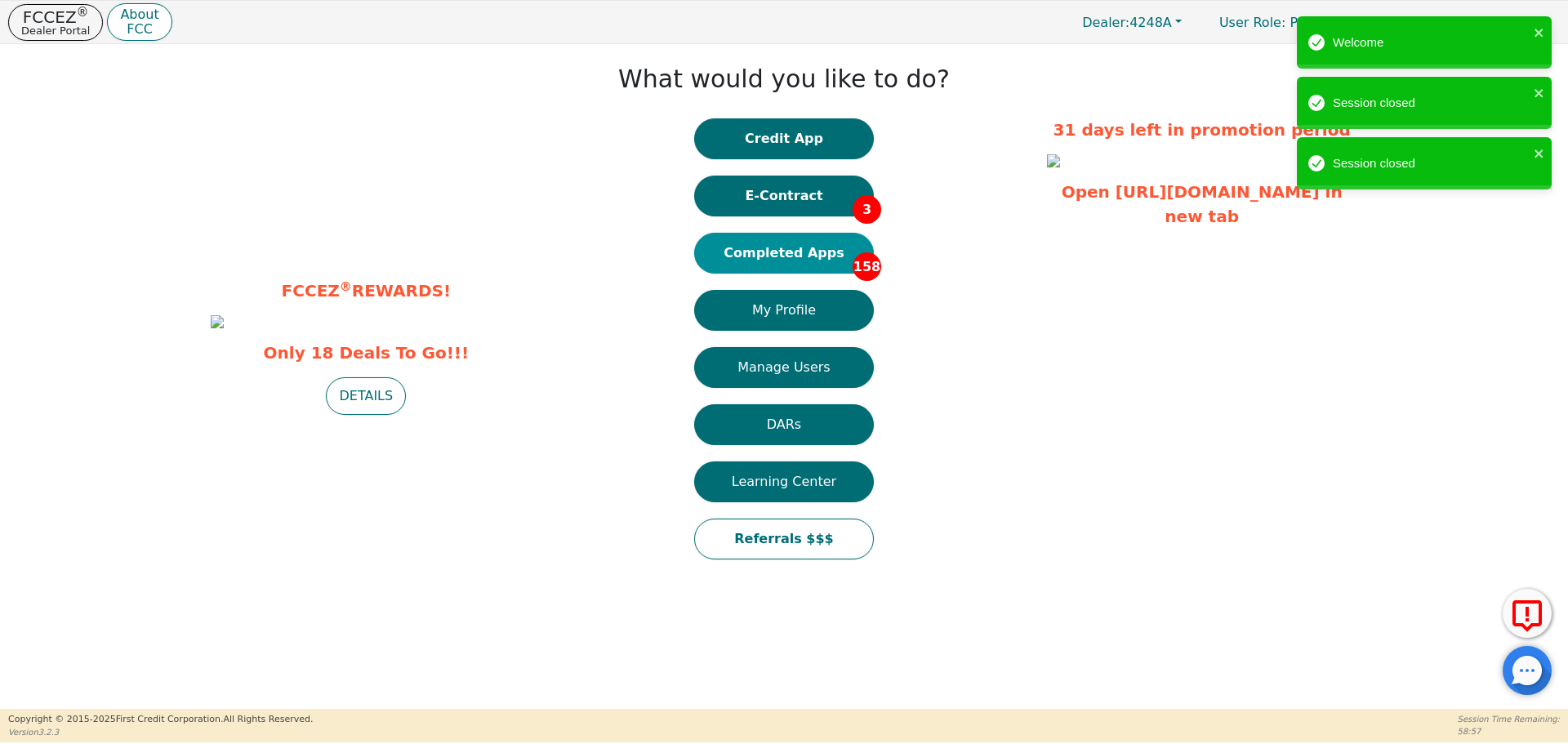
click at [804, 253] on button "Completed Apps 158" at bounding box center [784, 253] width 180 height 41
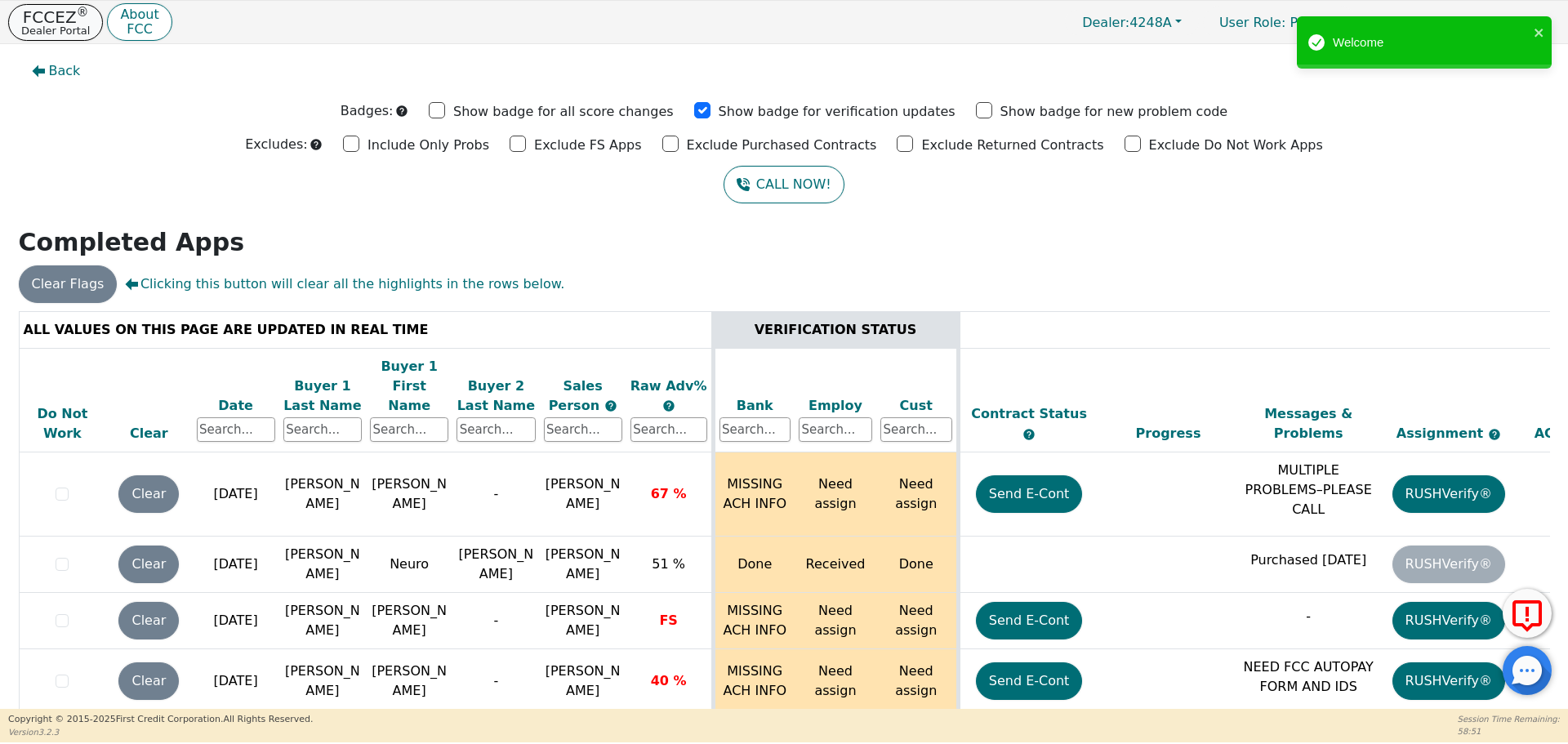
click at [65, 22] on p "FCCEZ ®" at bounding box center [55, 17] width 69 height 16
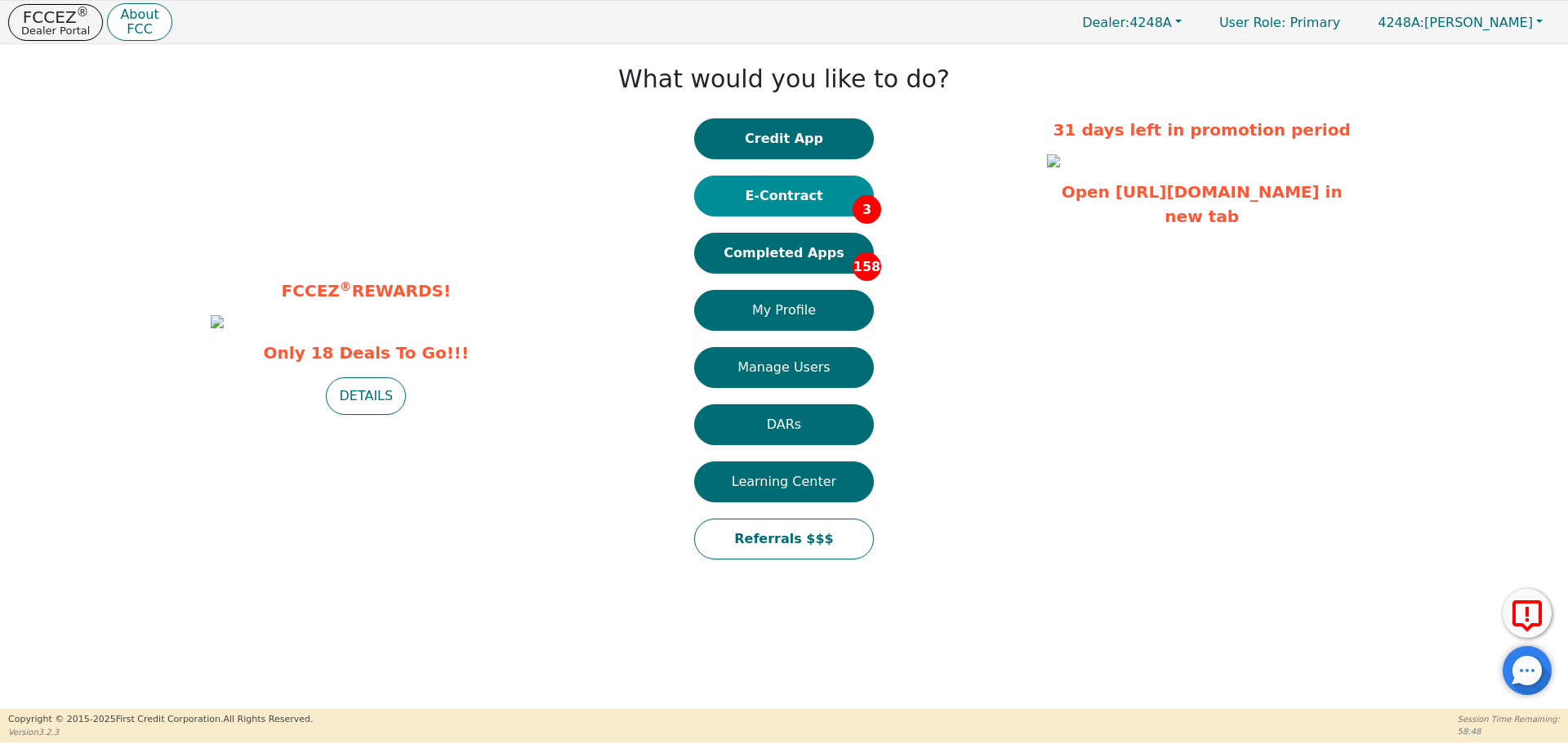
click at [811, 197] on button "E-Contract 3" at bounding box center [784, 196] width 180 height 41
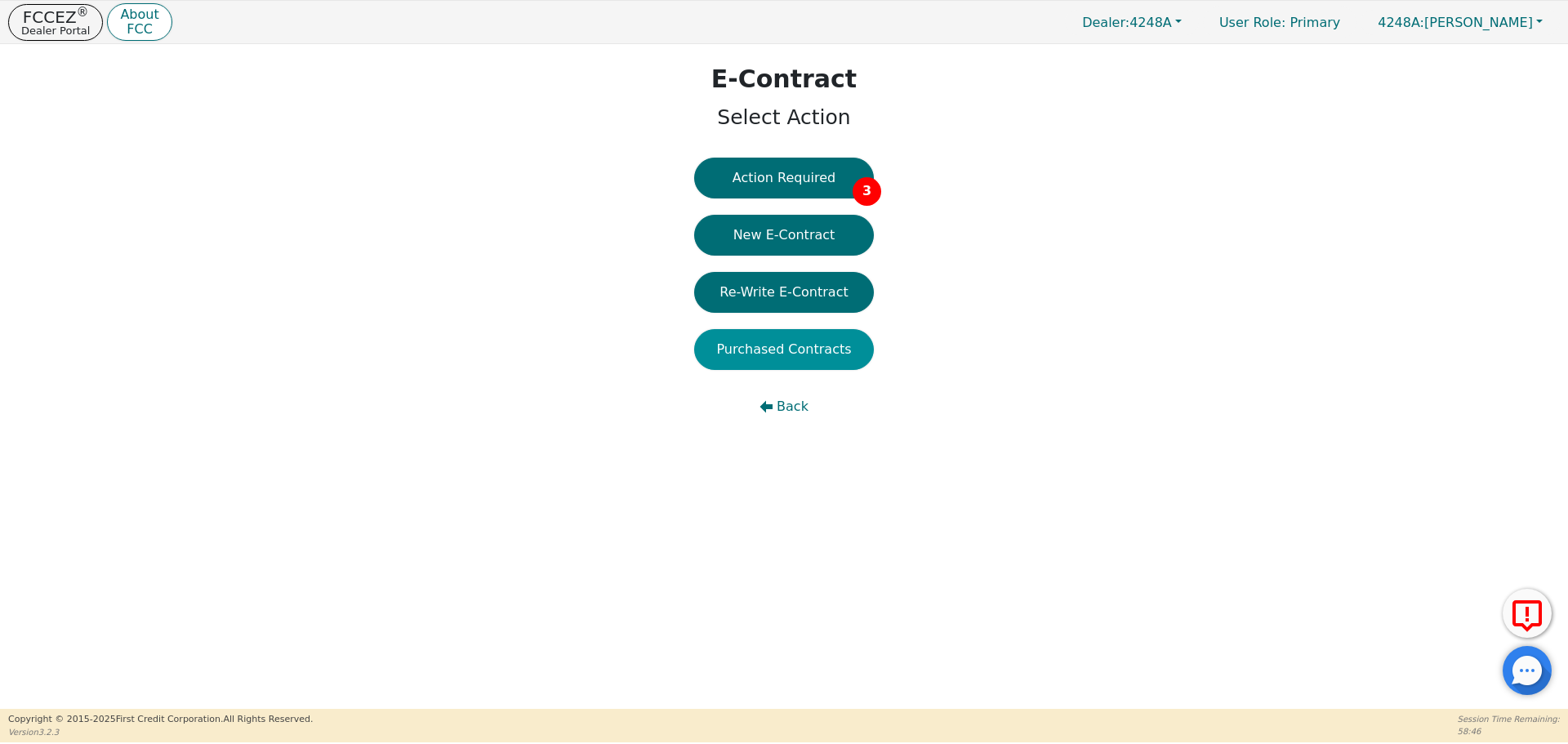
click at [797, 353] on button "Purchased Contracts" at bounding box center [784, 350] width 180 height 41
